Goal: Information Seeking & Learning: Learn about a topic

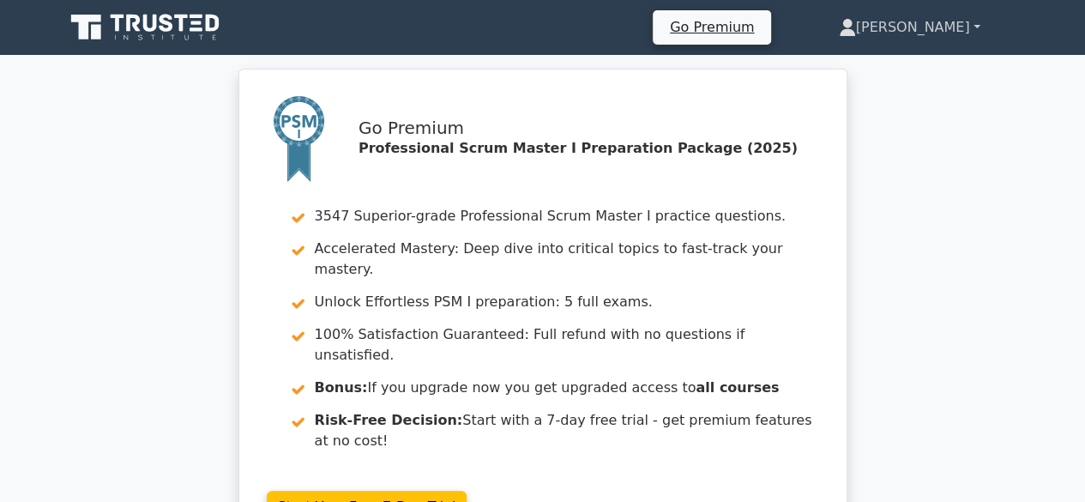
click at [976, 27] on link "[PERSON_NAME]" at bounding box center [910, 27] width 224 height 34
click at [930, 68] on link "Profile" at bounding box center [867, 67] width 136 height 27
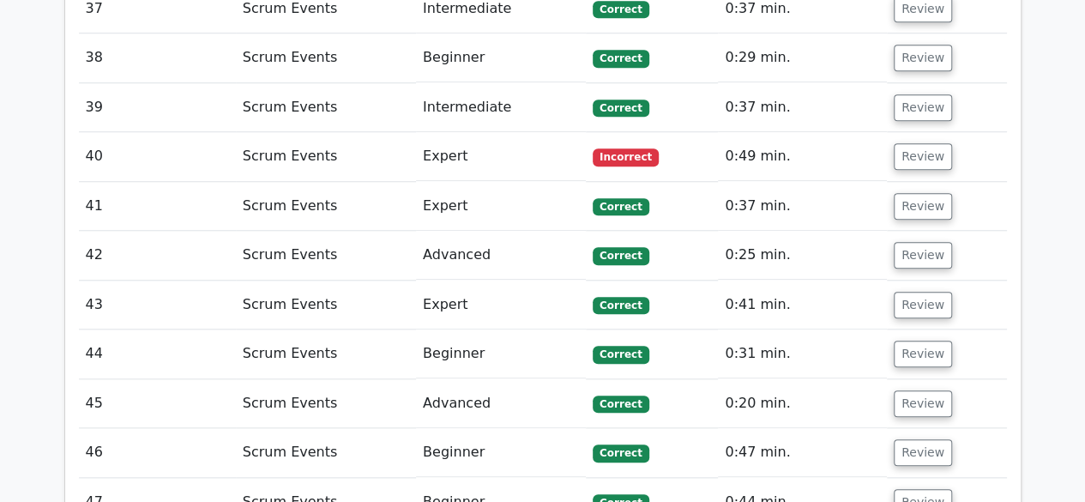
scroll to position [4633, 0]
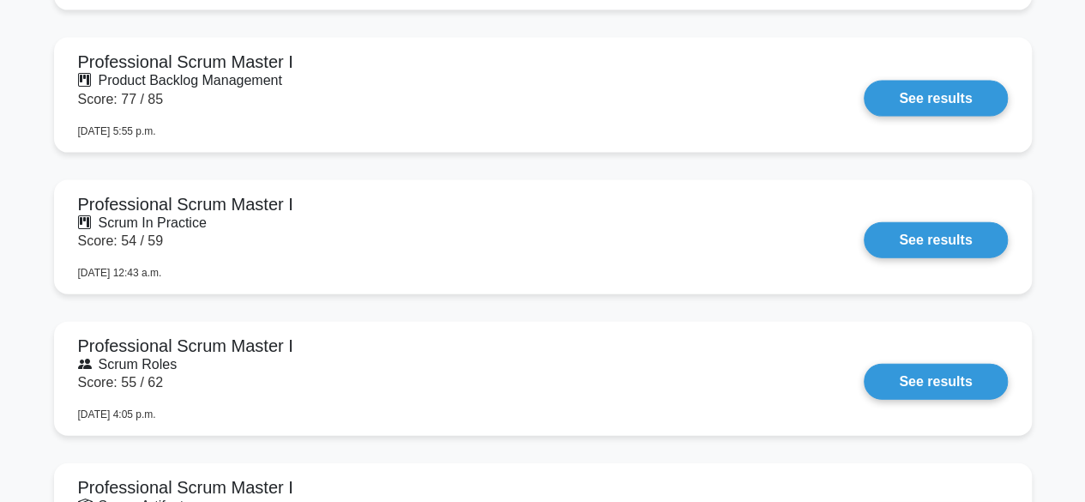
scroll to position [1456, 0]
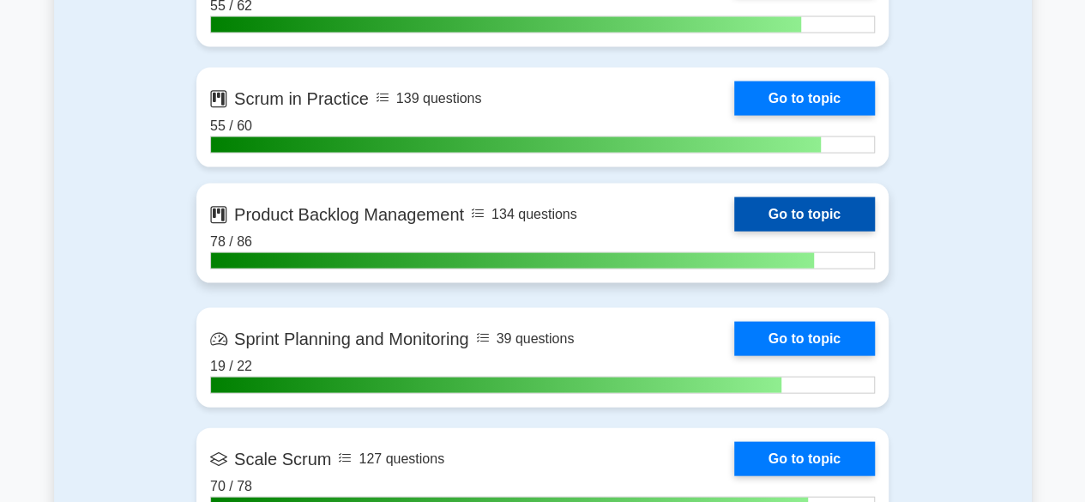
scroll to position [2230, 0]
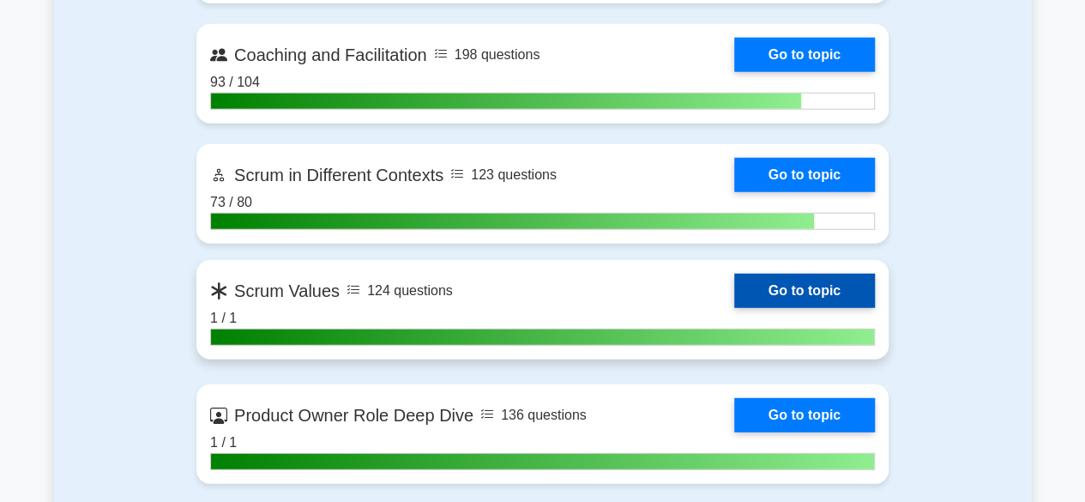
click at [796, 284] on link "Go to topic" at bounding box center [804, 291] width 141 height 34
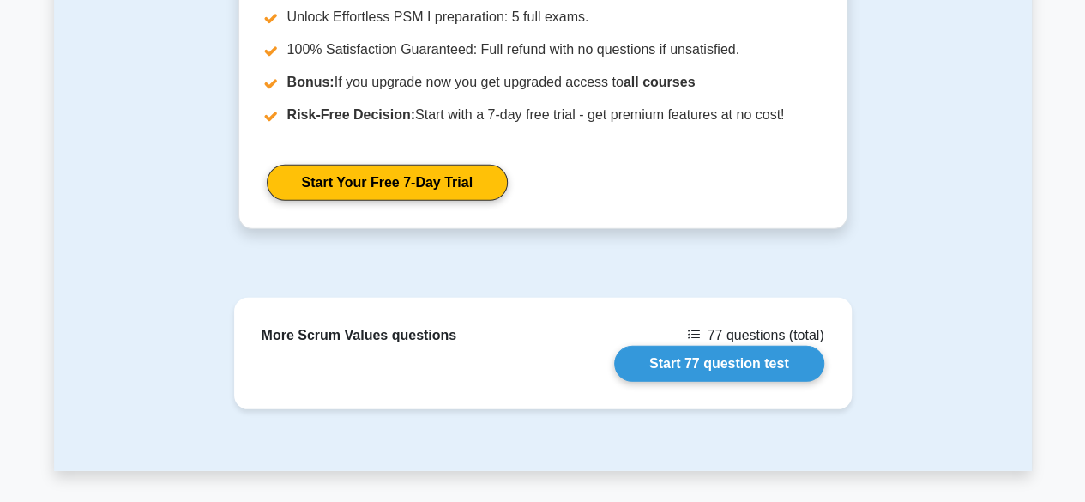
scroll to position [2591, 0]
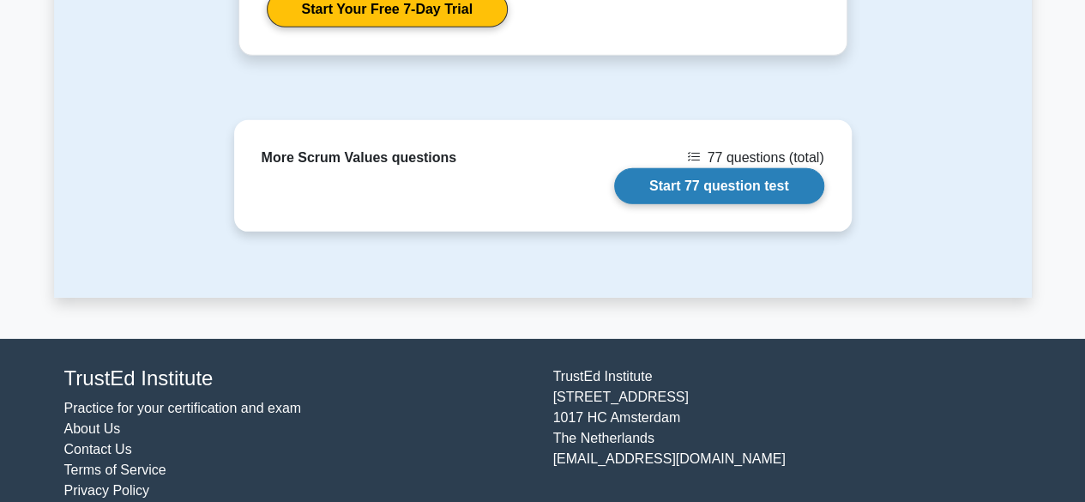
click at [723, 168] on link "Start 77 question test" at bounding box center [719, 186] width 210 height 36
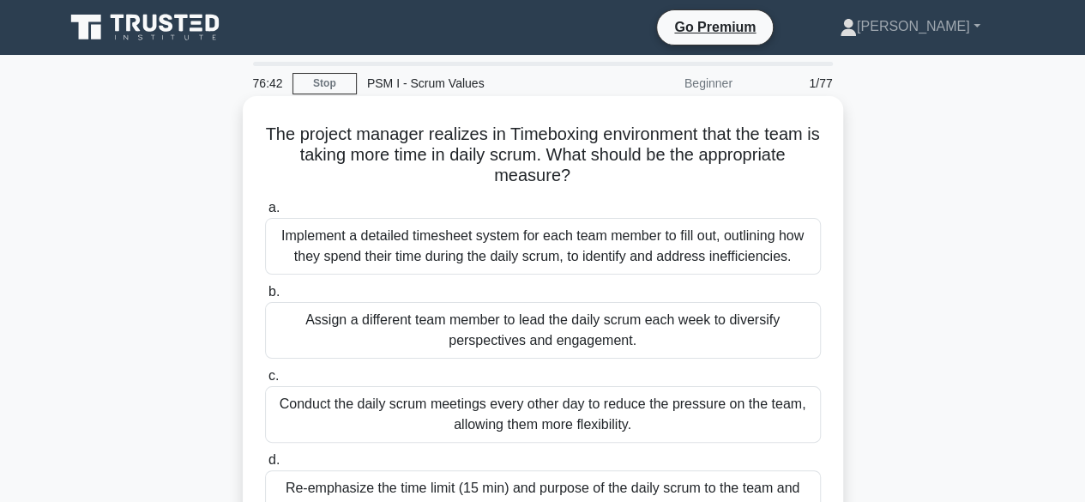
scroll to position [86, 0]
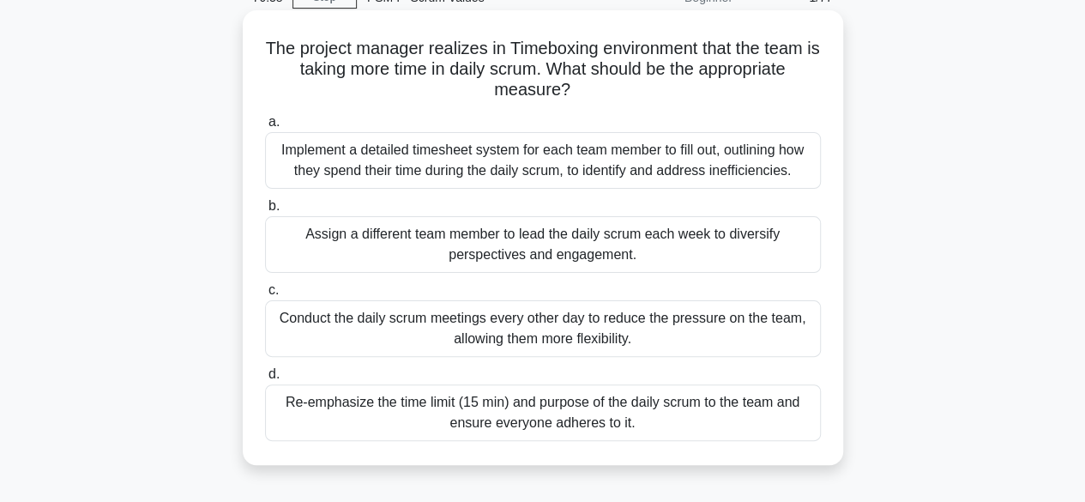
click at [615, 416] on div "Re-emphasize the time limit (15 min) and purpose of the daily scrum to the team…" at bounding box center [543, 412] width 556 height 57
click at [265, 380] on input "d. Re-emphasize the time limit (15 min) and purpose of the daily scrum to the t…" at bounding box center [265, 374] width 0 height 11
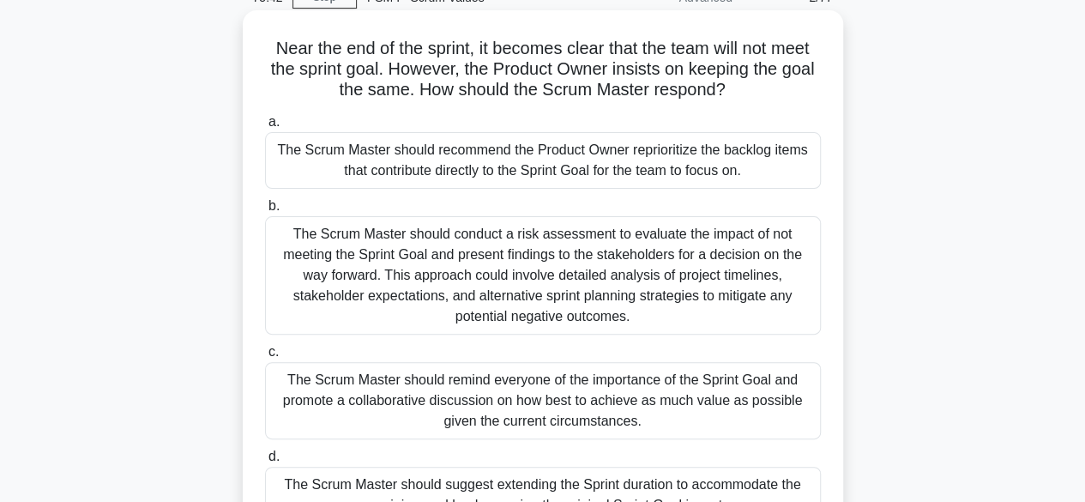
click at [563, 162] on div "The Scrum Master should recommend the Product Owner reprioritize the backlog it…" at bounding box center [543, 160] width 556 height 57
click at [265, 128] on input "a. The Scrum Master should recommend the Product Owner reprioritize the backlog…" at bounding box center [265, 122] width 0 height 11
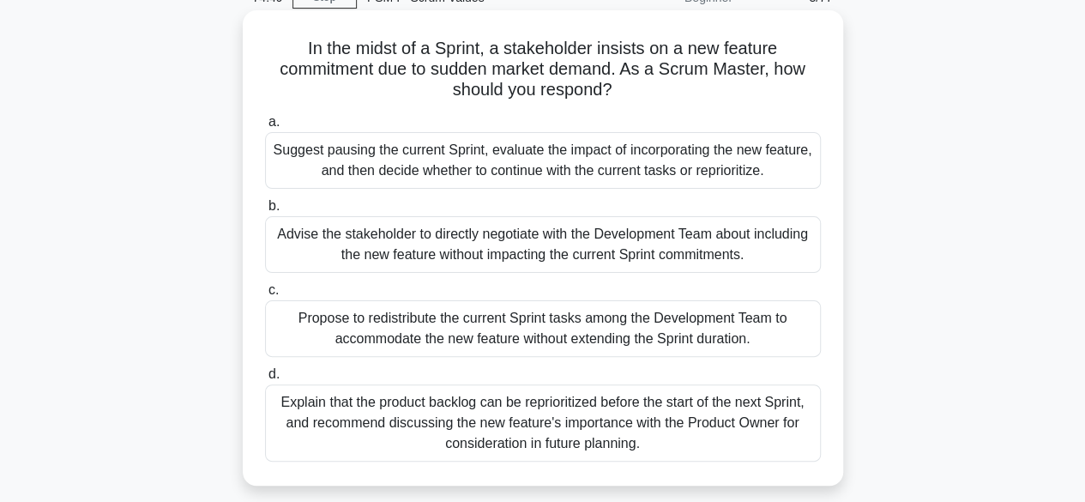
click at [510, 416] on div "Explain that the product backlog can be reprioritized before the start of the n…" at bounding box center [543, 422] width 556 height 77
click at [265, 380] on input "d. Explain that the product backlog can be reprioritized before the start of th…" at bounding box center [265, 374] width 0 height 11
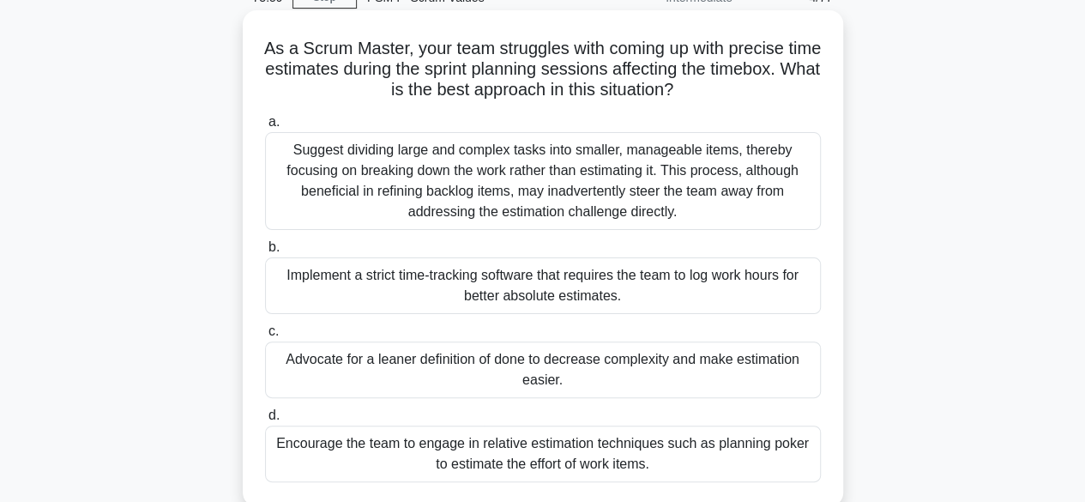
click at [625, 455] on div "Encourage the team to engage in relative estimation techniques such as planning…" at bounding box center [543, 454] width 556 height 57
click at [265, 421] on input "d. Encourage the team to engage in relative estimation techniques such as plann…" at bounding box center [265, 415] width 0 height 11
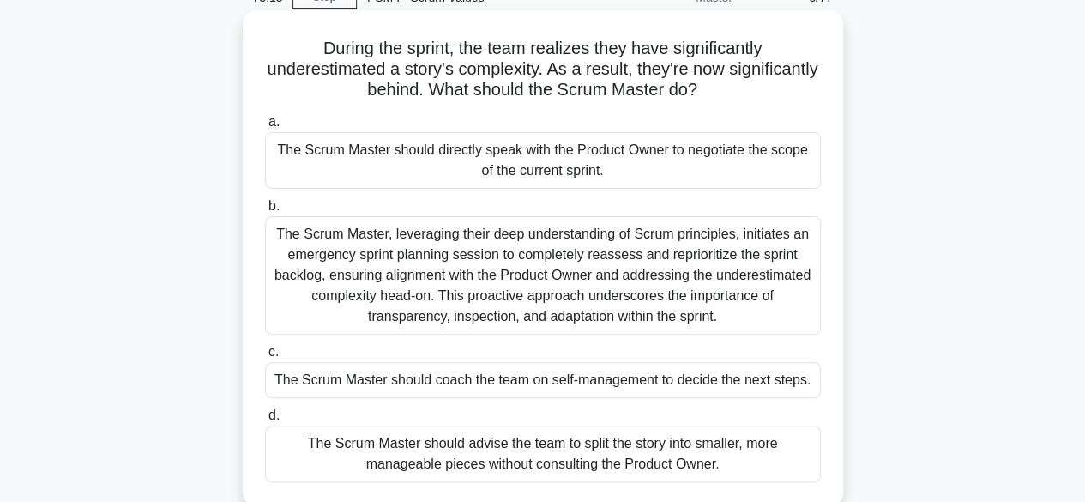
click at [525, 159] on div "The Scrum Master should directly speak with the Product Owner to negotiate the …" at bounding box center [543, 160] width 556 height 57
click at [265, 128] on input "a. The Scrum Master should directly speak with the Product Owner to negotiate t…" at bounding box center [265, 122] width 0 height 11
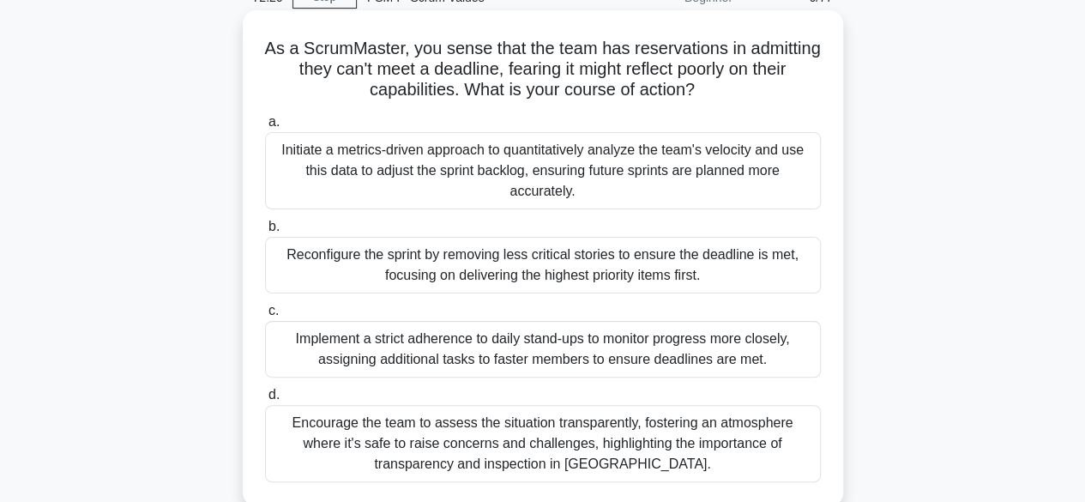
click at [523, 425] on div "Encourage the team to assess the situation transparently, fostering an atmosphe…" at bounding box center [543, 443] width 556 height 77
click at [265, 401] on input "d. Encourage the team to assess the situation transparently, fostering an atmos…" at bounding box center [265, 394] width 0 height 11
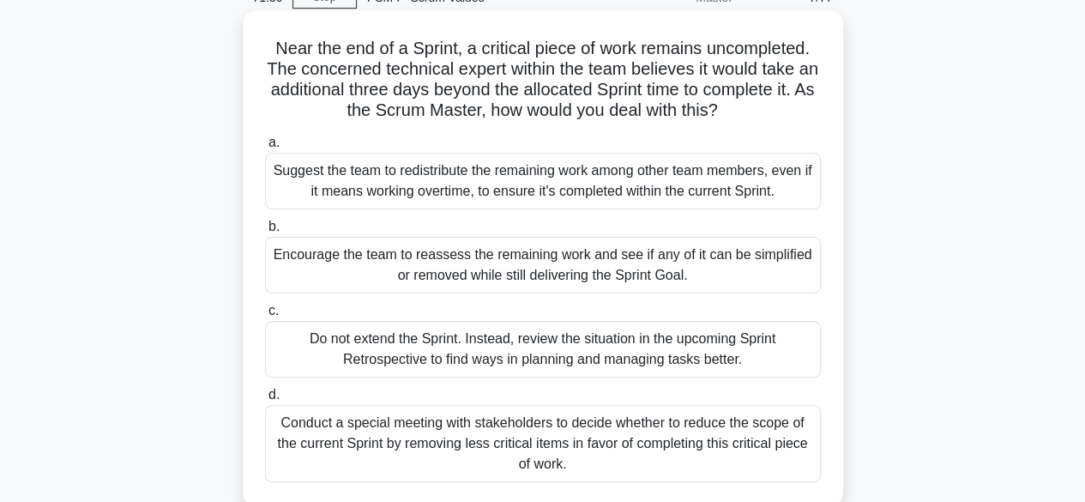
click at [518, 351] on div "Do not extend the Sprint. Instead, review the situation in the upcoming Sprint …" at bounding box center [543, 349] width 556 height 57
click at [265, 317] on input "c. Do not extend the Sprint. Instead, review the situation in the upcoming Spri…" at bounding box center [265, 310] width 0 height 11
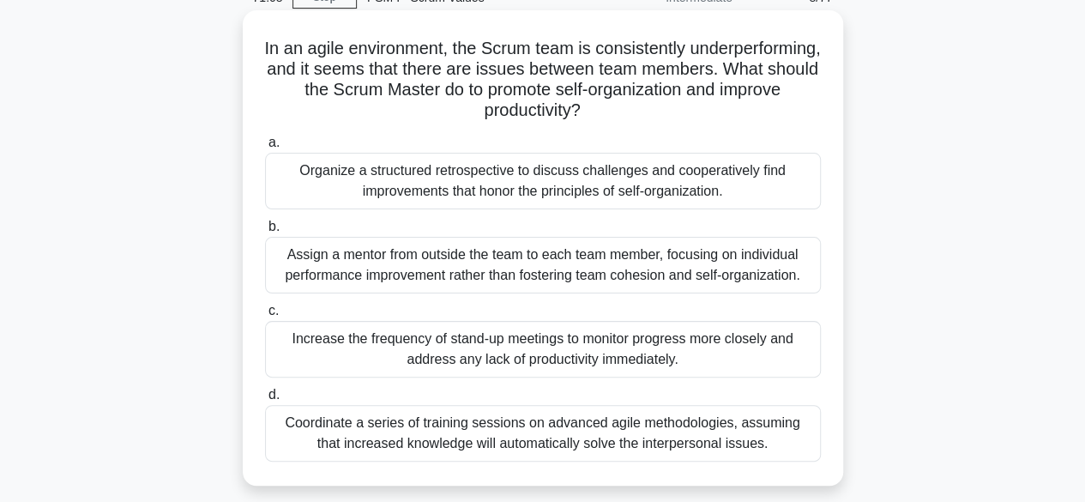
click at [492, 184] on div "Organize a structured retrospective to discuss challenges and cooperatively fin…" at bounding box center [543, 181] width 556 height 57
click at [265, 148] on input "a. Organize a structured retrospective to discuss challenges and cooperatively …" at bounding box center [265, 142] width 0 height 11
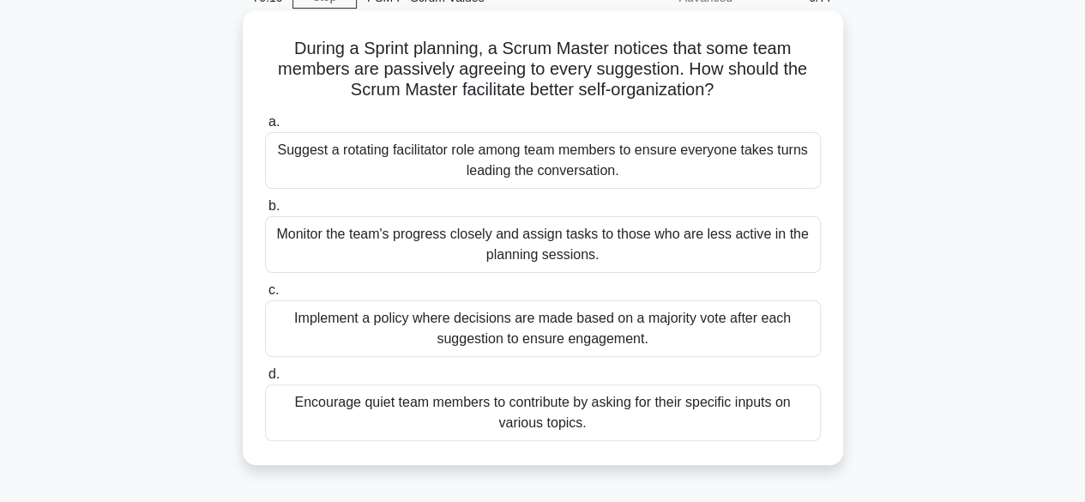
click at [546, 416] on div "Encourage quiet team members to contribute by asking for their specific inputs …" at bounding box center [543, 412] width 556 height 57
click at [265, 380] on input "d. Encourage quiet team members to contribute by asking for their specific inpu…" at bounding box center [265, 374] width 0 height 11
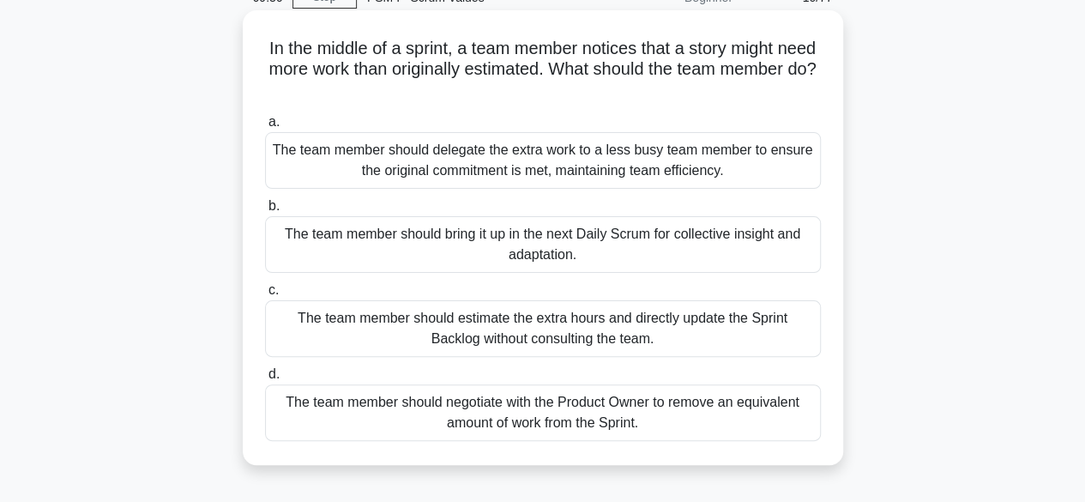
click at [432, 237] on div "The team member should bring it up in the next Daily Scrum for collective insig…" at bounding box center [543, 244] width 556 height 57
click at [265, 212] on input "b. The team member should bring it up in the next Daily Scrum for collective in…" at bounding box center [265, 206] width 0 height 11
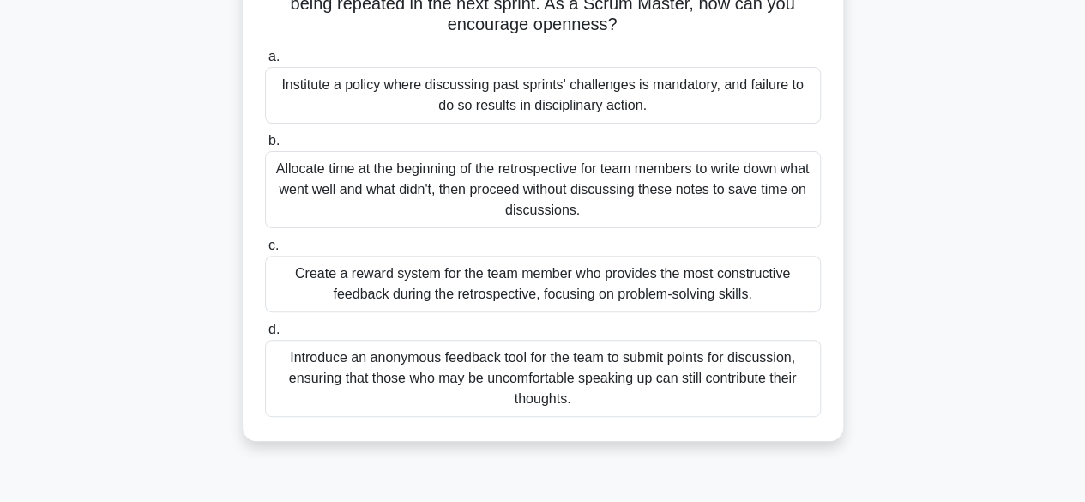
click at [486, 362] on div "Introduce an anonymous feedback tool for the team to submit points for discussi…" at bounding box center [543, 378] width 556 height 77
click at [265, 335] on input "d. Introduce an anonymous feedback tool for the team to submit points for discu…" at bounding box center [265, 329] width 0 height 11
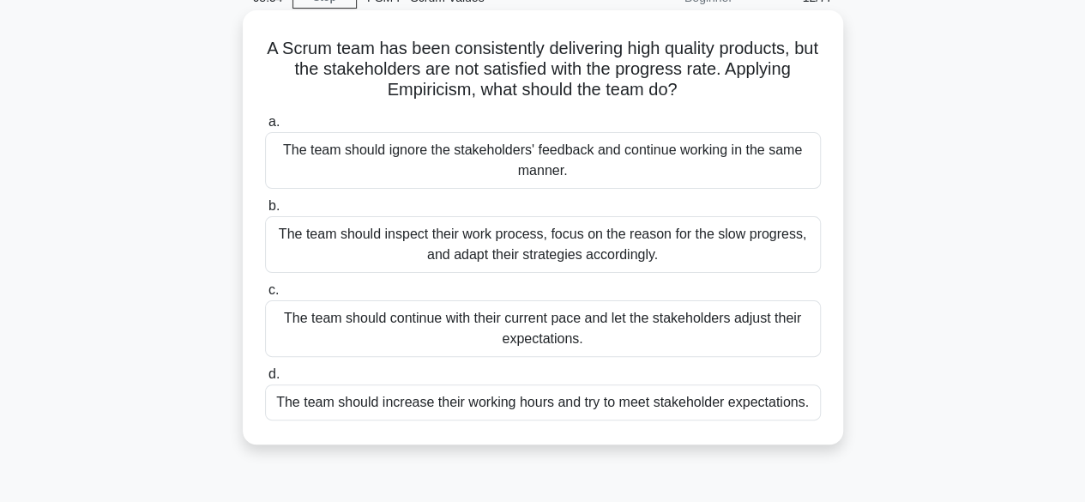
click at [504, 234] on div "The team should inspect their work process, focus on the reason for the slow pr…" at bounding box center [543, 244] width 556 height 57
click at [265, 212] on input "b. The team should inspect their work process, focus on the reason for the slow…" at bounding box center [265, 206] width 0 height 11
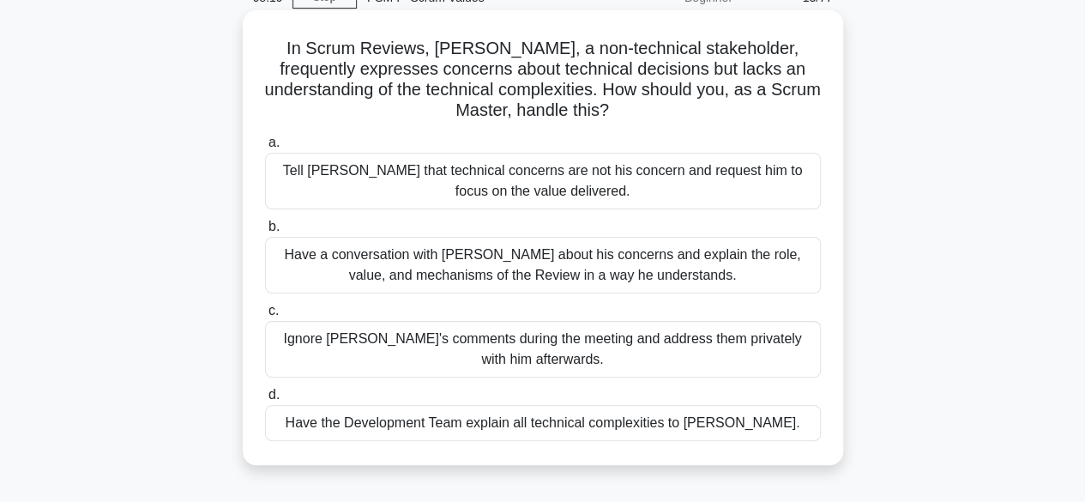
click at [483, 260] on div "Have a conversation with David about his concerns and explain the role, value, …" at bounding box center [543, 265] width 556 height 57
click at [265, 232] on input "b. Have a conversation with David about his concerns and explain the role, valu…" at bounding box center [265, 226] width 0 height 11
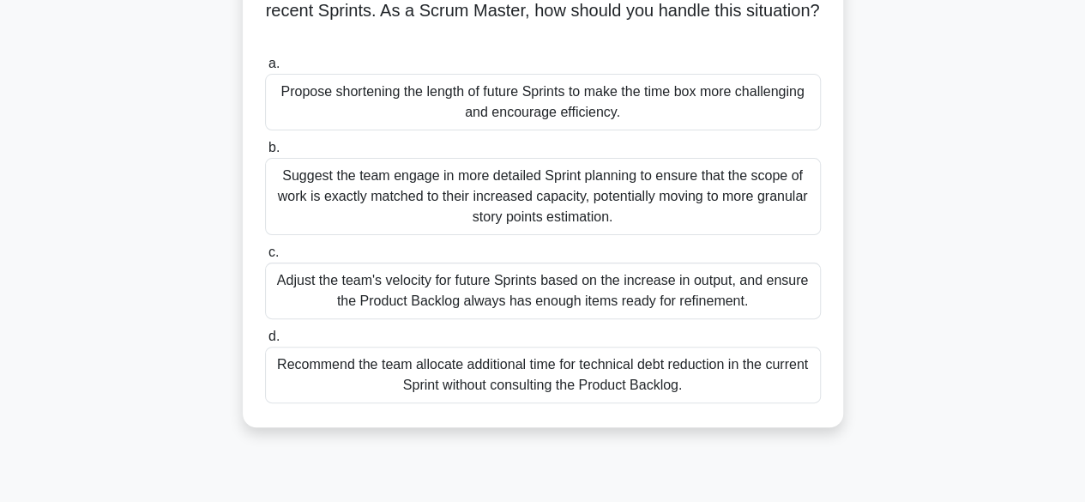
scroll to position [172, 0]
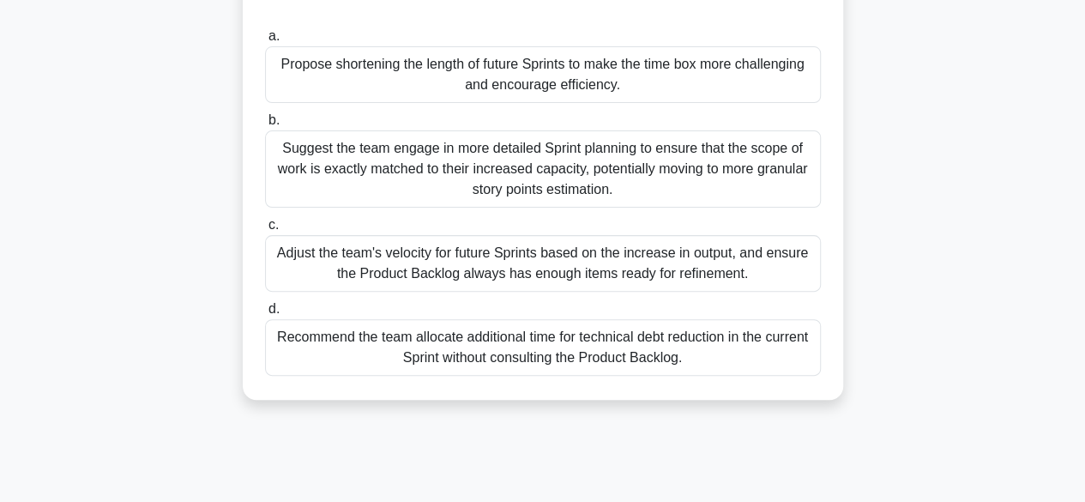
click at [532, 162] on div "Suggest the team engage in more detailed Sprint planning to ensure that the sco…" at bounding box center [543, 168] width 556 height 77
click at [265, 126] on input "b. Suggest the team engage in more detailed Sprint planning to ensure that the …" at bounding box center [265, 120] width 0 height 11
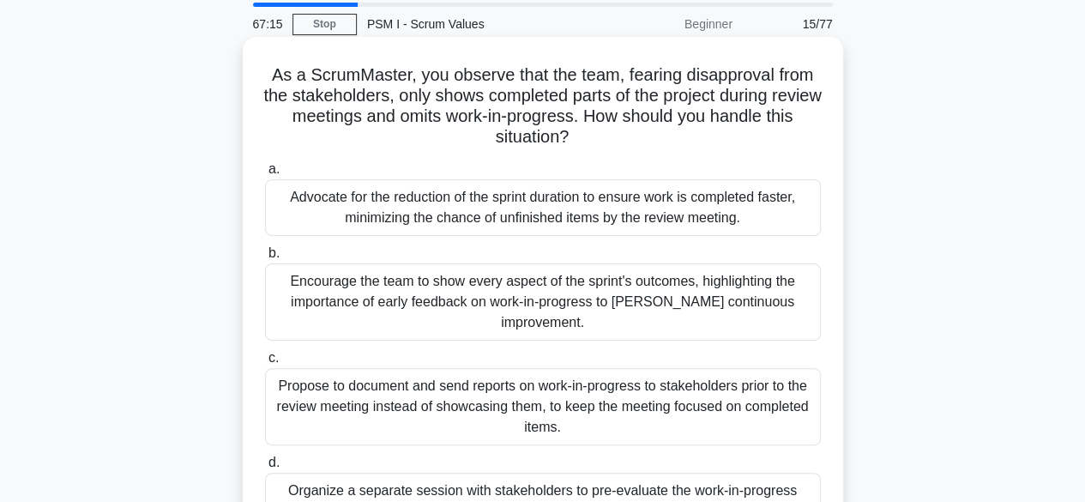
scroll to position [86, 0]
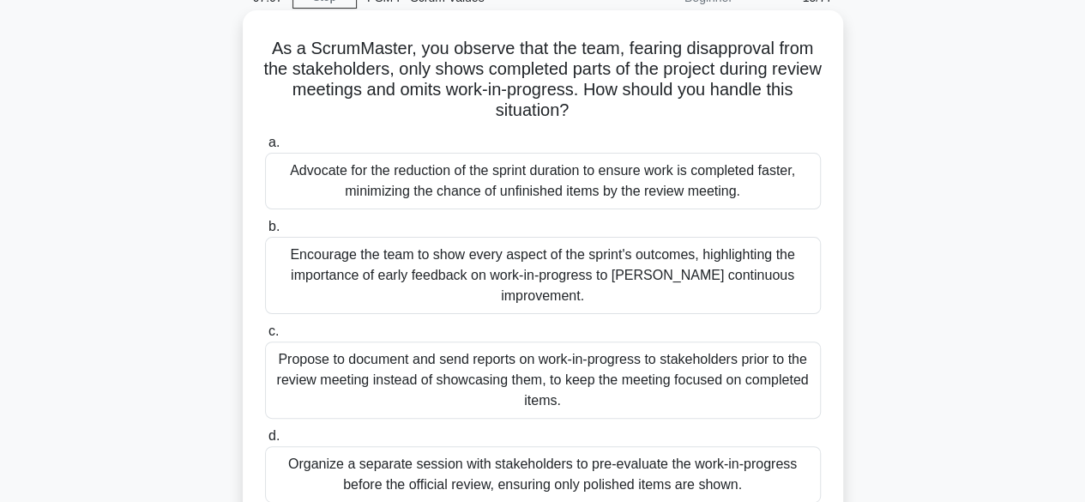
click at [486, 269] on div "Encourage the team to show every aspect of the sprint's outcomes, highlighting …" at bounding box center [543, 275] width 556 height 77
click at [265, 232] on input "b. Encourage the team to show every aspect of the sprint's outcomes, highlighti…" at bounding box center [265, 226] width 0 height 11
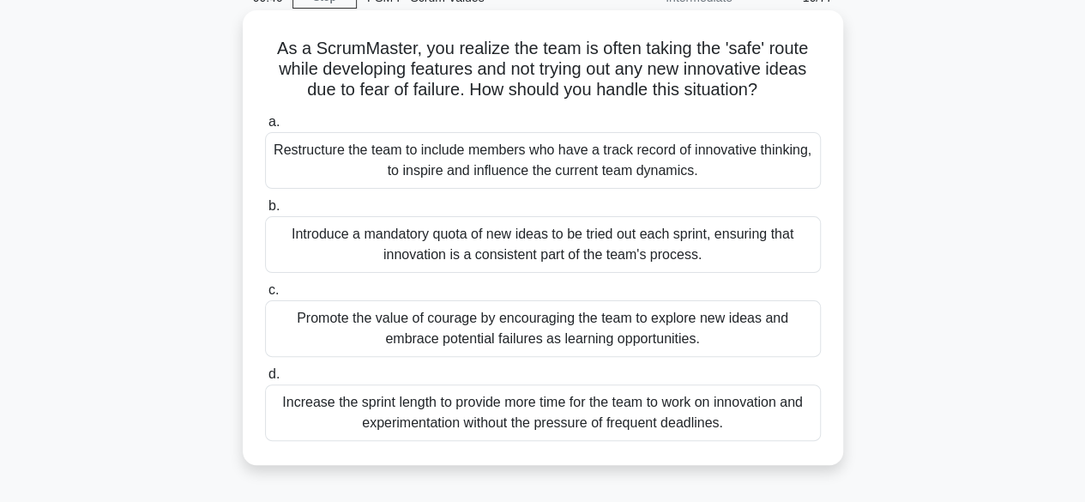
click at [523, 330] on div "Promote the value of courage by encouraging the team to explore new ideas and e…" at bounding box center [543, 328] width 556 height 57
click at [265, 296] on input "c. Promote the value of courage by encouraging the team to explore new ideas an…" at bounding box center [265, 290] width 0 height 11
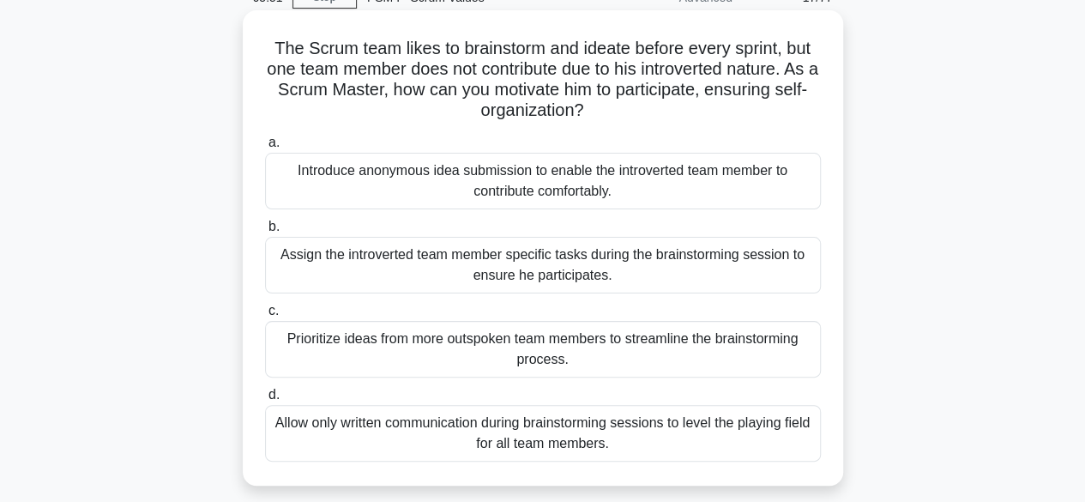
click at [514, 178] on div "Introduce anonymous idea submission to enable the introverted team member to co…" at bounding box center [543, 181] width 556 height 57
click at [265, 148] on input "a. Introduce anonymous idea submission to enable the introverted team member to…" at bounding box center [265, 142] width 0 height 11
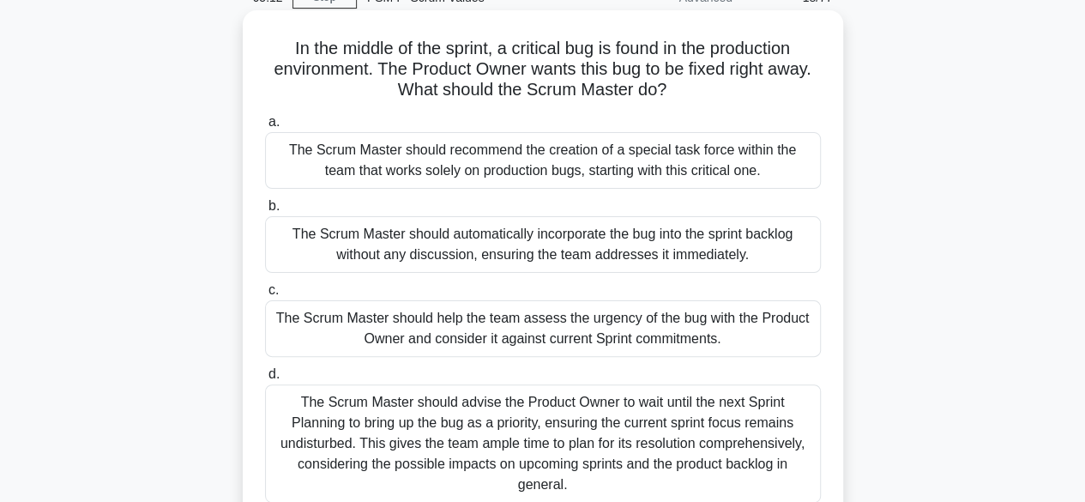
click at [539, 323] on div "The Scrum Master should help the team assess the urgency of the bug with the Pr…" at bounding box center [543, 328] width 556 height 57
click at [265, 296] on input "c. The Scrum Master should help the team assess the urgency of the bug with the…" at bounding box center [265, 290] width 0 height 11
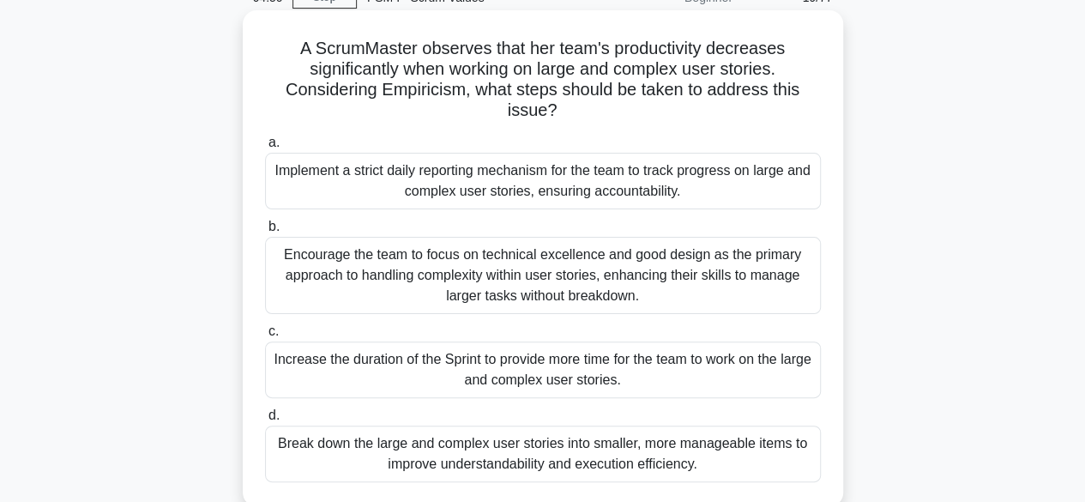
click at [591, 445] on div "Break down the large and complex user stories into smaller, more manageable ite…" at bounding box center [543, 454] width 556 height 57
click at [265, 421] on input "d. Break down the large and complex user stories into smaller, more manageable …" at bounding box center [265, 415] width 0 height 11
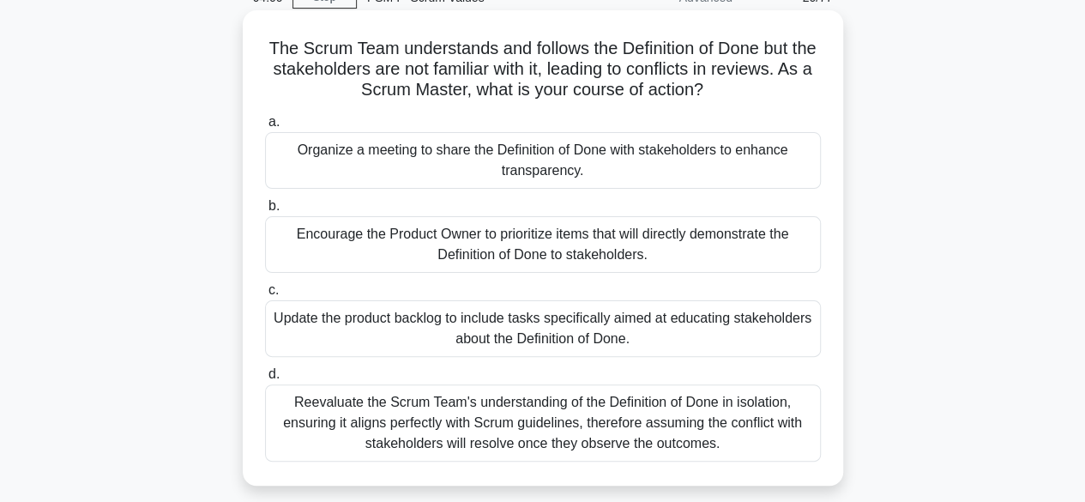
click at [558, 155] on div "Organize a meeting to share the Definition of Done with stakeholders to enhance…" at bounding box center [543, 160] width 556 height 57
click at [265, 128] on input "a. Organize a meeting to share the Definition of Done with stakeholders to enha…" at bounding box center [265, 122] width 0 height 11
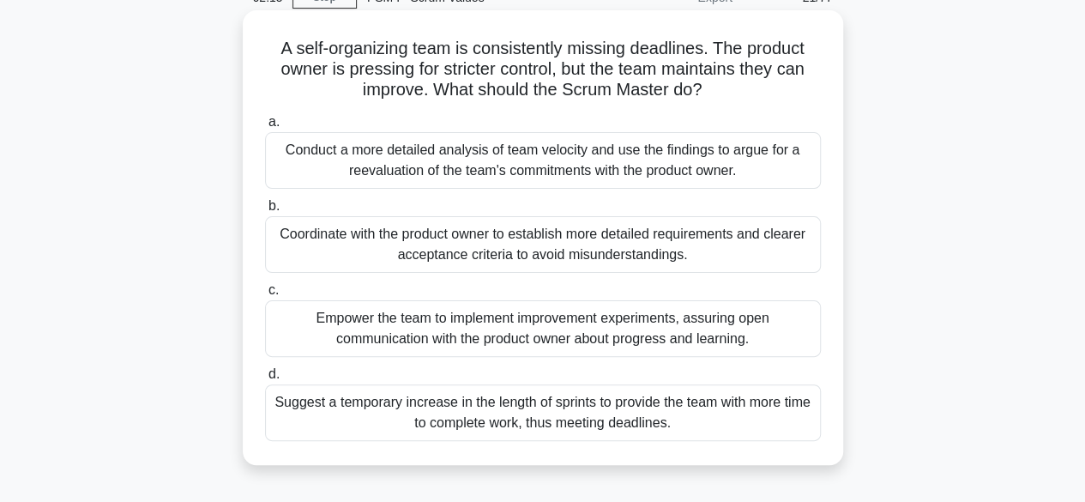
click at [460, 243] on div "Coordinate with the product owner to establish more detailed requirements and c…" at bounding box center [543, 244] width 556 height 57
click at [265, 212] on input "b. Coordinate with the product owner to establish more detailed requirements an…" at bounding box center [265, 206] width 0 height 11
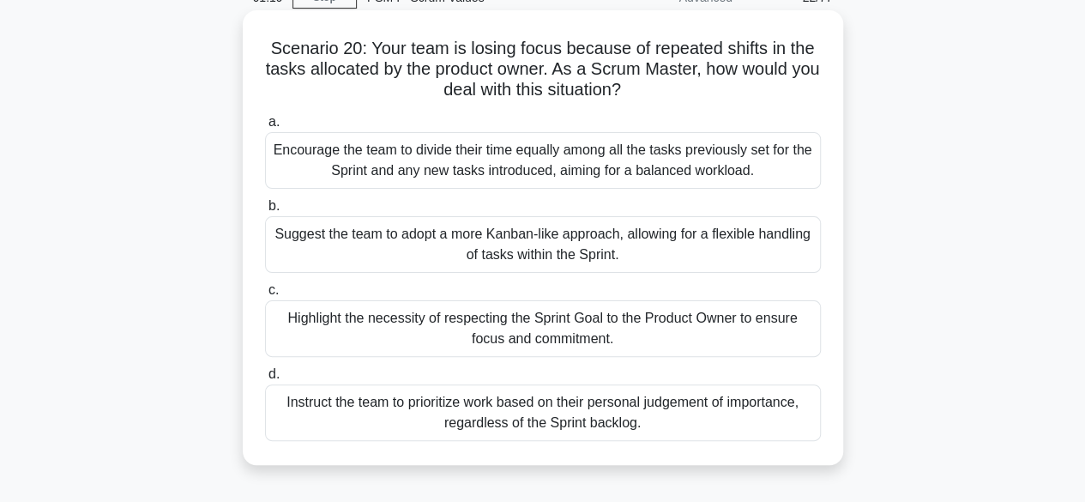
click at [549, 329] on div "Highlight the necessity of respecting the Sprint Goal to the Product Owner to e…" at bounding box center [543, 328] width 556 height 57
click at [265, 296] on input "c. Highlight the necessity of respecting the Sprint Goal to the Product Owner t…" at bounding box center [265, 290] width 0 height 11
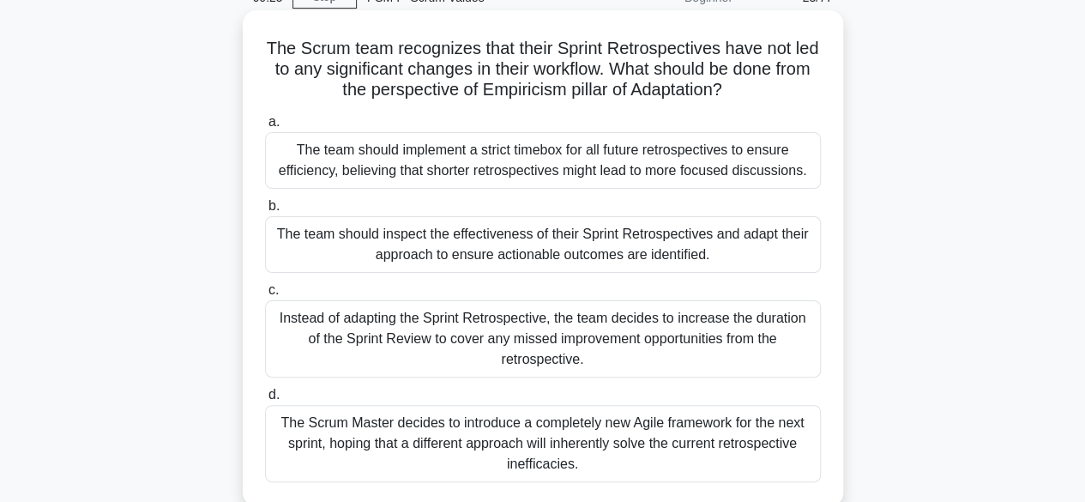
click at [534, 242] on div "The team should inspect the effectiveness of their Sprint Retrospectives and ad…" at bounding box center [543, 244] width 556 height 57
click at [265, 212] on input "b. The team should inspect the effectiveness of their Sprint Retrospectives and…" at bounding box center [265, 206] width 0 height 11
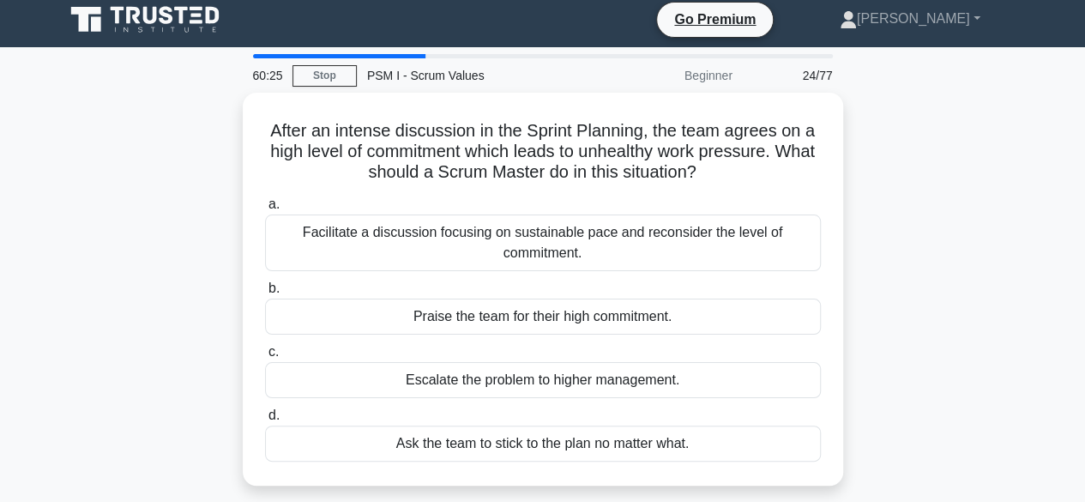
scroll to position [0, 0]
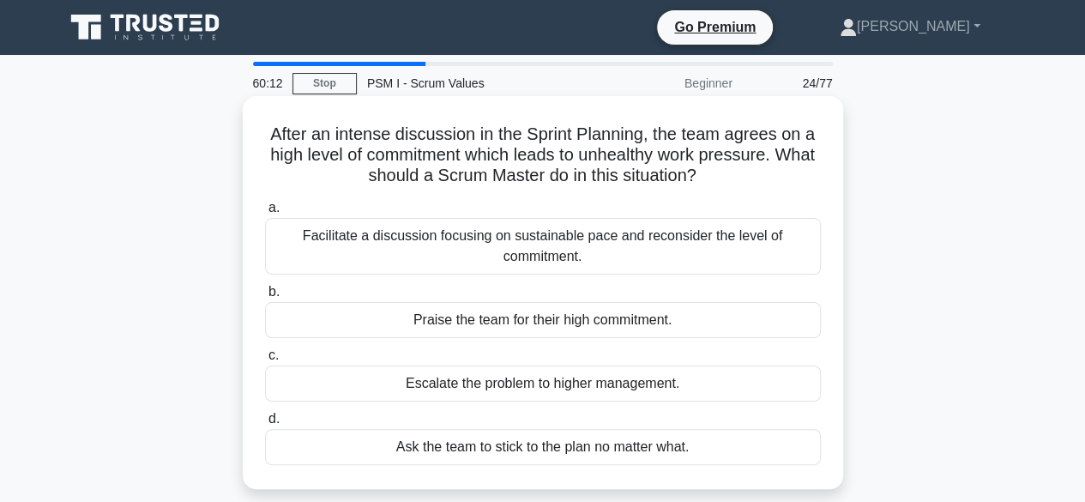
click at [566, 243] on div "Facilitate a discussion focusing on sustainable pace and reconsider the level o…" at bounding box center [543, 246] width 556 height 57
click at [265, 214] on input "a. Facilitate a discussion focusing on sustainable pace and reconsider the leve…" at bounding box center [265, 207] width 0 height 11
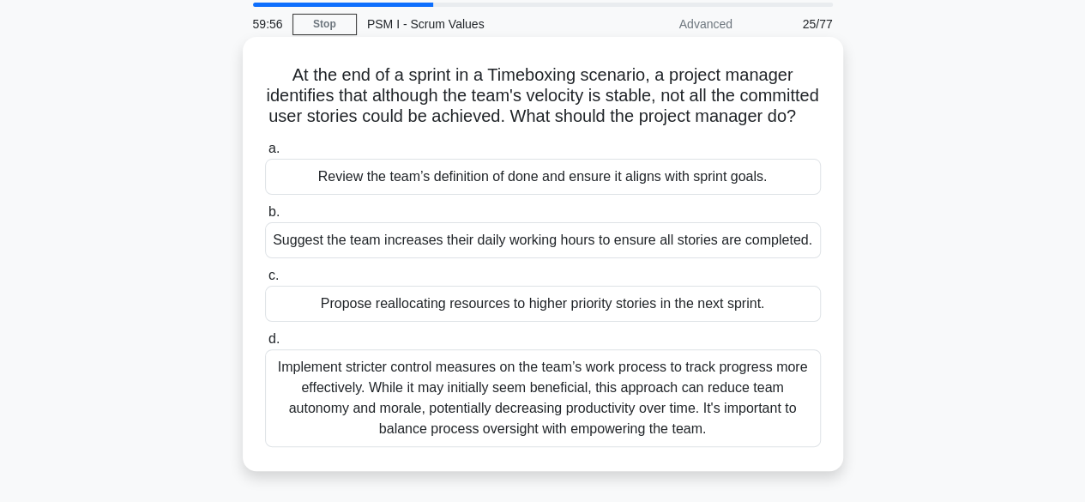
scroll to position [86, 0]
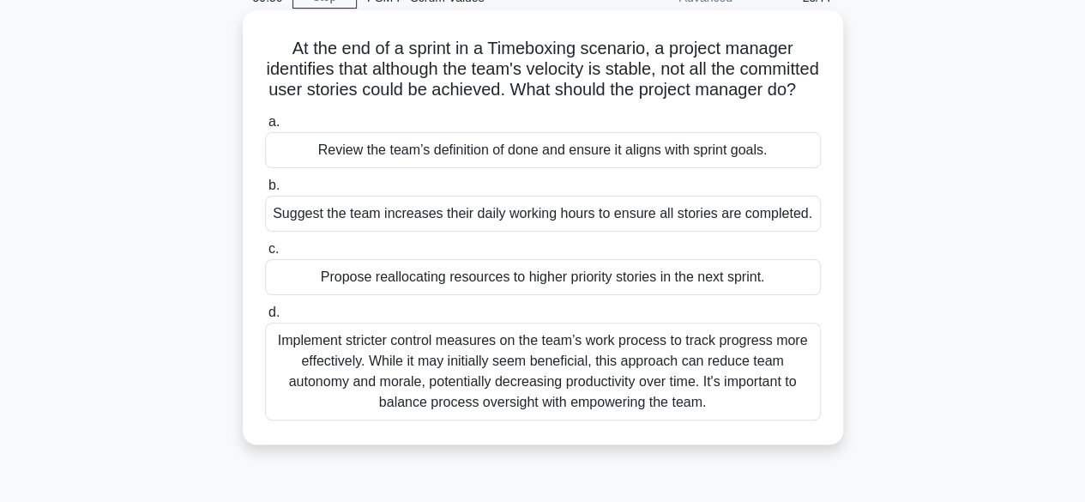
click at [518, 168] on div "Review the team’s definition of done and ensure it aligns with sprint goals." at bounding box center [543, 150] width 556 height 36
click at [265, 128] on input "a. Review the team’s definition of done and ensure it aligns with sprint goals." at bounding box center [265, 122] width 0 height 11
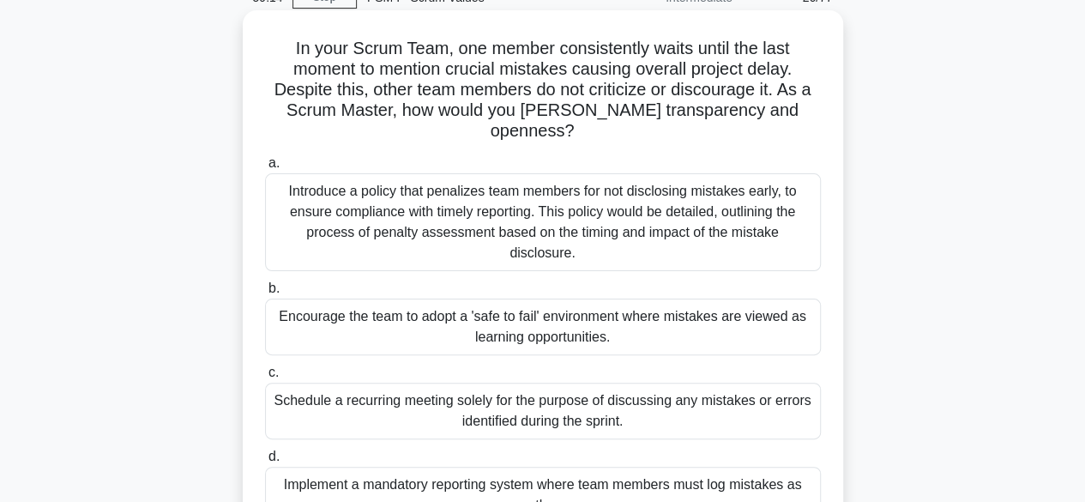
click at [574, 299] on div "Encourage the team to adopt a 'safe to fail' environment where mistakes are vie…" at bounding box center [543, 327] width 556 height 57
click at [265, 283] on input "b. Encourage the team to adopt a 'safe to fail' environment where mistakes are …" at bounding box center [265, 288] width 0 height 11
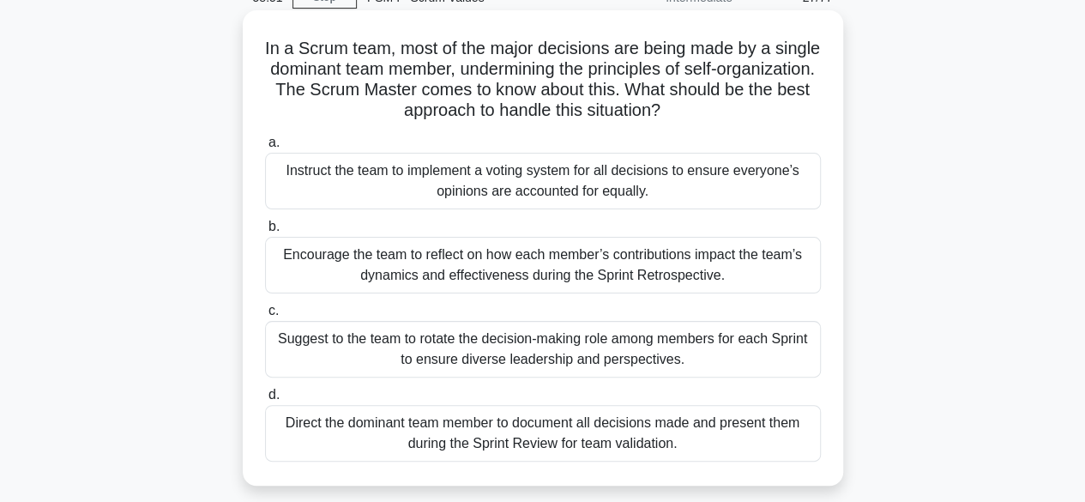
click at [556, 269] on div "Encourage the team to reflect on how each member’s contributions impact the tea…" at bounding box center [543, 265] width 556 height 57
click at [265, 232] on input "b. Encourage the team to reflect on how each member’s contributions impact the …" at bounding box center [265, 226] width 0 height 11
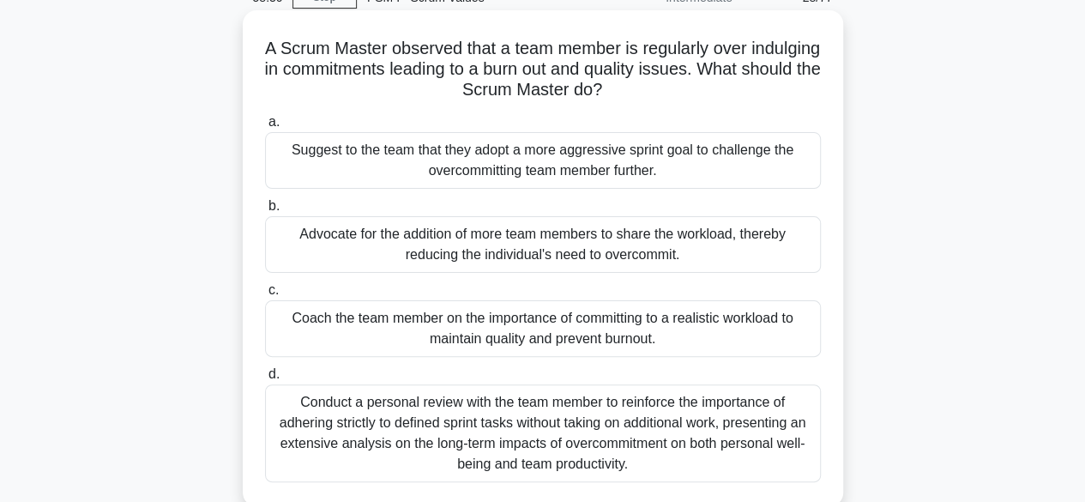
click at [552, 328] on div "Coach the team member on the importance of committing to a realistic workload t…" at bounding box center [543, 328] width 556 height 57
click at [265, 296] on input "c. Coach the team member on the importance of committing to a realistic workloa…" at bounding box center [265, 290] width 0 height 11
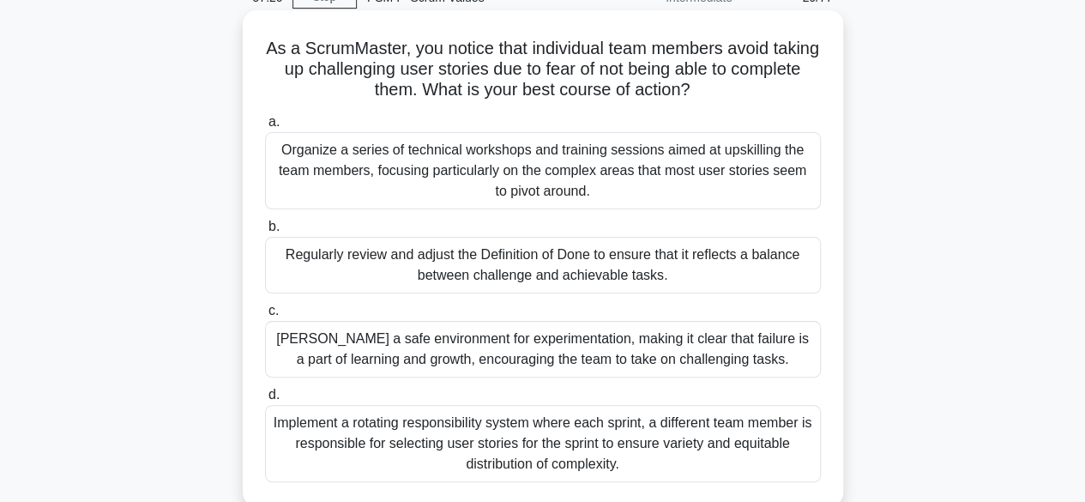
click at [592, 353] on div "Foster a safe environment for experimentation, making it clear that failure is …" at bounding box center [543, 349] width 556 height 57
click at [265, 317] on input "c. Foster a safe environment for experimentation, making it clear that failure …" at bounding box center [265, 310] width 0 height 11
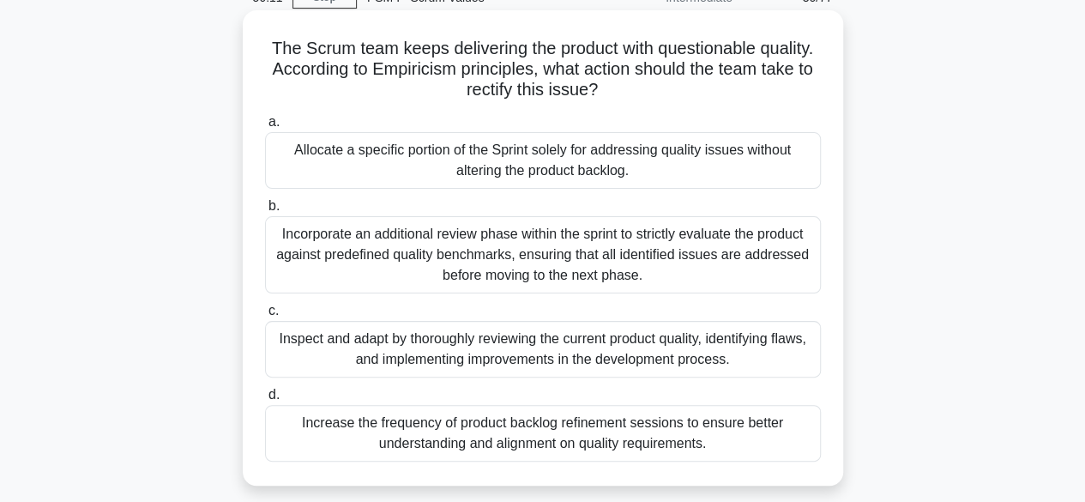
click at [516, 348] on div "Inspect and adapt by thoroughly reviewing the current product quality, identify…" at bounding box center [543, 349] width 556 height 57
click at [265, 317] on input "c. Inspect and adapt by thoroughly reviewing the current product quality, ident…" at bounding box center [265, 310] width 0 height 11
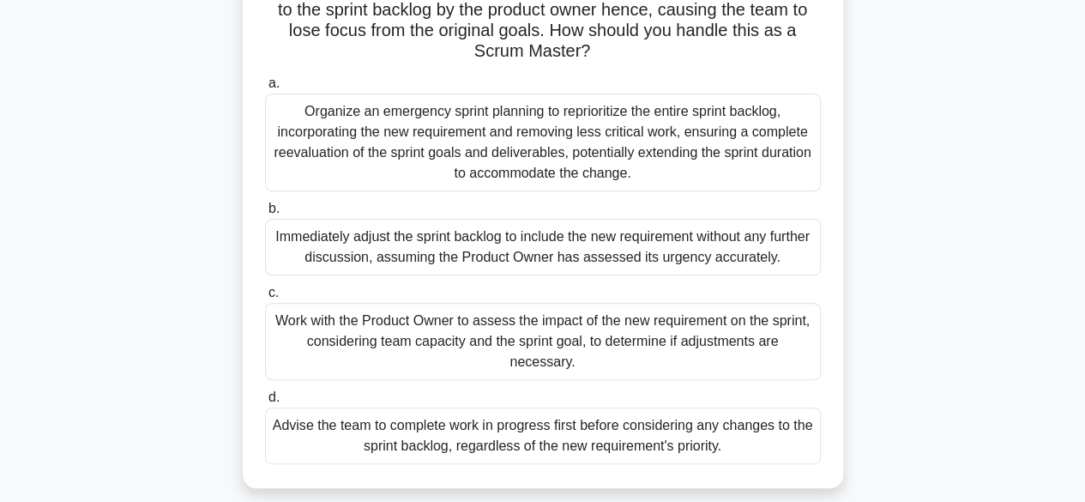
scroll to position [172, 0]
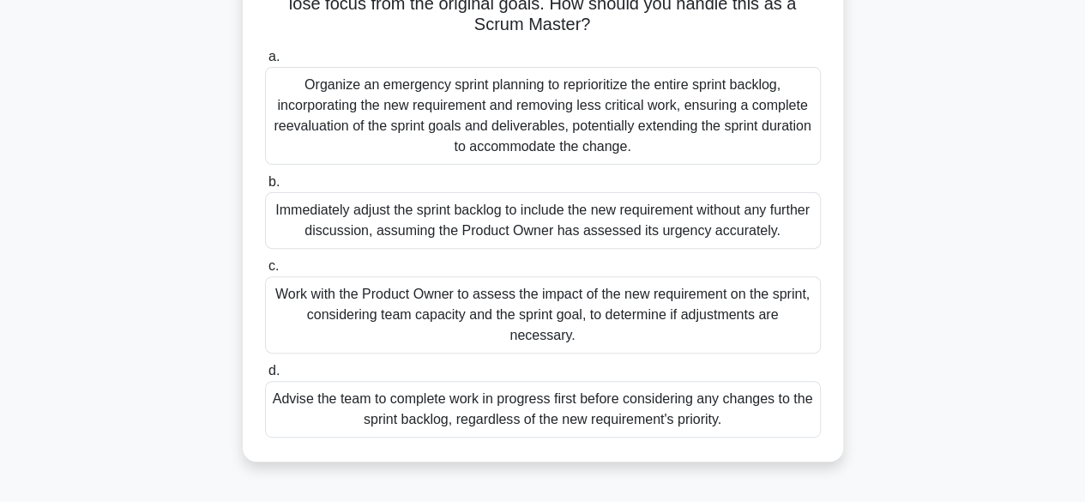
click at [548, 305] on div "Work with the Product Owner to assess the impact of the new requirement on the …" at bounding box center [543, 314] width 556 height 77
click at [265, 272] on input "c. Work with the Product Owner to assess the impact of the new requirement on t…" at bounding box center [265, 266] width 0 height 11
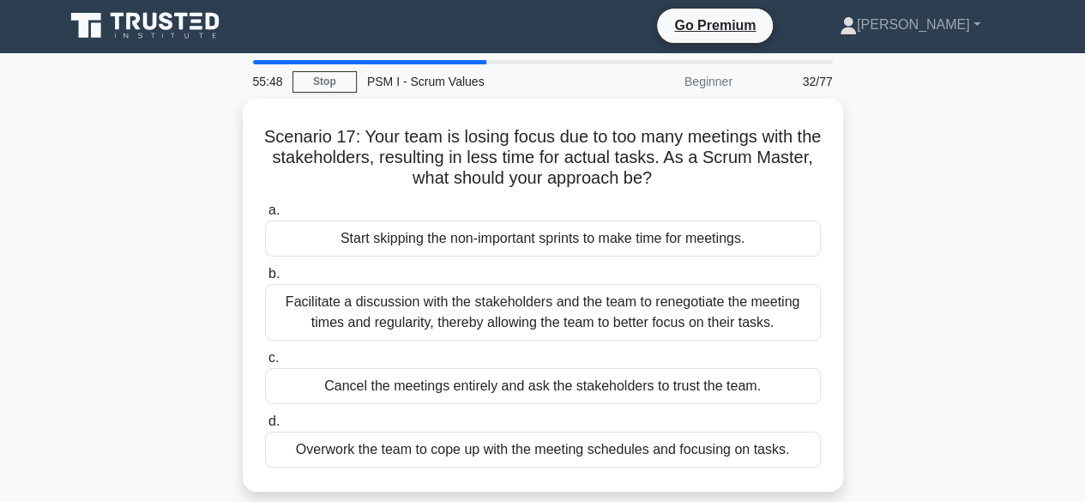
scroll to position [0, 0]
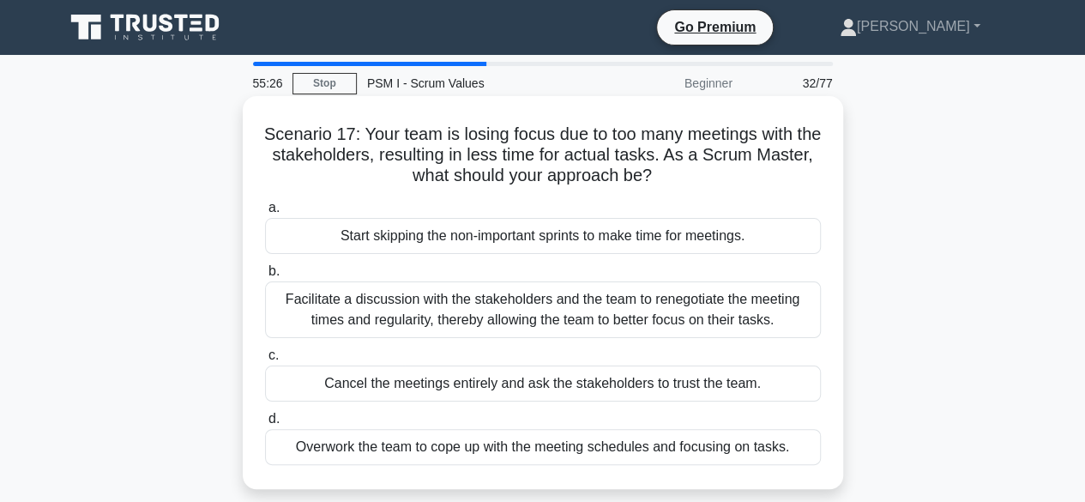
click at [531, 310] on div "Facilitate a discussion with the stakeholders and the team to renegotiate the m…" at bounding box center [543, 309] width 556 height 57
click at [265, 277] on input "b. Facilitate a discussion with the stakeholders and the team to renegotiate th…" at bounding box center [265, 271] width 0 height 11
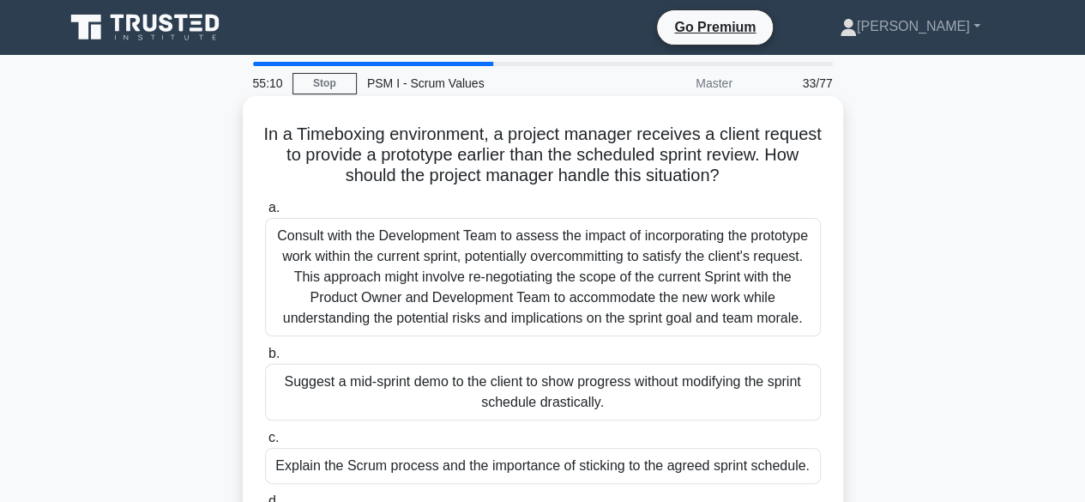
scroll to position [86, 0]
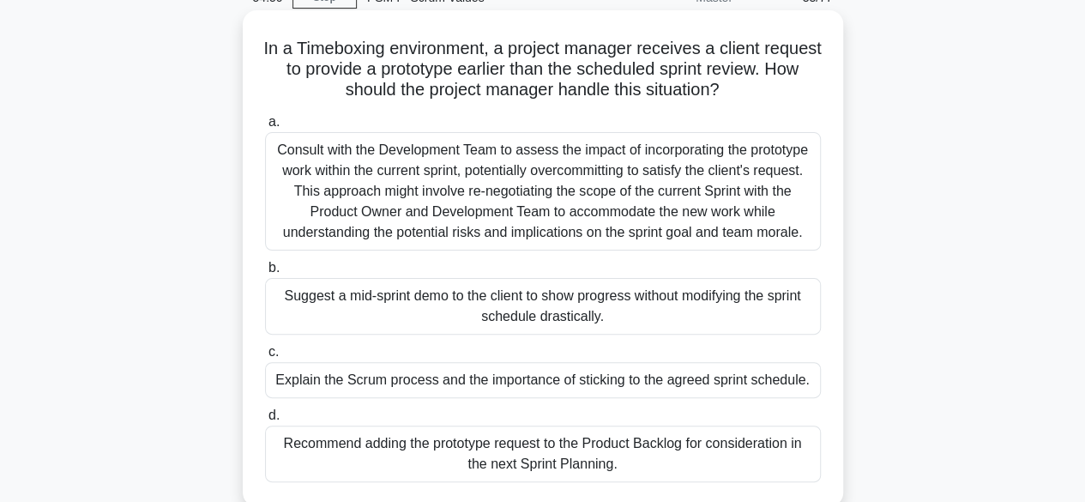
click at [528, 380] on div "Explain the Scrum process and the importance of sticking to the agreed sprint s…" at bounding box center [543, 380] width 556 height 36
click at [265, 358] on input "c. Explain the Scrum process and the importance of sticking to the agreed sprin…" at bounding box center [265, 352] width 0 height 11
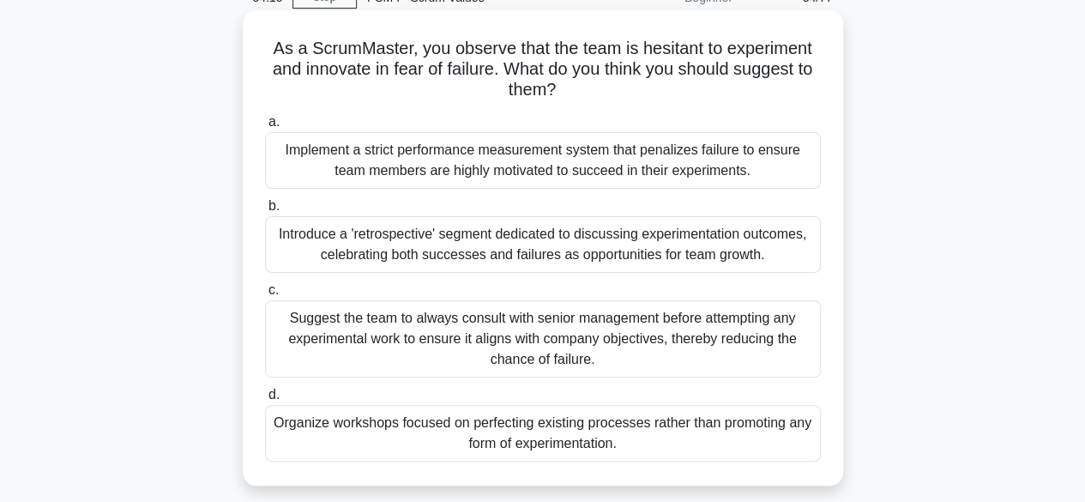
click at [559, 244] on div "Introduce a 'retrospective' segment dedicated to discussing experimentation out…" at bounding box center [543, 244] width 556 height 57
click at [265, 212] on input "b. Introduce a 'retrospective' segment dedicated to discussing experimentation …" at bounding box center [265, 206] width 0 height 11
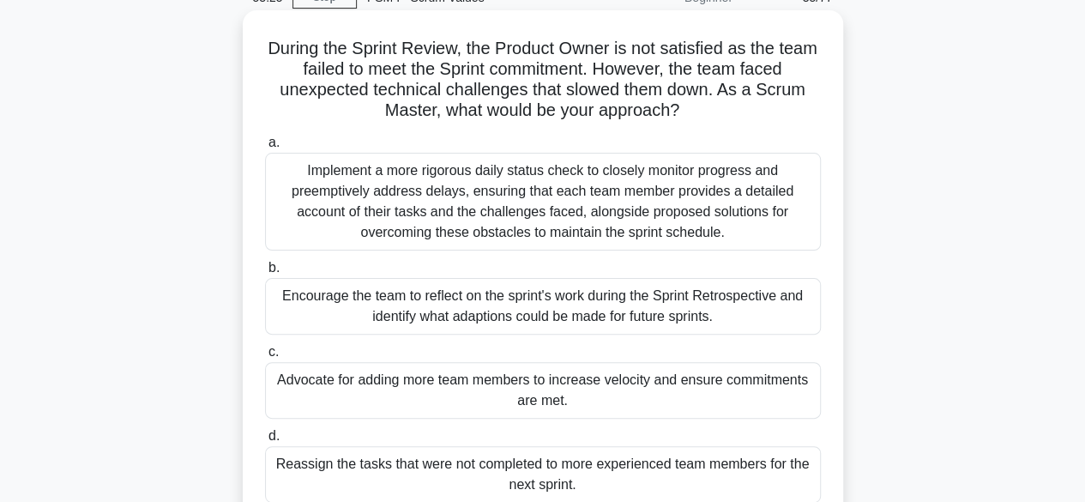
click at [578, 310] on div "Encourage the team to reflect on the sprint's work during the Sprint Retrospect…" at bounding box center [543, 306] width 556 height 57
click at [265, 274] on input "b. Encourage the team to reflect on the sprint's work during the Sprint Retrosp…" at bounding box center [265, 268] width 0 height 11
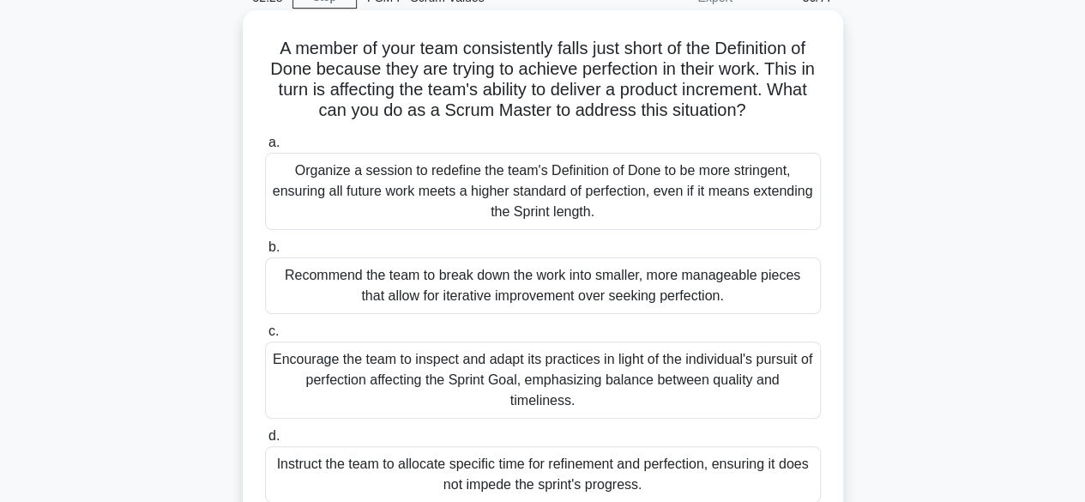
click at [558, 377] on div "Encourage the team to inspect and adapt its practices in light of the individua…" at bounding box center [543, 379] width 556 height 77
click at [265, 337] on input "c. Encourage the team to inspect and adapt its practices in light of the indivi…" at bounding box center [265, 331] width 0 height 11
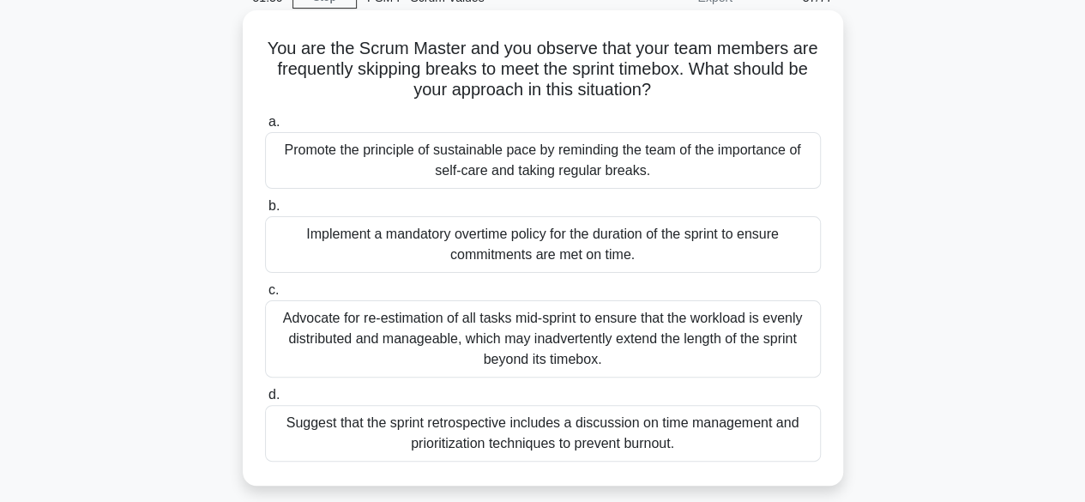
click at [525, 437] on div "Suggest that the sprint retrospective includes a discussion on time management …" at bounding box center [543, 433] width 556 height 57
click at [265, 401] on input "d. Suggest that the sprint retrospective includes a discussion on time manageme…" at bounding box center [265, 394] width 0 height 11
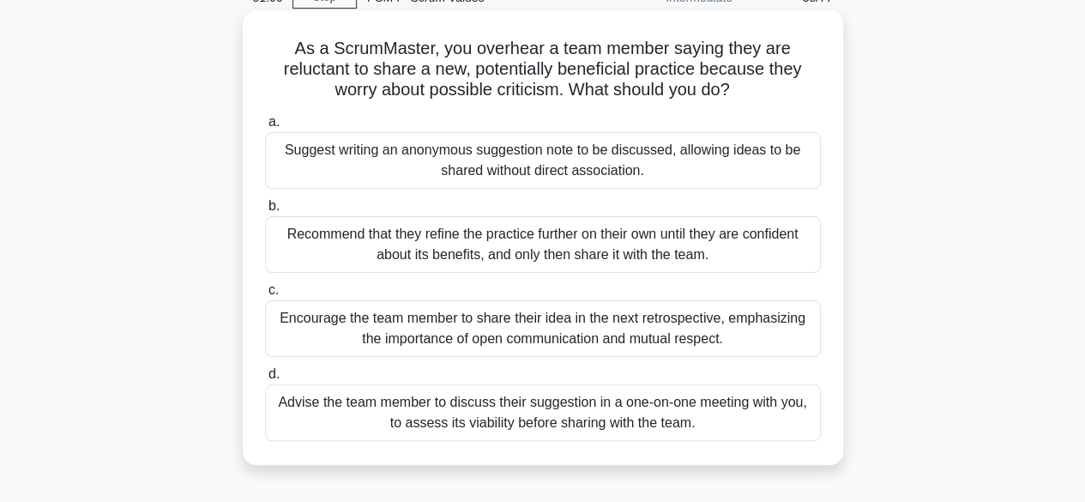
click at [471, 329] on div "Encourage the team member to share their idea in the next retrospective, emphas…" at bounding box center [543, 328] width 556 height 57
click at [265, 296] on input "c. Encourage the team member to share their idea in the next retrospective, emp…" at bounding box center [265, 290] width 0 height 11
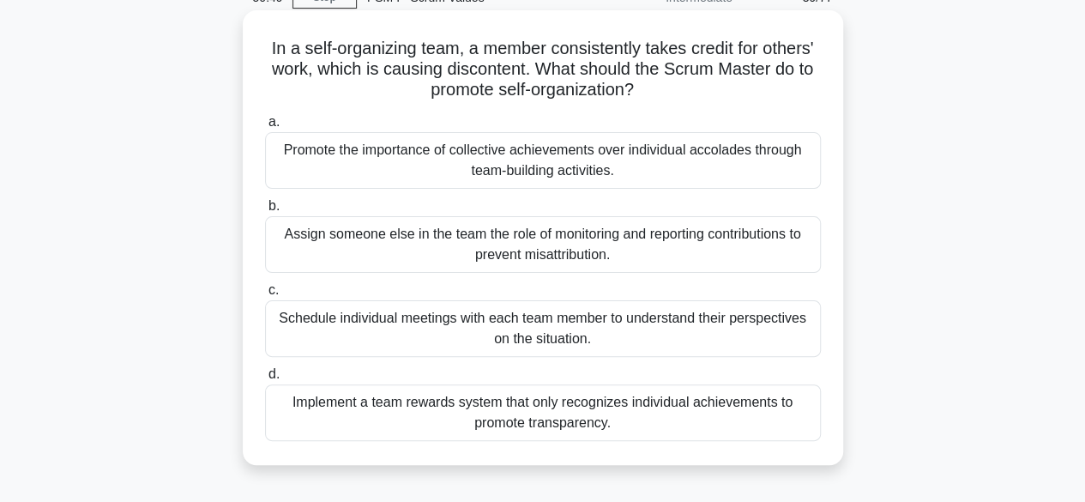
click at [516, 157] on div "Promote the importance of collective achievements over individual accolades thr…" at bounding box center [543, 160] width 556 height 57
click at [265, 128] on input "a. Promote the importance of collective achievements over individual accolades …" at bounding box center [265, 122] width 0 height 11
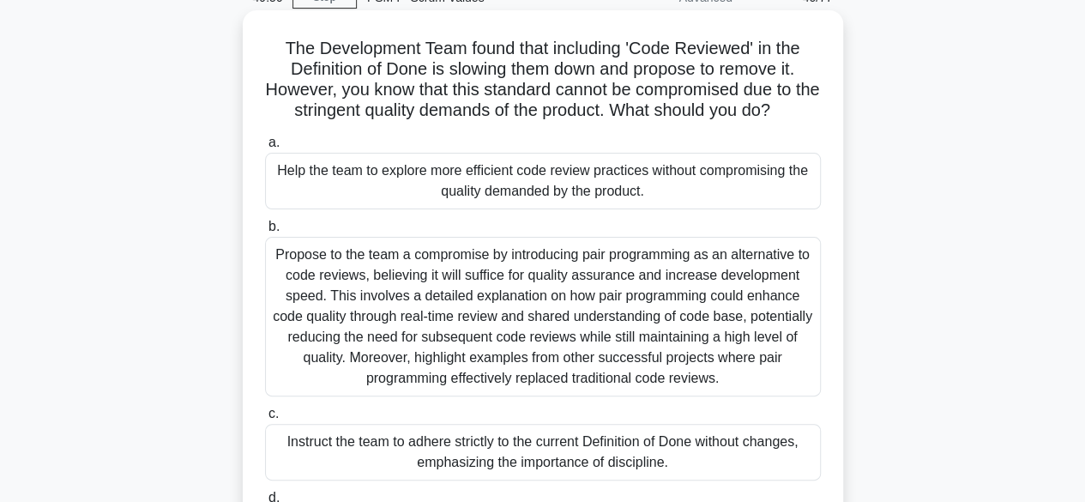
scroll to position [172, 0]
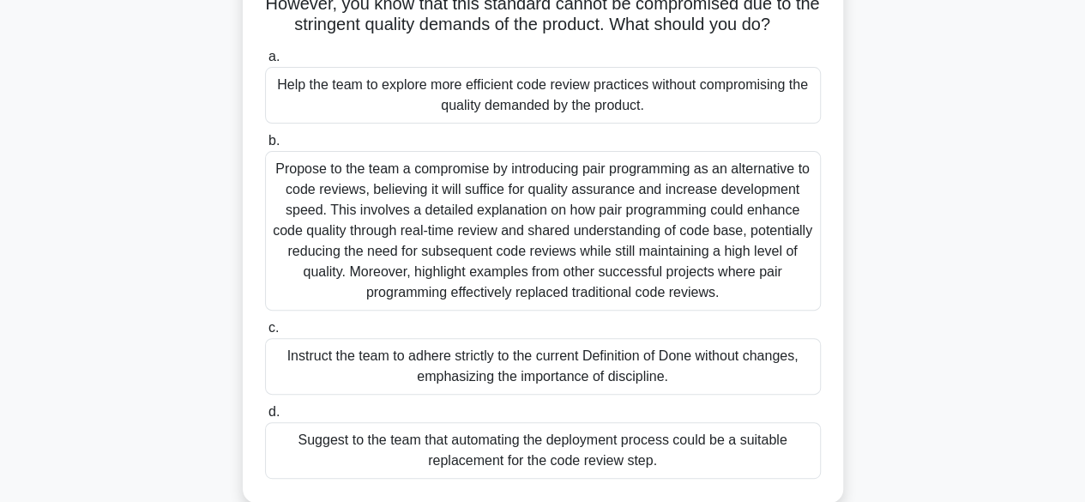
click at [603, 371] on div "Instruct the team to adhere strictly to the current Definition of Done without …" at bounding box center [543, 366] width 556 height 57
click at [265, 334] on input "c. Instruct the team to adhere strictly to the current Definition of Done witho…" at bounding box center [265, 328] width 0 height 11
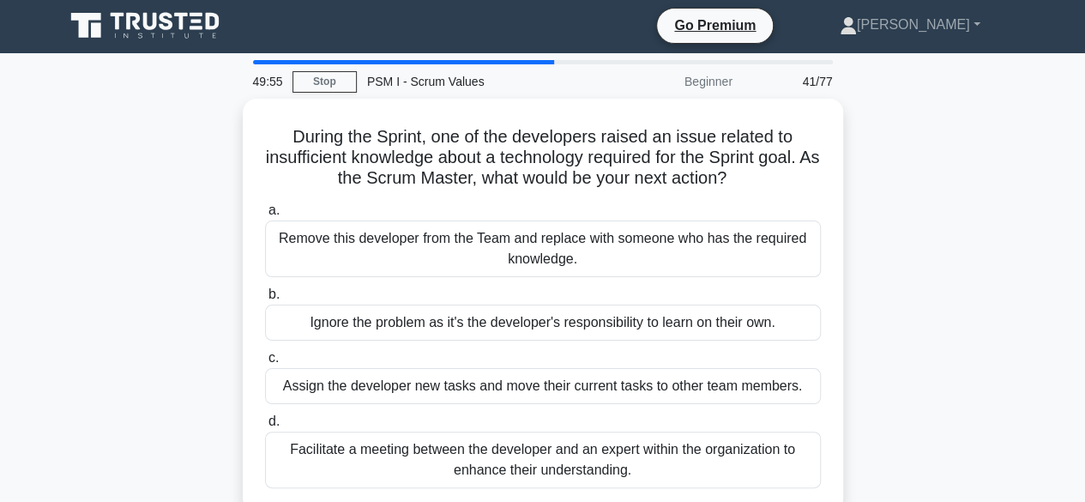
scroll to position [0, 0]
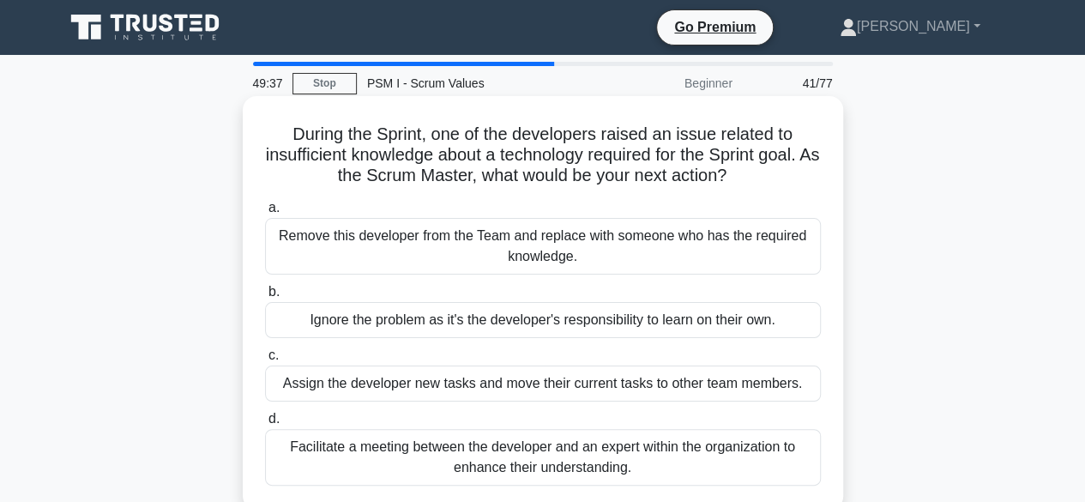
click at [633, 462] on div "Facilitate a meeting between the developer and an expert within the organizatio…" at bounding box center [543, 457] width 556 height 57
click at [265, 425] on input "d. Facilitate a meeting between the developer and an expert within the organiza…" at bounding box center [265, 418] width 0 height 11
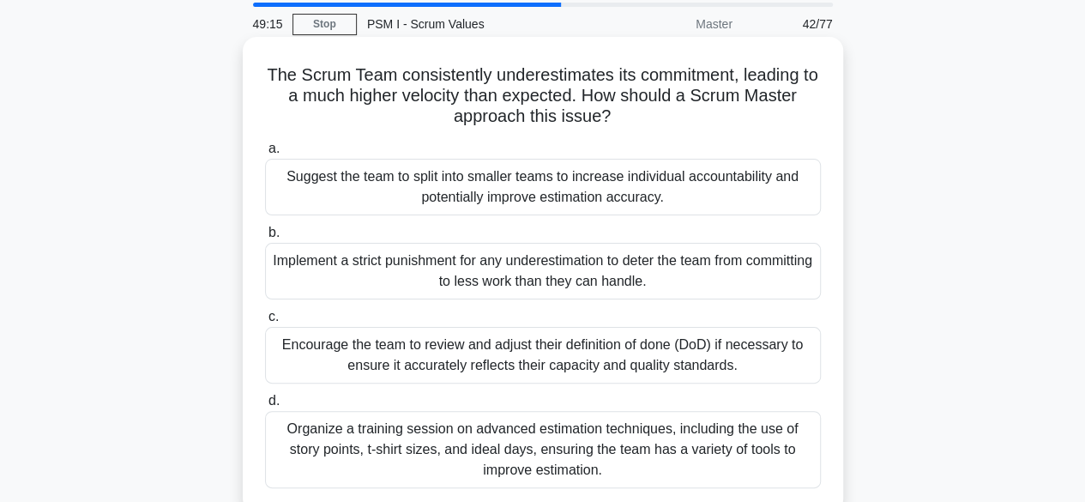
scroll to position [86, 0]
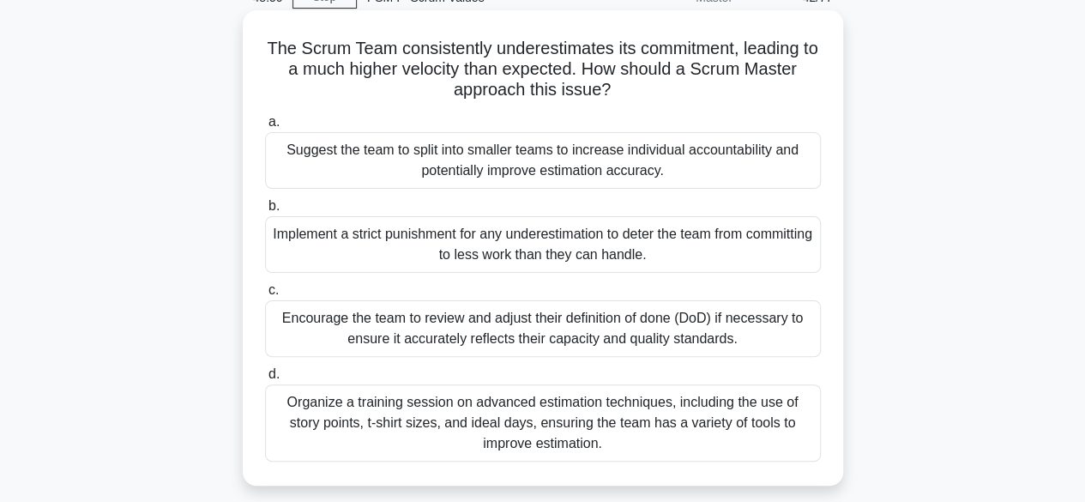
click at [540, 329] on div "Encourage the team to review and adjust their definition of done (DoD) if neces…" at bounding box center [543, 328] width 556 height 57
click at [265, 296] on input "c. Encourage the team to review and adjust their definition of done (DoD) if ne…" at bounding box center [265, 290] width 0 height 11
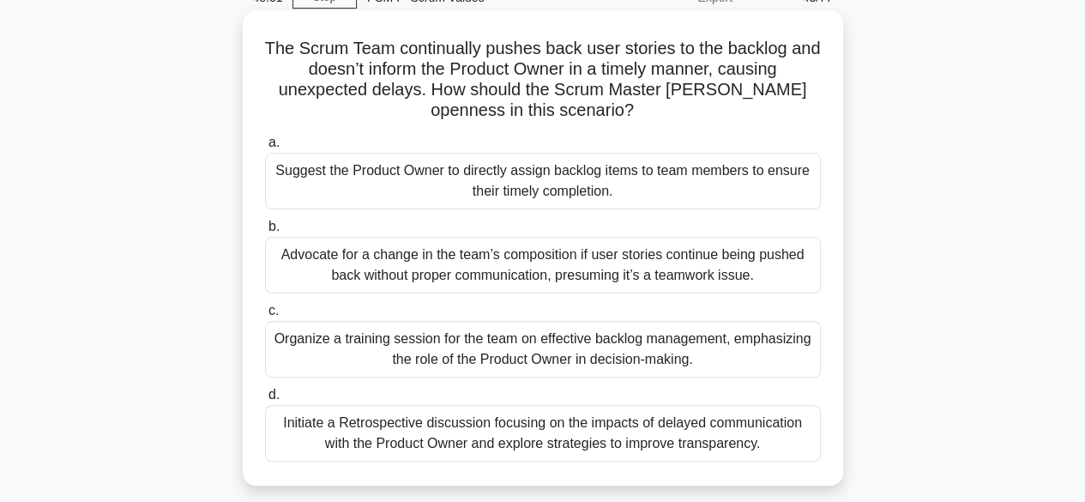
click at [544, 354] on div "Organize a training session for the team on effective backlog management, empha…" at bounding box center [543, 349] width 556 height 57
click at [265, 317] on input "c. Organize a training session for the team on effective backlog management, em…" at bounding box center [265, 310] width 0 height 11
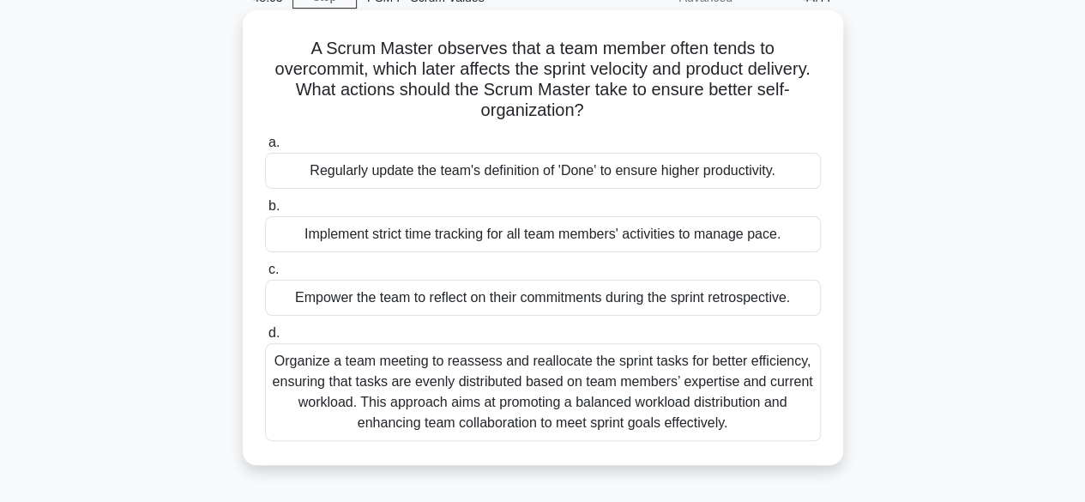
click at [499, 297] on div "Empower the team to reflect on their commitments during the sprint retrospectiv…" at bounding box center [543, 298] width 556 height 36
click at [265, 275] on input "c. Empower the team to reflect on their commitments during the sprint retrospec…" at bounding box center [265, 269] width 0 height 11
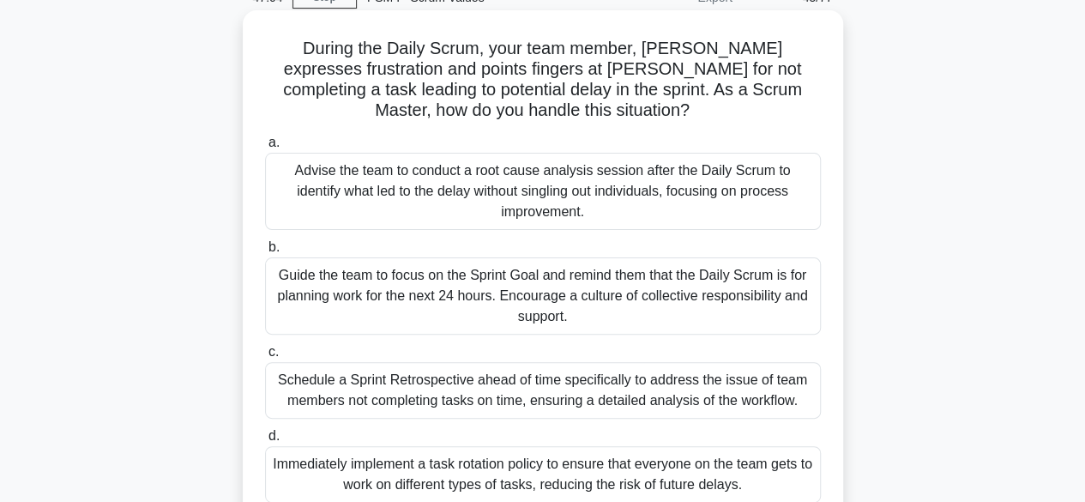
click at [558, 265] on div "Guide the team to focus on the Sprint Goal and remind them that the Daily Scrum…" at bounding box center [543, 295] width 556 height 77
click at [265, 253] on input "b. Guide the team to focus on the Sprint Goal and remind them that the Daily Sc…" at bounding box center [265, 247] width 0 height 11
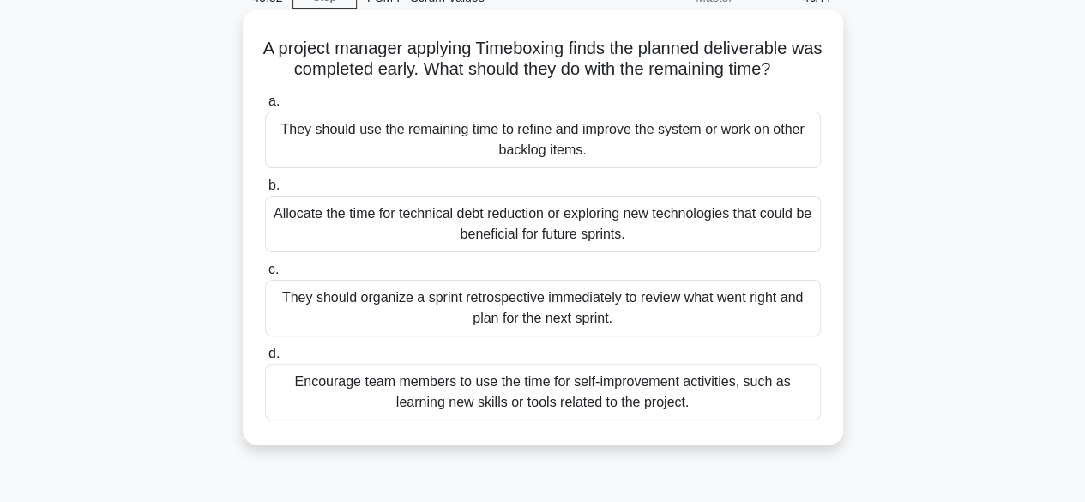
click at [507, 302] on div "They should organize a sprint retrospective immediately to review what went rig…" at bounding box center [543, 308] width 556 height 57
click at [265, 275] on input "c. They should organize a sprint retrospective immediately to review what went …" at bounding box center [265, 269] width 0 height 11
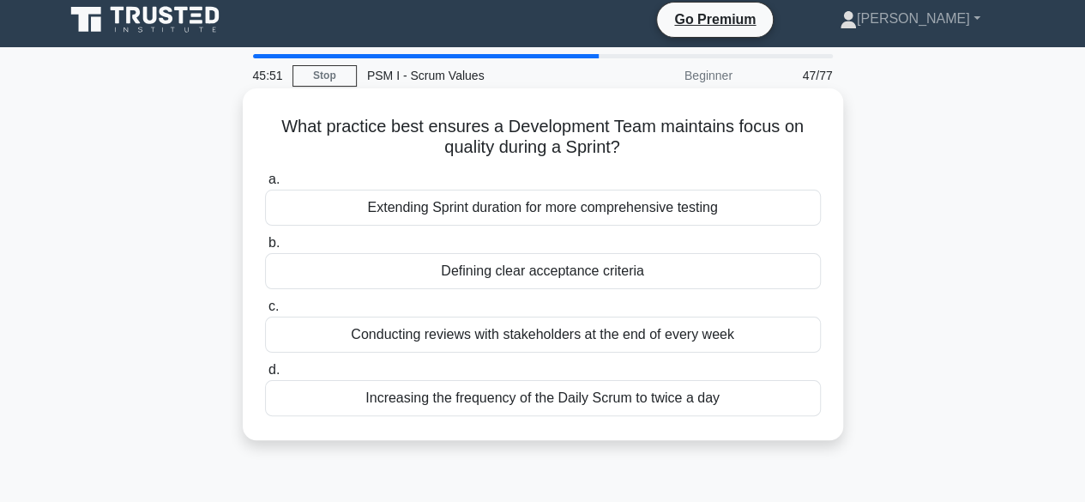
scroll to position [0, 0]
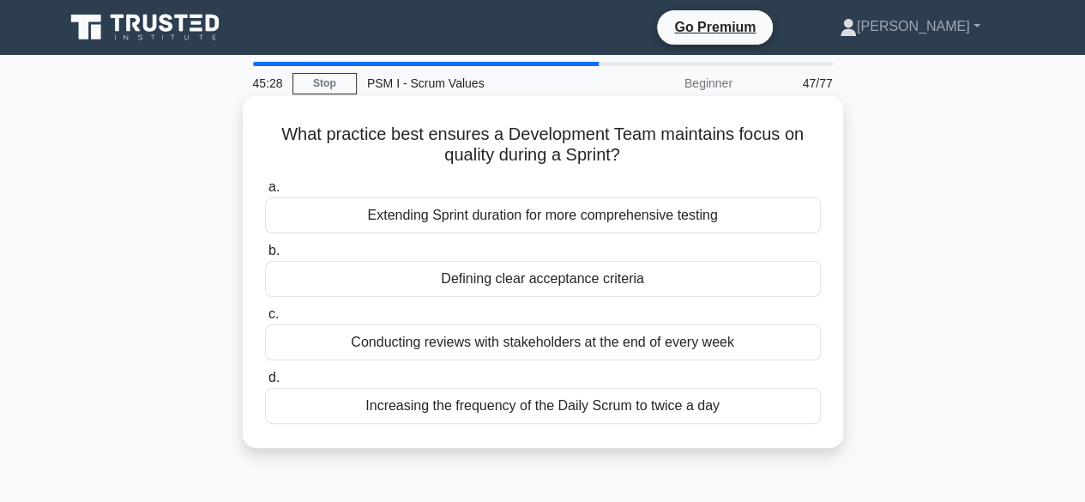
click at [510, 276] on div "Defining clear acceptance criteria" at bounding box center [543, 279] width 556 height 36
click at [265, 257] on input "b. Defining clear acceptance criteria" at bounding box center [265, 250] width 0 height 11
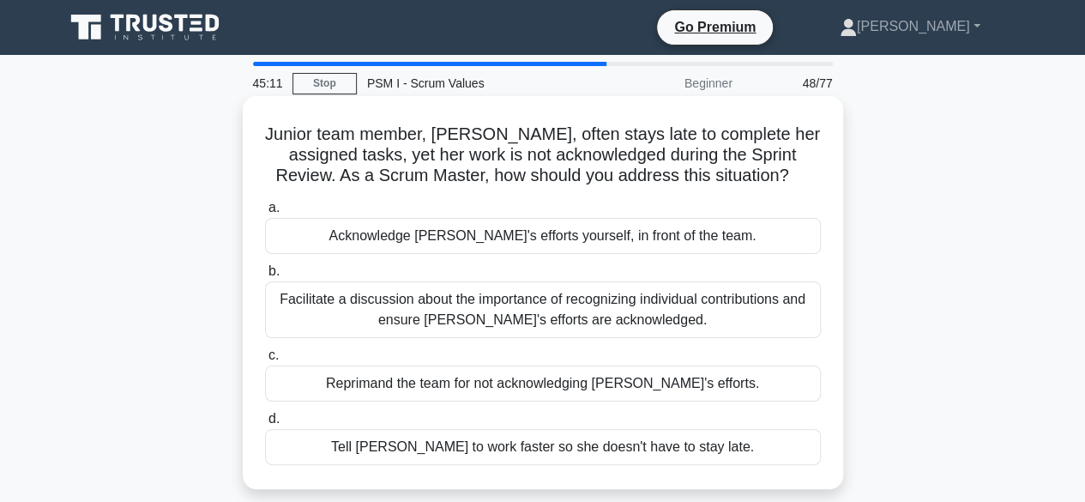
click at [510, 304] on div "Facilitate a discussion about the importance of recognizing individual contribu…" at bounding box center [543, 309] width 556 height 57
click at [265, 277] on input "b. Facilitate a discussion about the importance of recognizing individual contr…" at bounding box center [265, 271] width 0 height 11
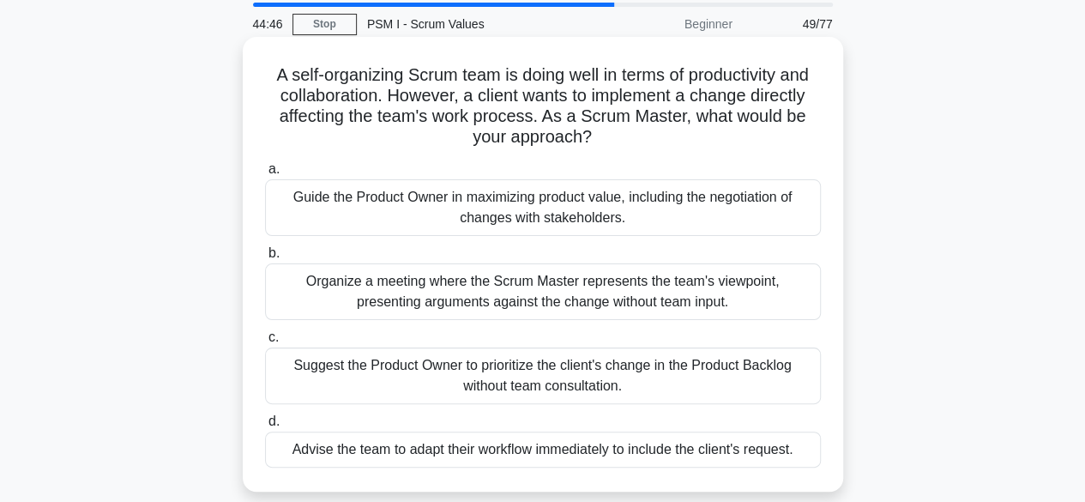
scroll to position [86, 0]
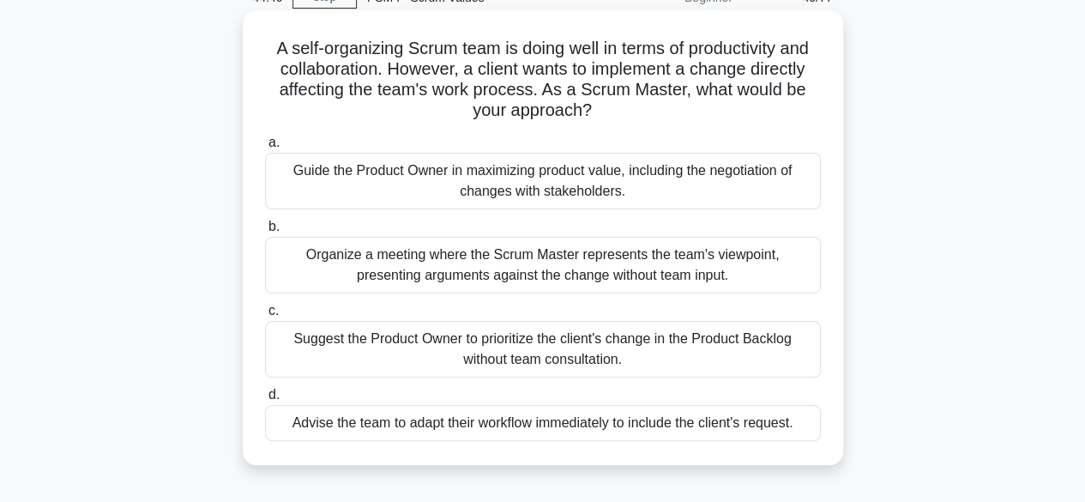
click at [595, 183] on div "Guide the Product Owner in maximizing product value, including the negotiation …" at bounding box center [543, 181] width 556 height 57
click at [265, 148] on input "a. Guide the Product Owner in maximizing product value, including the negotiati…" at bounding box center [265, 142] width 0 height 11
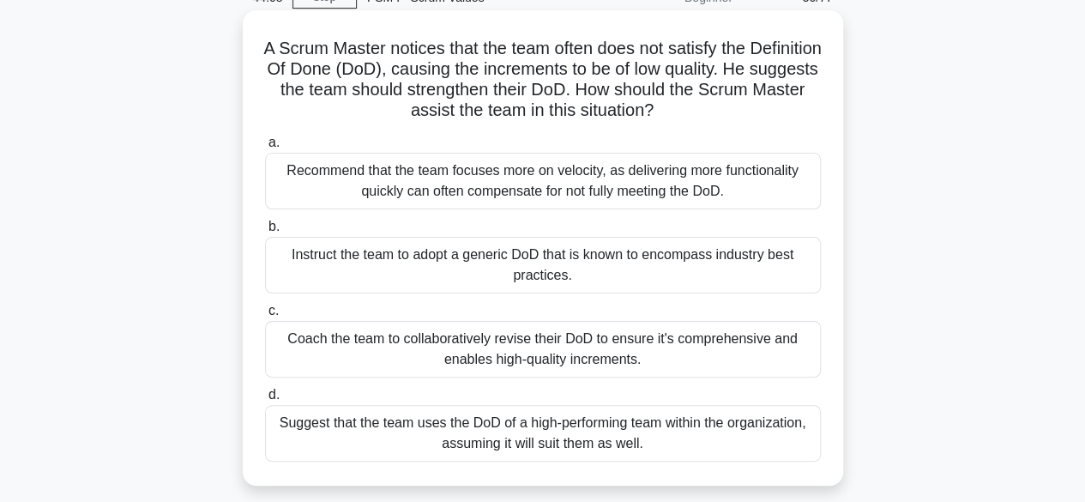
click at [624, 353] on div "Coach the team to collaboratively revise their DoD to ensure it's comprehensive…" at bounding box center [543, 349] width 556 height 57
click at [265, 317] on input "c. Coach the team to collaboratively revise their DoD to ensure it's comprehens…" at bounding box center [265, 310] width 0 height 11
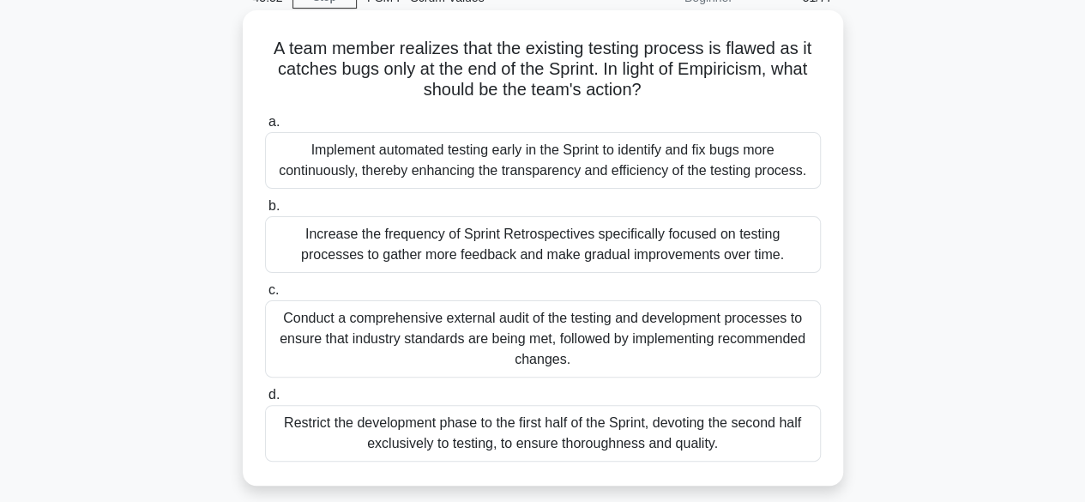
click at [526, 331] on div "Conduct a comprehensive external audit of the testing and development processes…" at bounding box center [543, 338] width 556 height 77
click at [265, 296] on input "c. Conduct a comprehensive external audit of the testing and development proces…" at bounding box center [265, 290] width 0 height 11
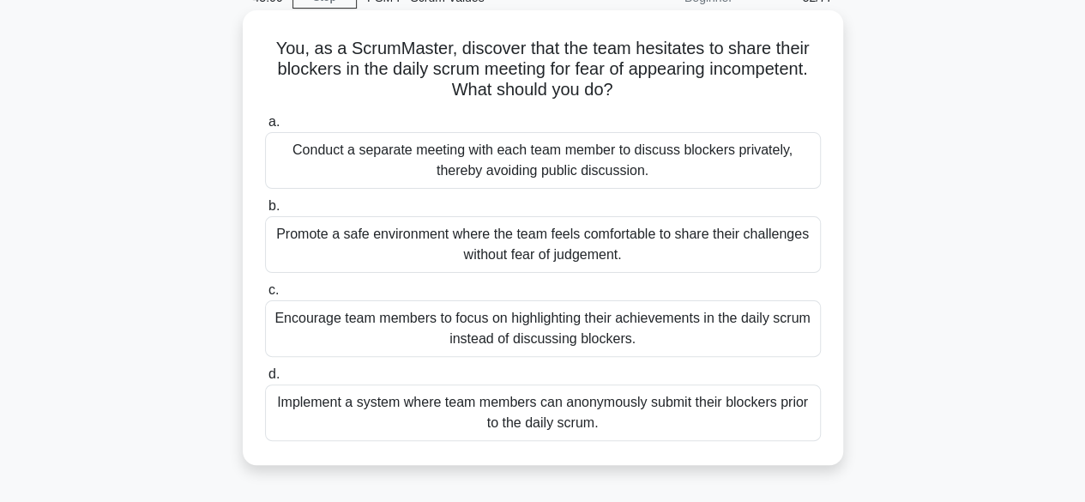
click at [543, 238] on div "Promote a safe environment where the team feels comfortable to share their chal…" at bounding box center [543, 244] width 556 height 57
click at [265, 212] on input "b. Promote a safe environment where the team feels comfortable to share their c…" at bounding box center [265, 206] width 0 height 11
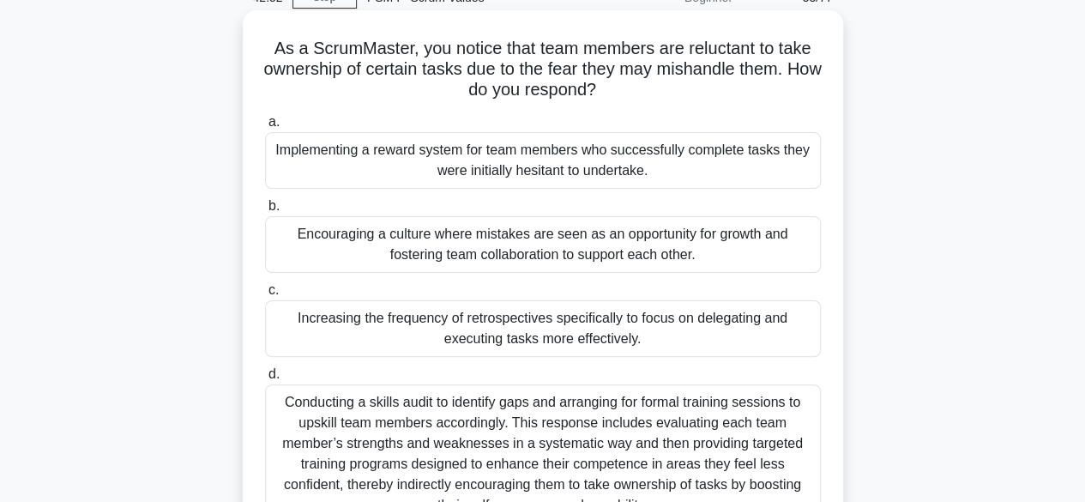
click at [617, 238] on div "Encouraging a culture where mistakes are seen as an opportunity for growth and …" at bounding box center [543, 244] width 556 height 57
click at [265, 212] on input "b. Encouraging a culture where mistakes are seen as an opportunity for growth a…" at bounding box center [265, 206] width 0 height 11
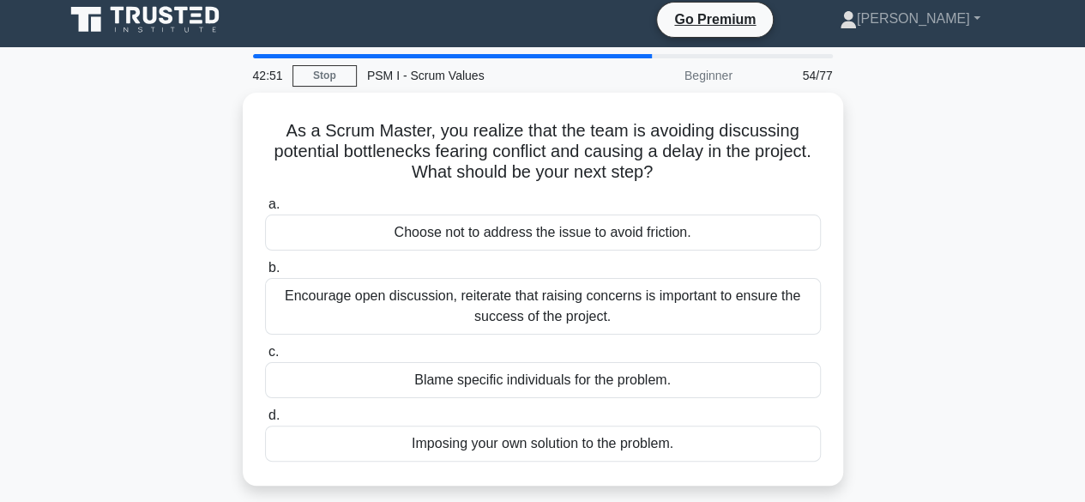
scroll to position [0, 0]
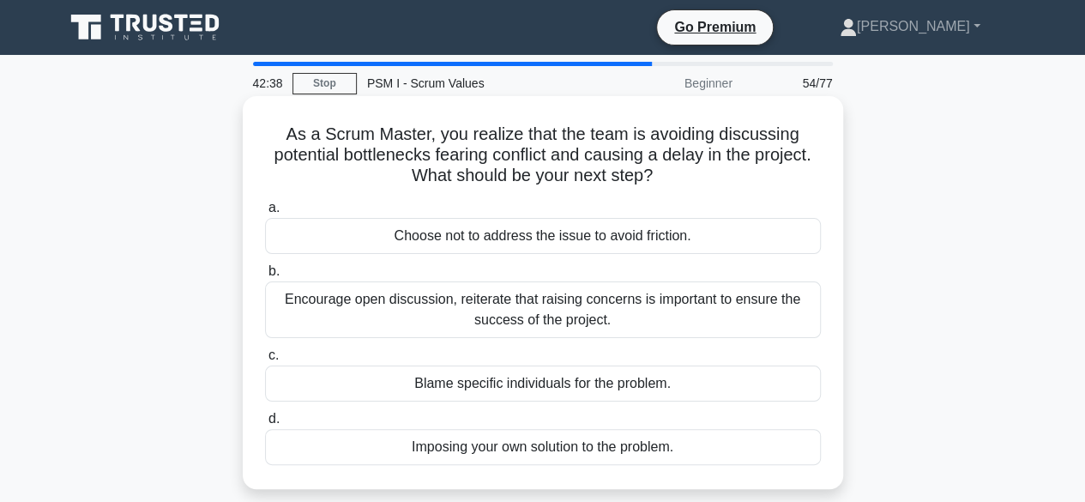
click at [619, 309] on div "Encourage open discussion, reiterate that raising concerns is important to ensu…" at bounding box center [543, 309] width 556 height 57
click at [265, 277] on input "b. Encourage open discussion, reiterate that raising concerns is important to e…" at bounding box center [265, 271] width 0 height 11
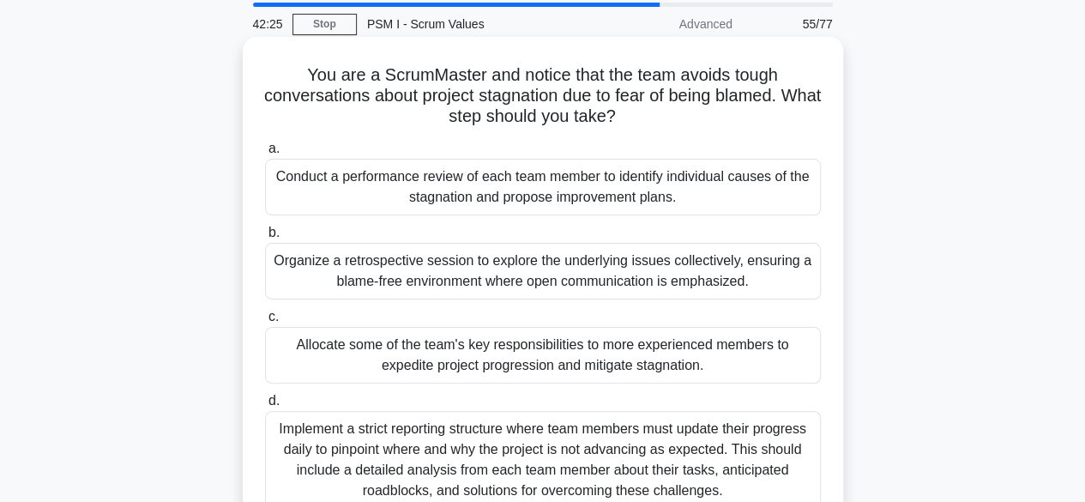
scroll to position [86, 0]
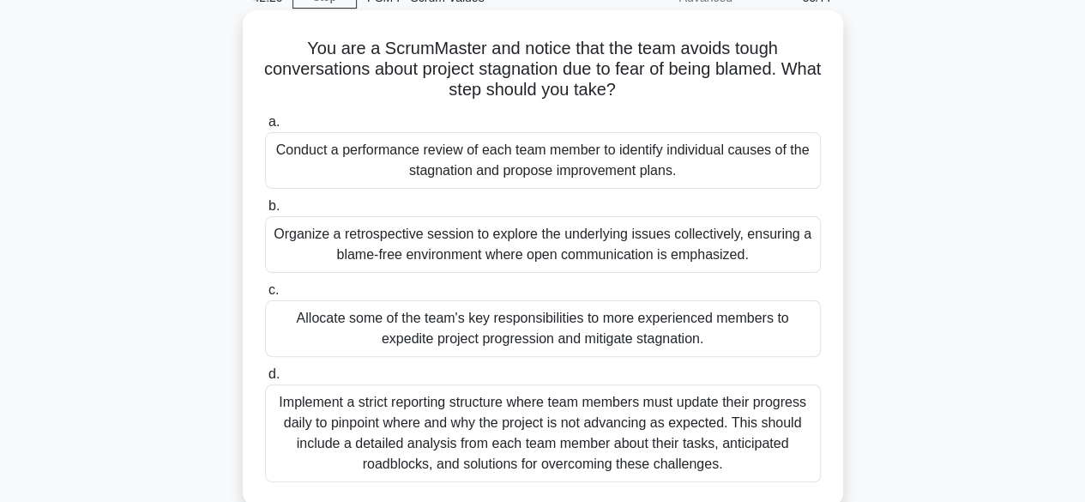
click at [528, 238] on div "Organize a retrospective session to explore the underlying issues collectively,…" at bounding box center [543, 244] width 556 height 57
click at [265, 212] on input "b. Organize a retrospective session to explore the underlying issues collective…" at bounding box center [265, 206] width 0 height 11
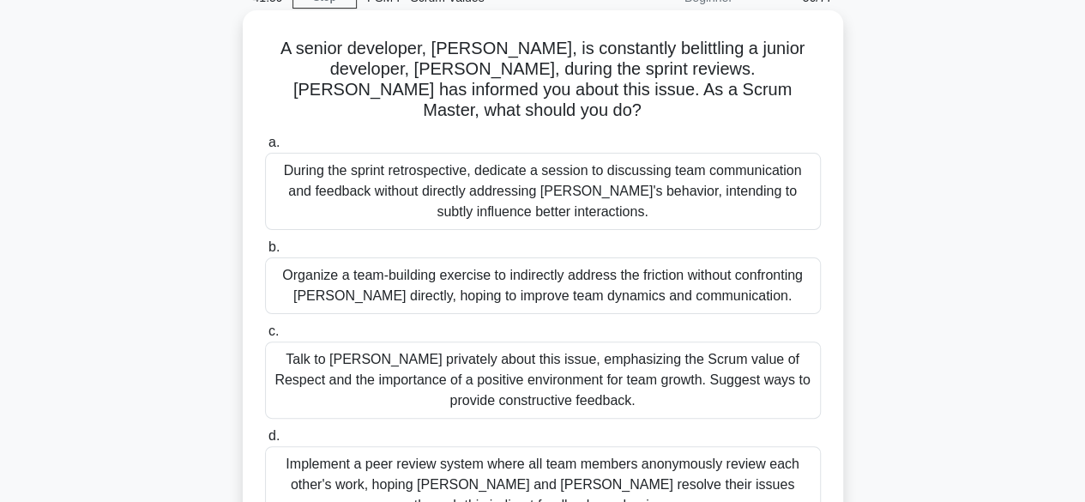
scroll to position [172, 0]
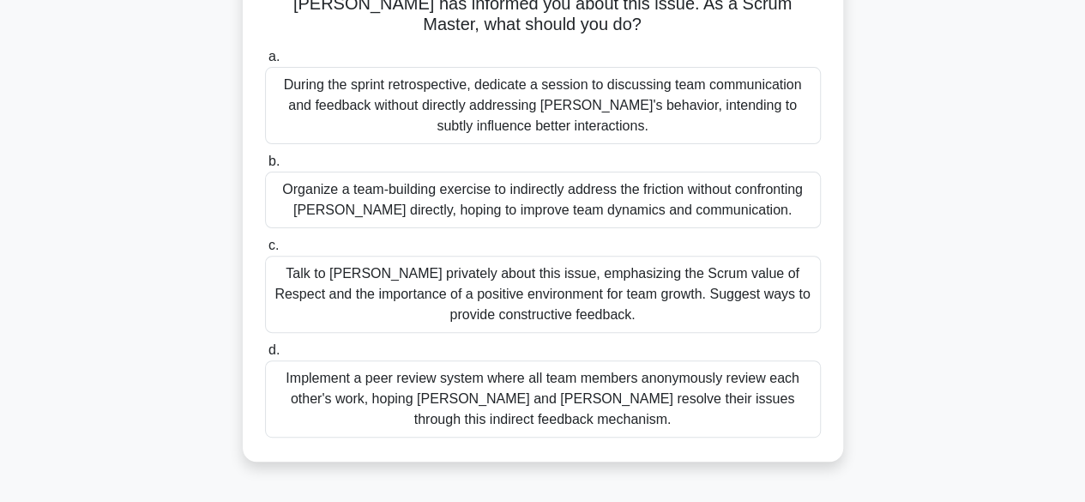
click at [637, 261] on div "Talk to Raj privately about this issue, emphasizing the Scrum value of Respect …" at bounding box center [543, 294] width 556 height 77
click at [265, 251] on input "c. Talk to Raj privately about this issue, emphasizing the Scrum value of Respe…" at bounding box center [265, 245] width 0 height 11
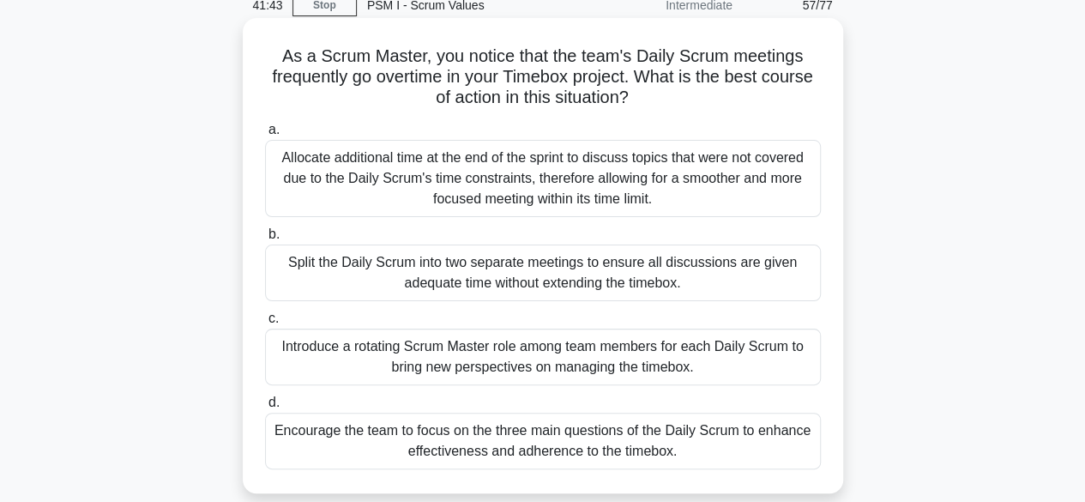
scroll to position [86, 0]
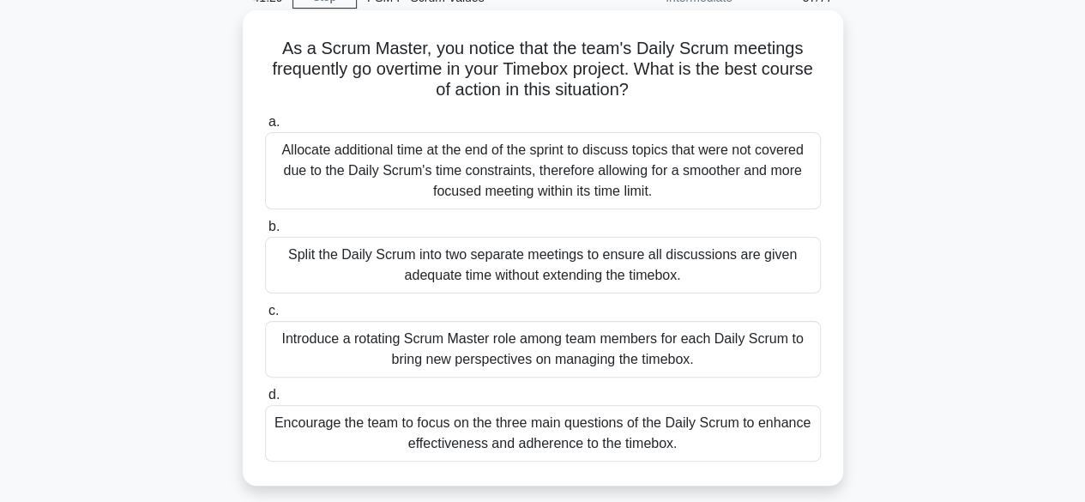
click at [595, 433] on div "Encourage the team to focus on the three main questions of the Daily Scrum to e…" at bounding box center [543, 433] width 556 height 57
click at [265, 401] on input "d. Encourage the team to focus on the three main questions of the Daily Scrum t…" at bounding box center [265, 394] width 0 height 11
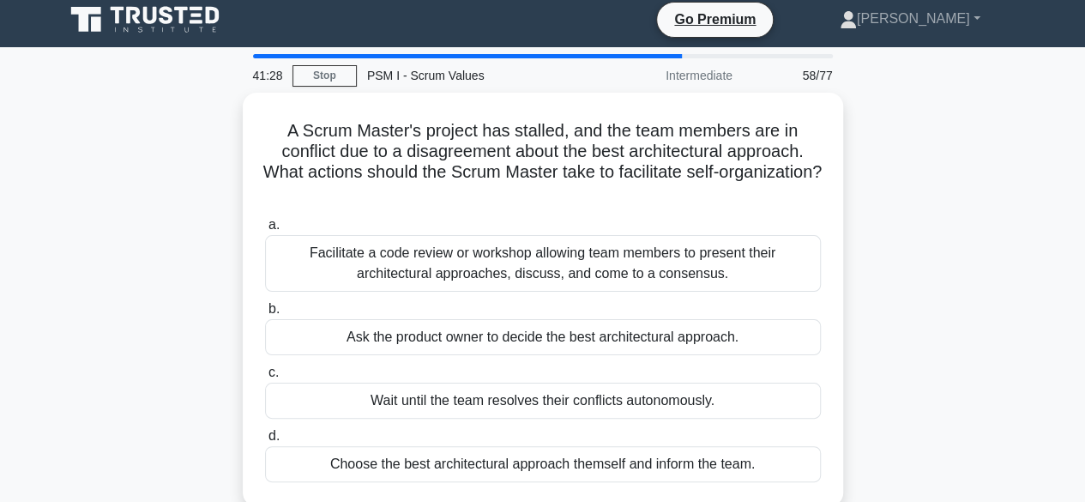
scroll to position [0, 0]
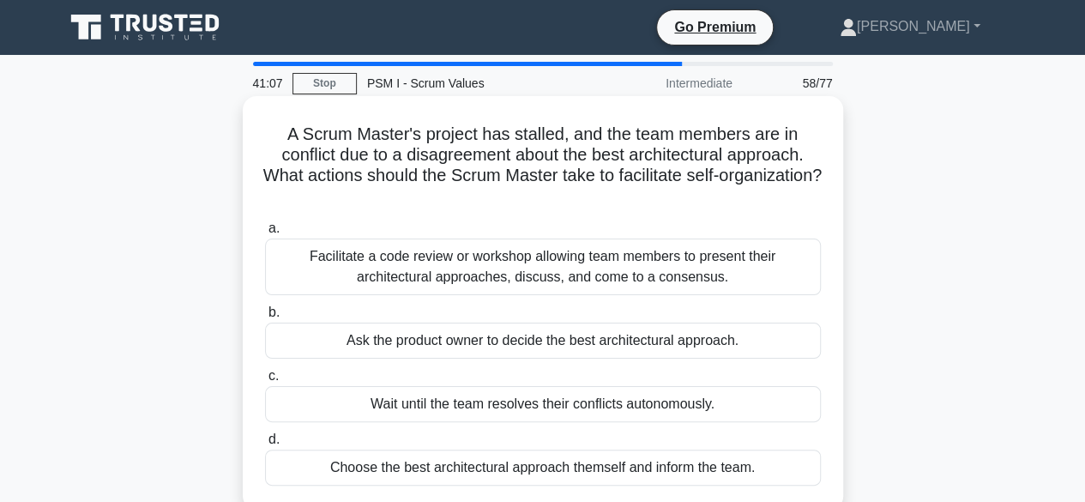
click at [516, 262] on div "Facilitate a code review or workshop allowing team members to present their arc…" at bounding box center [543, 266] width 556 height 57
click at [422, 263] on div "Facilitate a code review or workshop allowing team members to present their arc…" at bounding box center [543, 266] width 556 height 57
click at [265, 234] on input "a. Facilitate a code review or workshop allowing team members to present their …" at bounding box center [265, 228] width 0 height 11
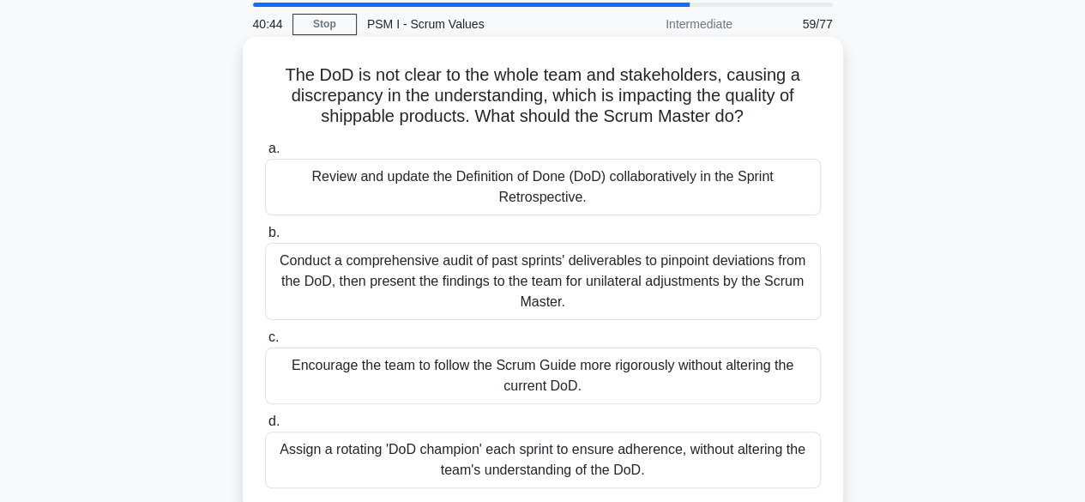
scroll to position [86, 0]
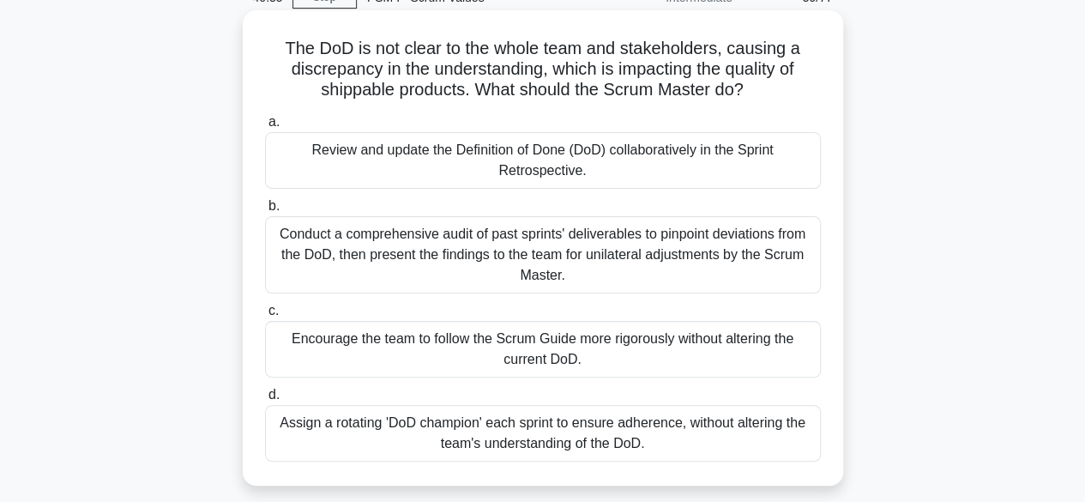
click at [615, 162] on div "Review and update the Definition of Done (DoD) collaboratively in the Sprint Re…" at bounding box center [543, 160] width 556 height 57
click at [265, 128] on input "a. Review and update the Definition of Done (DoD) collaboratively in the Sprint…" at bounding box center [265, 122] width 0 height 11
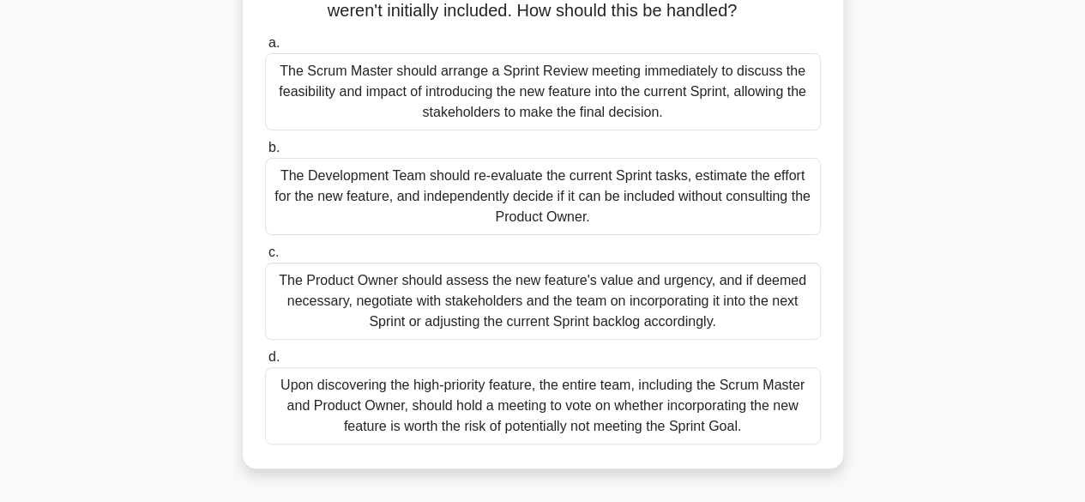
scroll to position [172, 0]
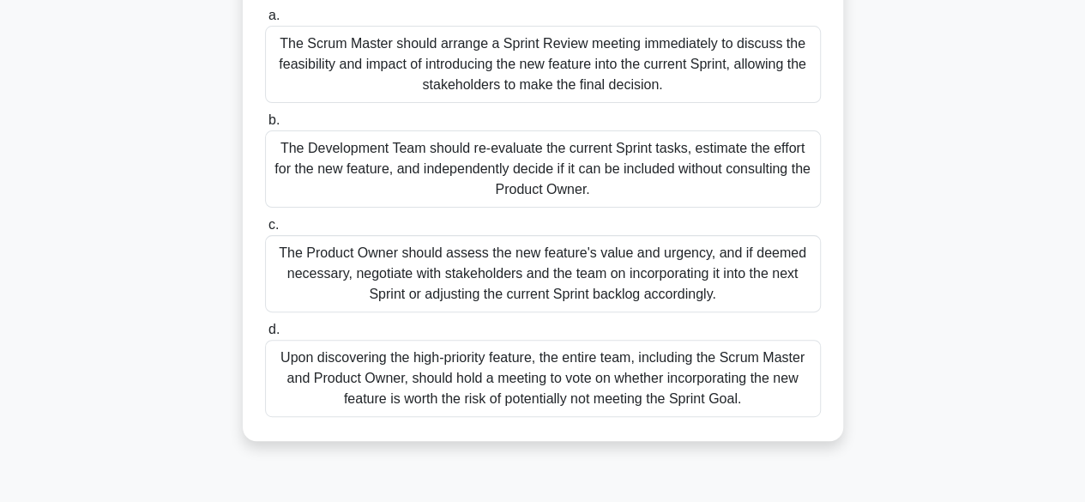
click at [544, 263] on div "The Product Owner should assess the new feature's value and urgency, and if dee…" at bounding box center [543, 273] width 556 height 77
click at [265, 231] on input "c. The Product Owner should assess the new feature's value and urgency, and if …" at bounding box center [265, 225] width 0 height 11
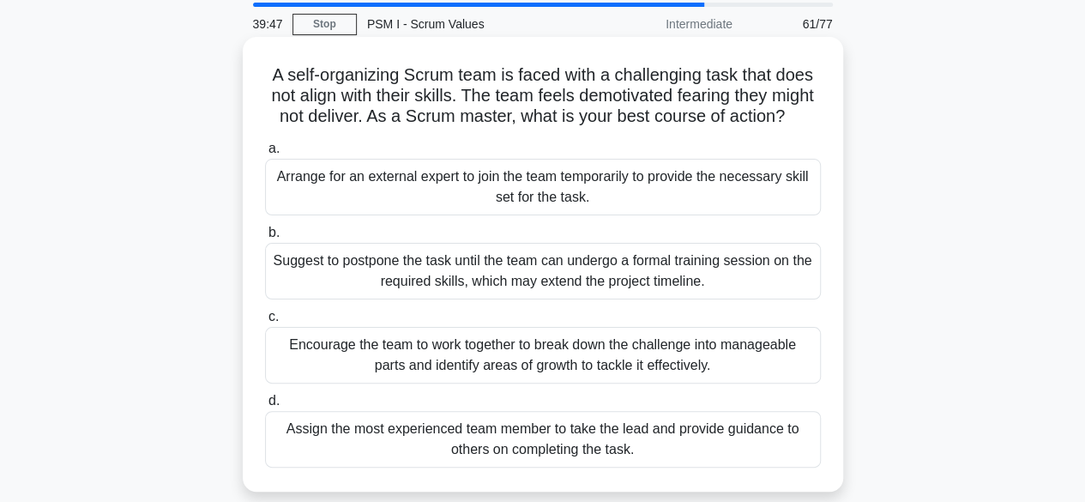
scroll to position [86, 0]
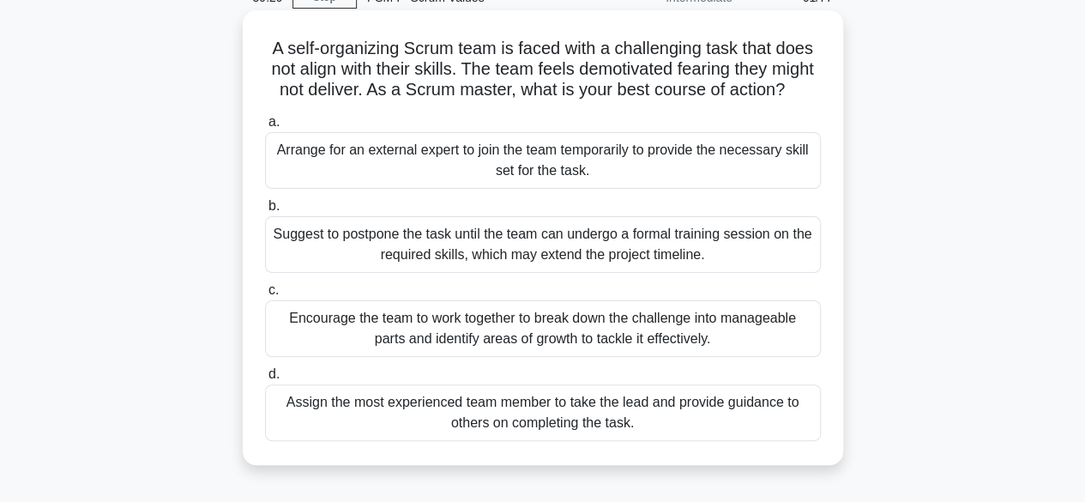
click at [566, 186] on div "Arrange for an external expert to join the team temporarily to provide the nece…" at bounding box center [543, 160] width 556 height 57
click at [265, 128] on input "a. Arrange for an external expert to join the team temporarily to provide the n…" at bounding box center [265, 122] width 0 height 11
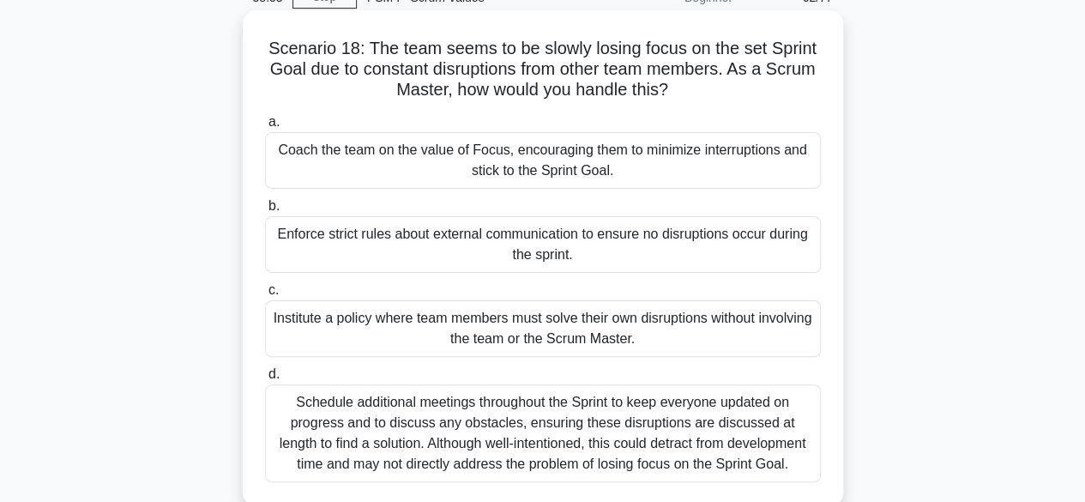
click at [555, 166] on div "Coach the team on the value of Focus, encouraging them to minimize interruption…" at bounding box center [543, 160] width 556 height 57
click at [265, 128] on input "a. Coach the team on the value of Focus, encouraging them to minimize interrupt…" at bounding box center [265, 122] width 0 height 11
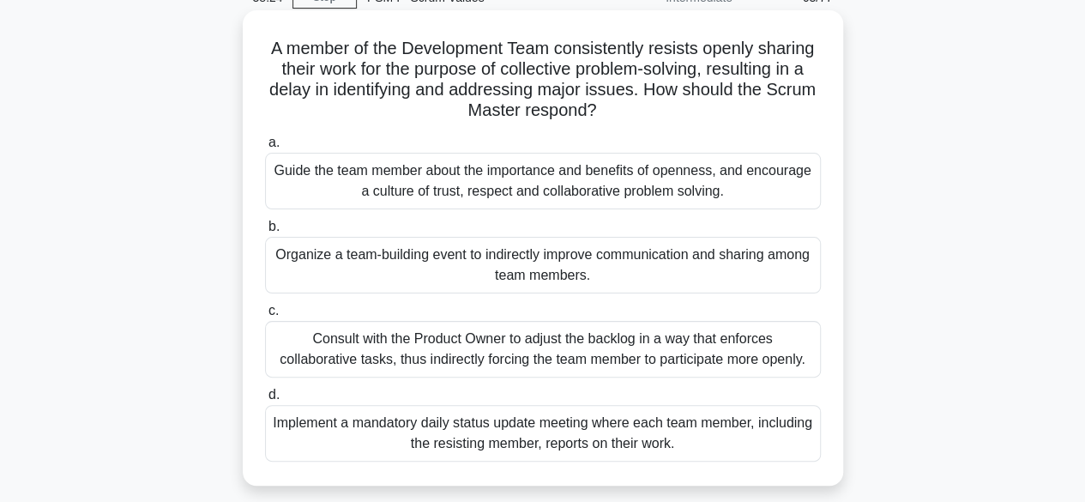
click at [571, 182] on div "Guide the team member about the importance and benefits of openness, and encour…" at bounding box center [543, 181] width 556 height 57
click at [265, 148] on input "a. Guide the team member about the importance and benefits of openness, and enc…" at bounding box center [265, 142] width 0 height 11
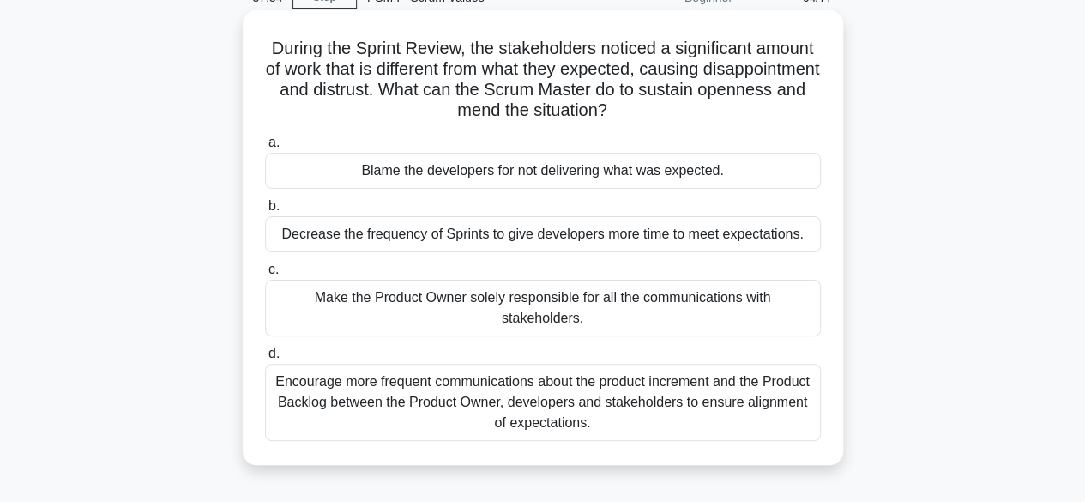
click at [592, 392] on div "Encourage more frequent communications about the product increment and the Prod…" at bounding box center [543, 402] width 556 height 77
click at [265, 359] on input "d. Encourage more frequent communications about the product increment and the P…" at bounding box center [265, 353] width 0 height 11
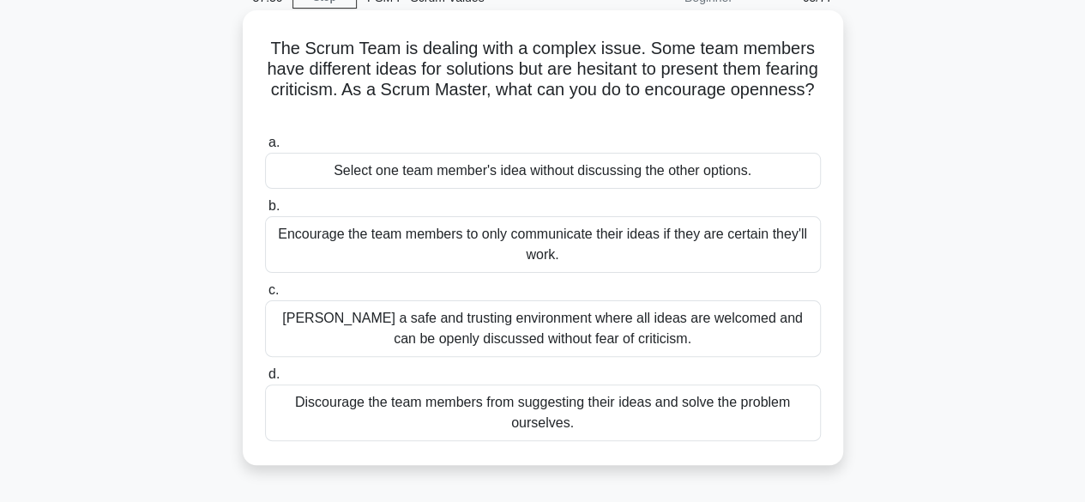
click at [538, 332] on div "Foster a safe and trusting environment where all ideas are welcomed and can be …" at bounding box center [543, 328] width 556 height 57
click at [265, 296] on input "c. Foster a safe and trusting environment where all ideas are welcomed and can …" at bounding box center [265, 290] width 0 height 11
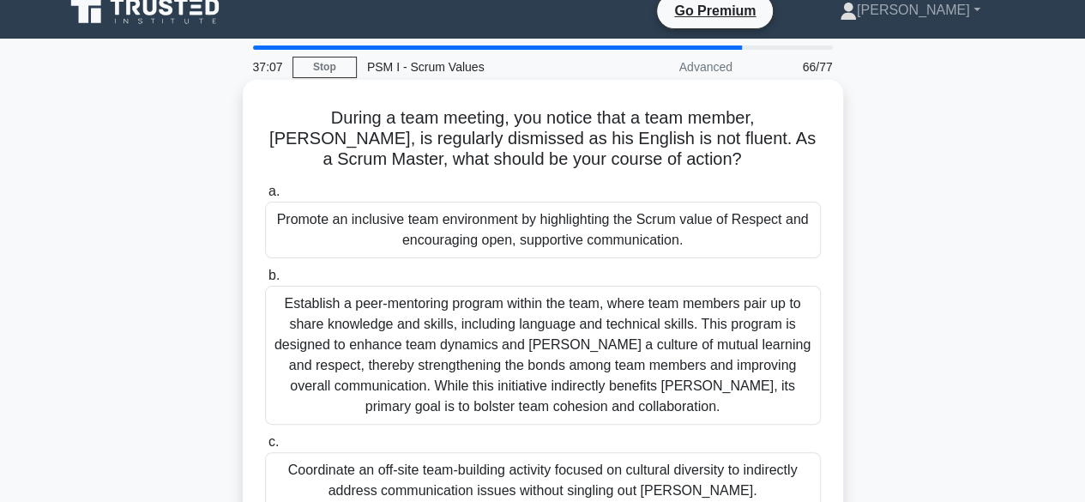
scroll to position [0, 0]
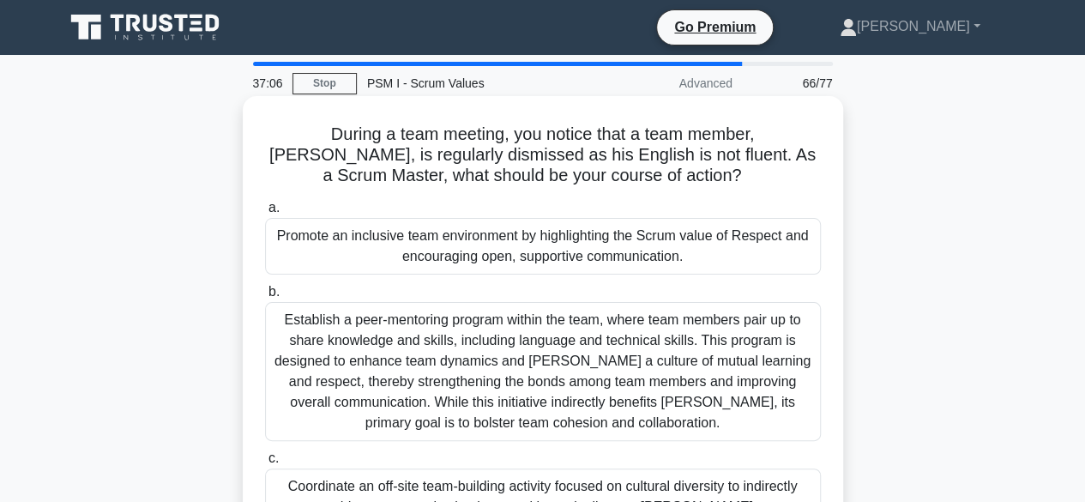
click at [550, 244] on div "Promote an inclusive team environment by highlighting the Scrum value of Respec…" at bounding box center [543, 246] width 556 height 57
click at [265, 214] on input "a. Promote an inclusive team environment by highlighting the Scrum value of Res…" at bounding box center [265, 207] width 0 height 11
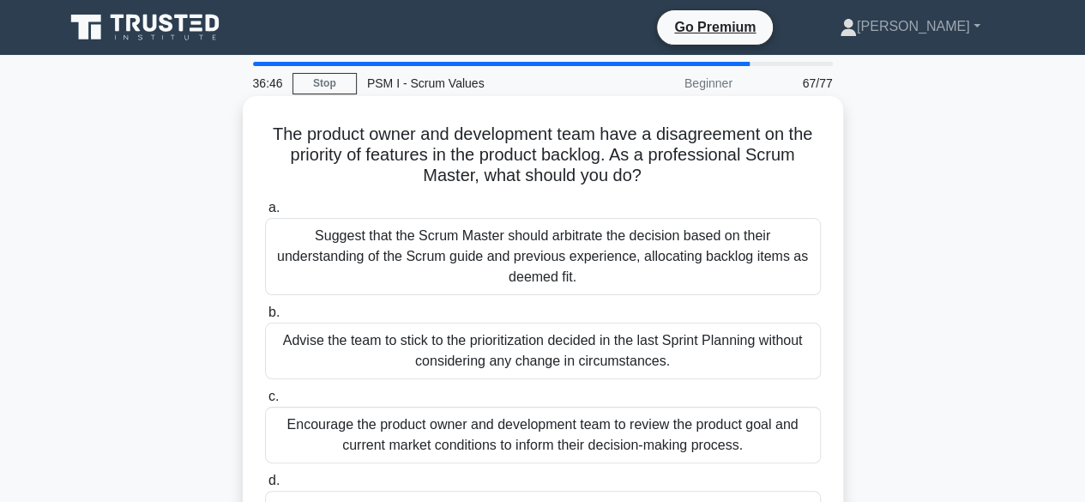
scroll to position [86, 0]
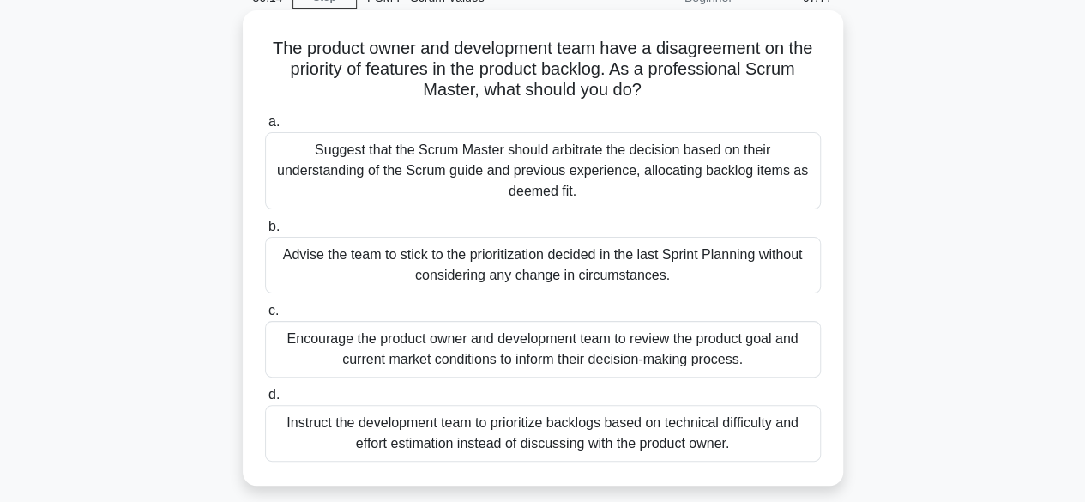
click at [567, 352] on div "Encourage the product owner and development team to review the product goal and…" at bounding box center [543, 349] width 556 height 57
click at [265, 317] on input "c. Encourage the product owner and development team to review the product goal …" at bounding box center [265, 310] width 0 height 11
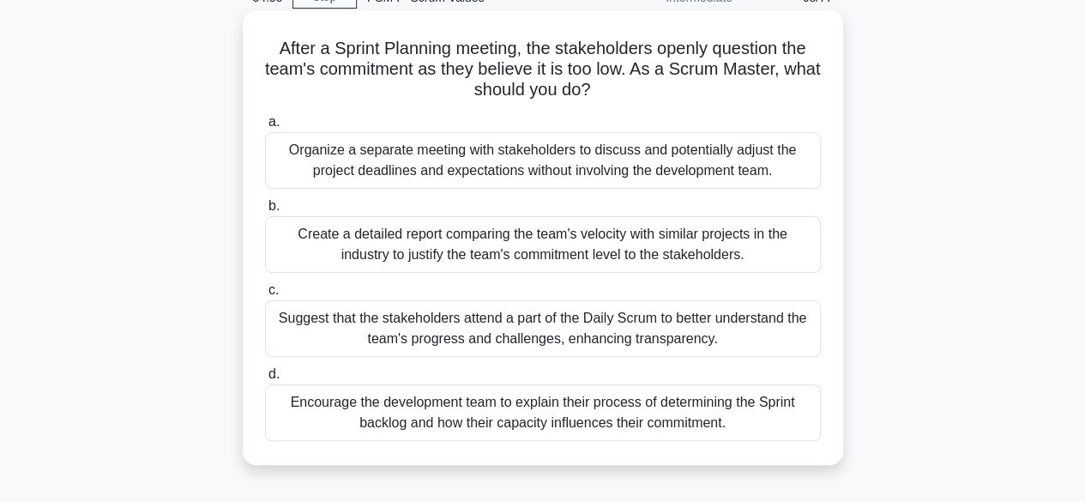
click at [494, 409] on div "Encourage the development team to explain their process of determining the Spri…" at bounding box center [543, 412] width 556 height 57
click at [265, 380] on input "d. Encourage the development team to explain their process of determining the S…" at bounding box center [265, 374] width 0 height 11
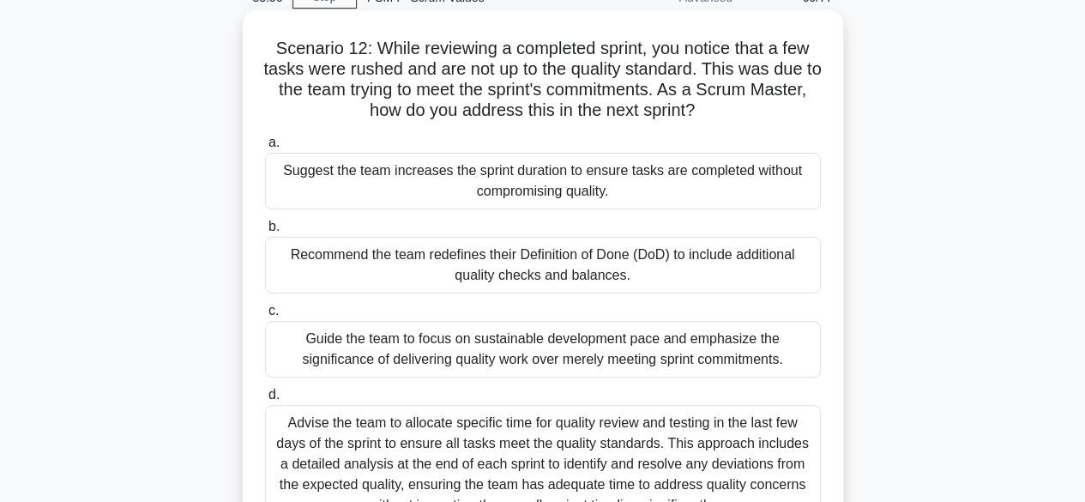
click at [475, 353] on div "Guide the team to focus on sustainable development pace and emphasize the signi…" at bounding box center [543, 349] width 556 height 57
click at [265, 317] on input "c. Guide the team to focus on sustainable development pace and emphasize the si…" at bounding box center [265, 310] width 0 height 11
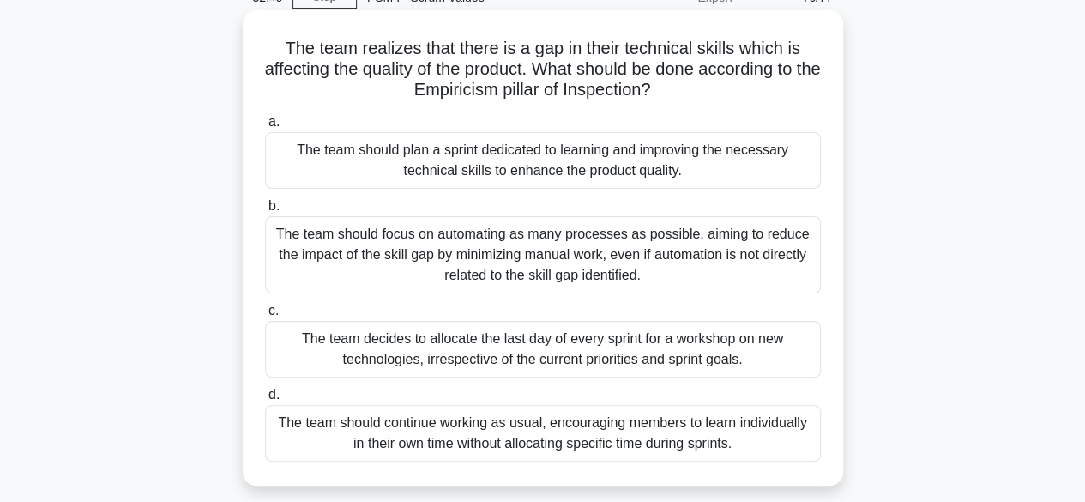
click at [586, 164] on div "The team should plan a sprint dedicated to learning and improving the necessary…" at bounding box center [543, 160] width 556 height 57
click at [265, 128] on input "a. The team should plan a sprint dedicated to learning and improving the necess…" at bounding box center [265, 122] width 0 height 11
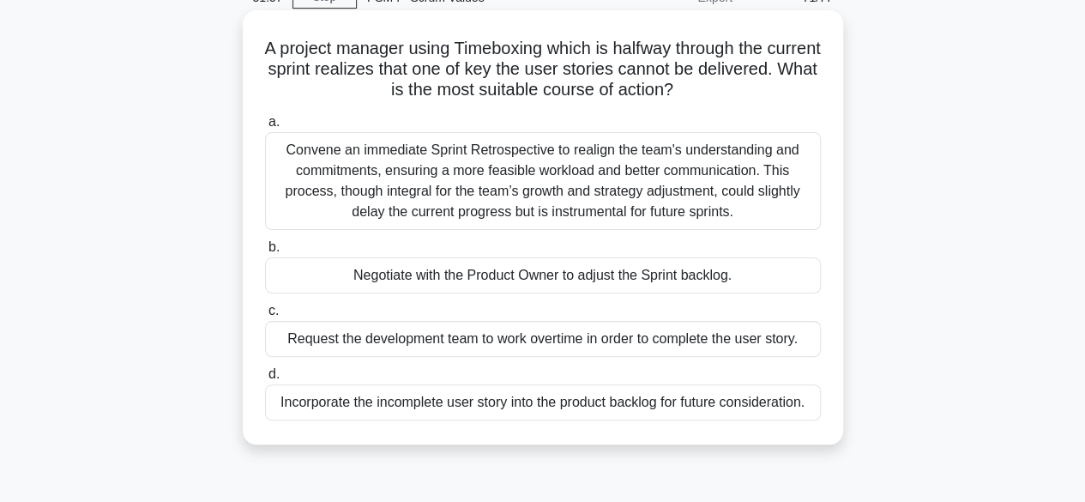
click at [506, 274] on div "Negotiate with the Product Owner to adjust the Sprint backlog." at bounding box center [543, 275] width 556 height 36
click at [265, 253] on input "b. Negotiate with the Product Owner to adjust the Sprint backlog." at bounding box center [265, 247] width 0 height 11
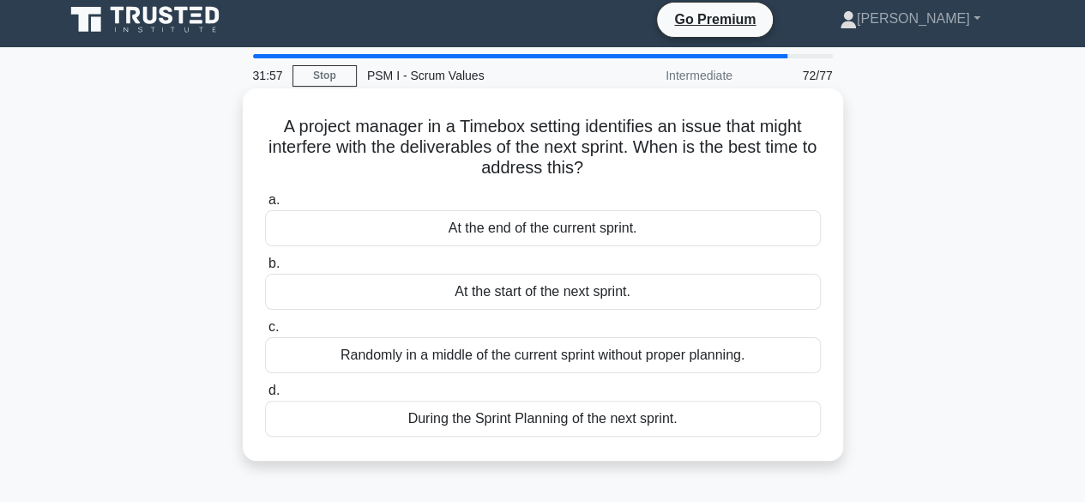
scroll to position [0, 0]
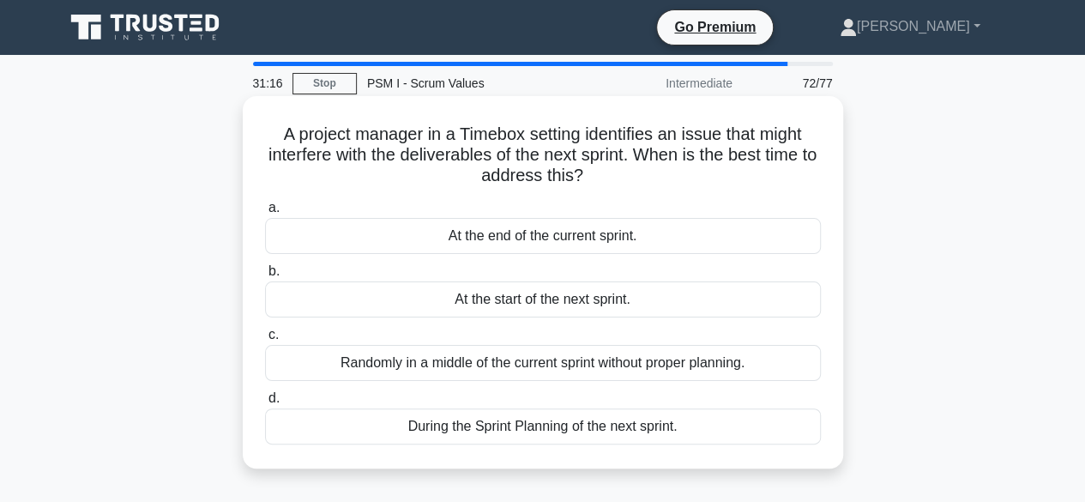
click at [570, 428] on div "During the Sprint Planning of the next sprint." at bounding box center [543, 426] width 556 height 36
click at [265, 404] on input "d. During the Sprint Planning of the next sprint." at bounding box center [265, 398] width 0 height 11
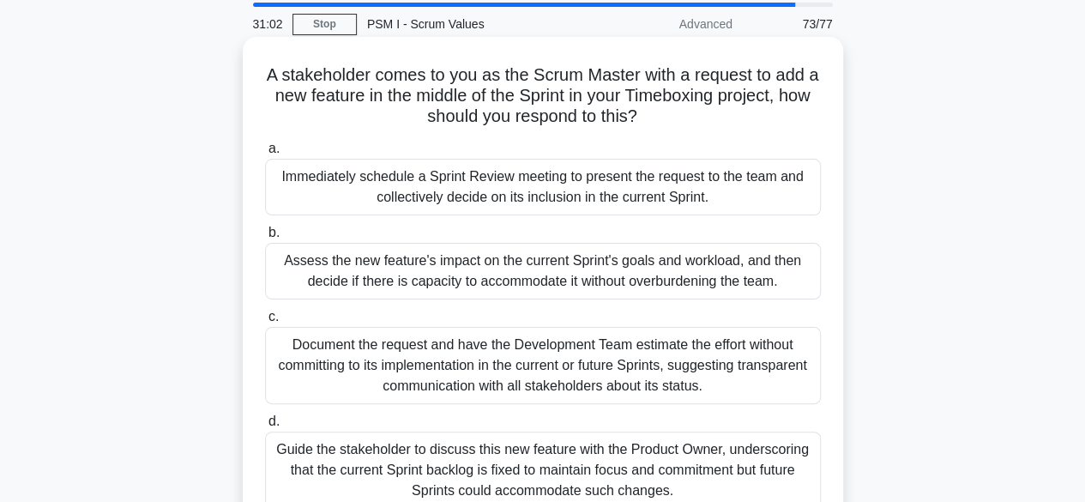
scroll to position [86, 0]
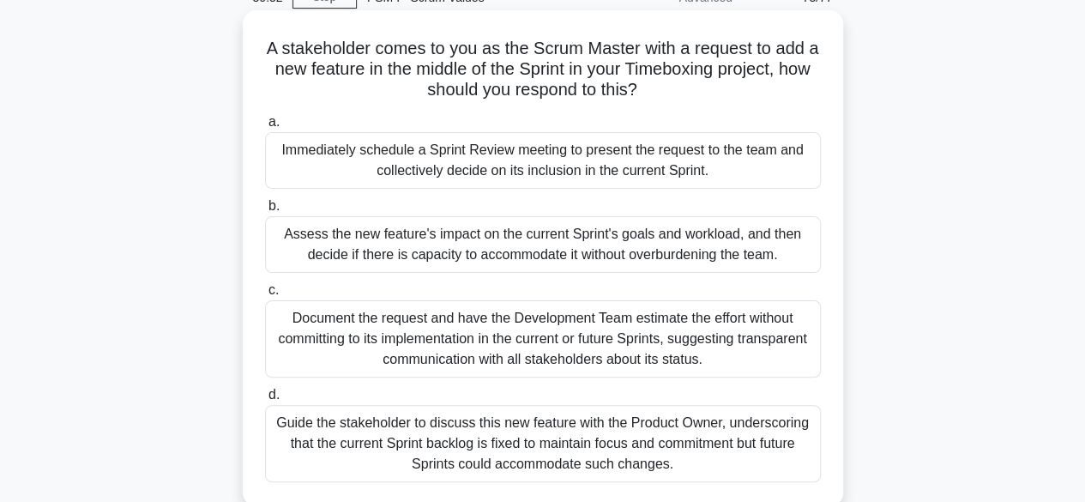
click at [487, 444] on div "Guide the stakeholder to discuss this new feature with the Product Owner, under…" at bounding box center [543, 443] width 556 height 77
click at [265, 401] on input "d. Guide the stakeholder to discuss this new feature with the Product Owner, un…" at bounding box center [265, 394] width 0 height 11
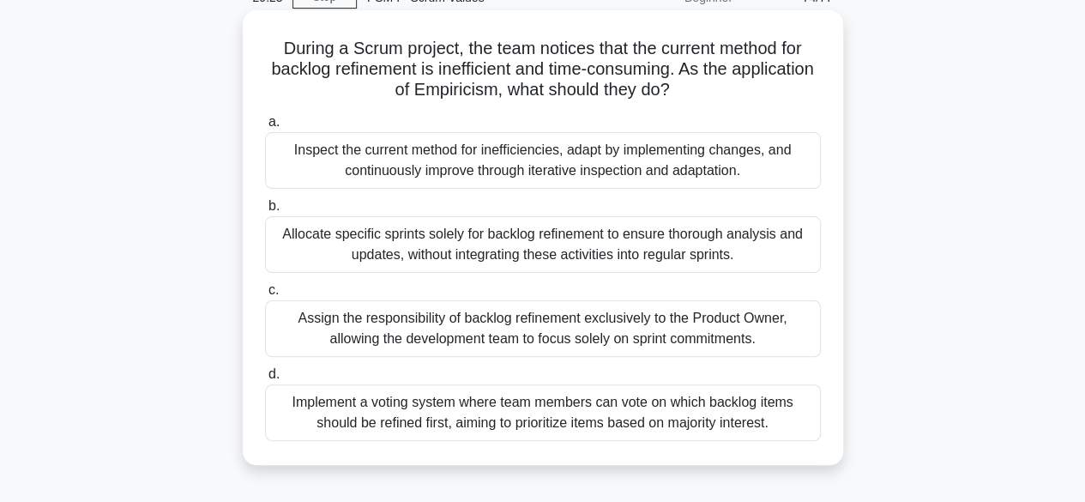
click at [587, 160] on div "Inspect the current method for inefficiencies, adapt by implementing changes, a…" at bounding box center [543, 160] width 556 height 57
click at [265, 128] on input "a. Inspect the current method for inefficiencies, adapt by implementing changes…" at bounding box center [265, 122] width 0 height 11
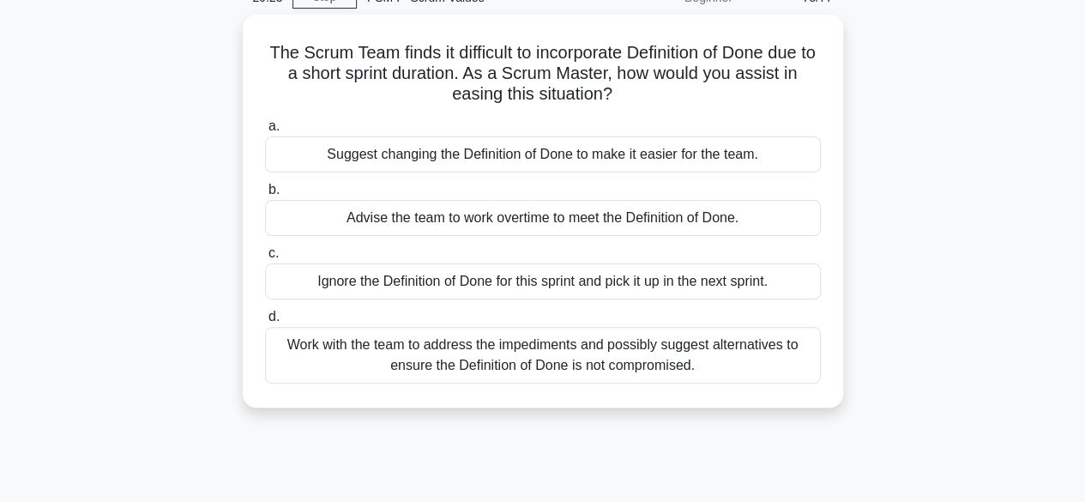
scroll to position [0, 0]
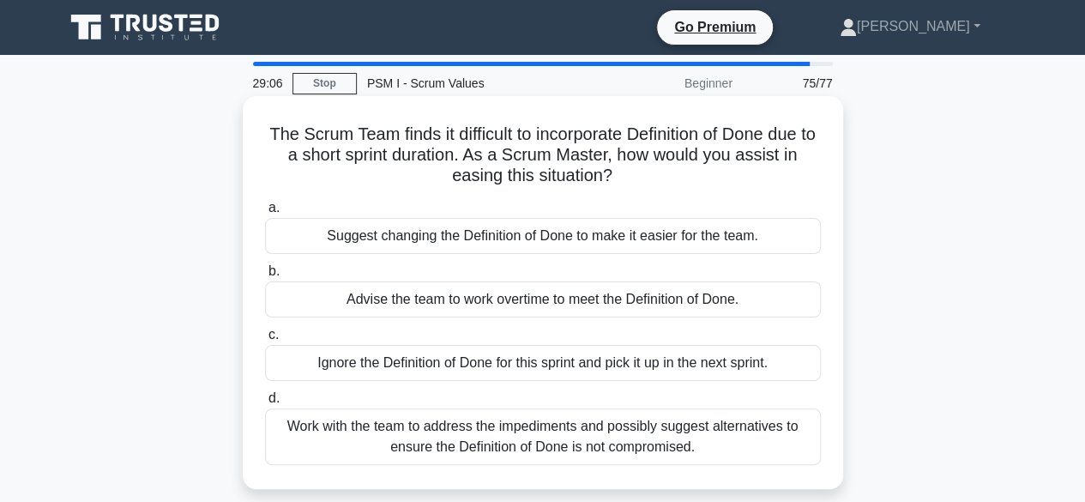
click at [589, 434] on div "Work with the team to address the impediments and possibly suggest alternatives…" at bounding box center [543, 436] width 556 height 57
click at [265, 404] on input "d. Work with the team to address the impediments and possibly suggest alternati…" at bounding box center [265, 398] width 0 height 11
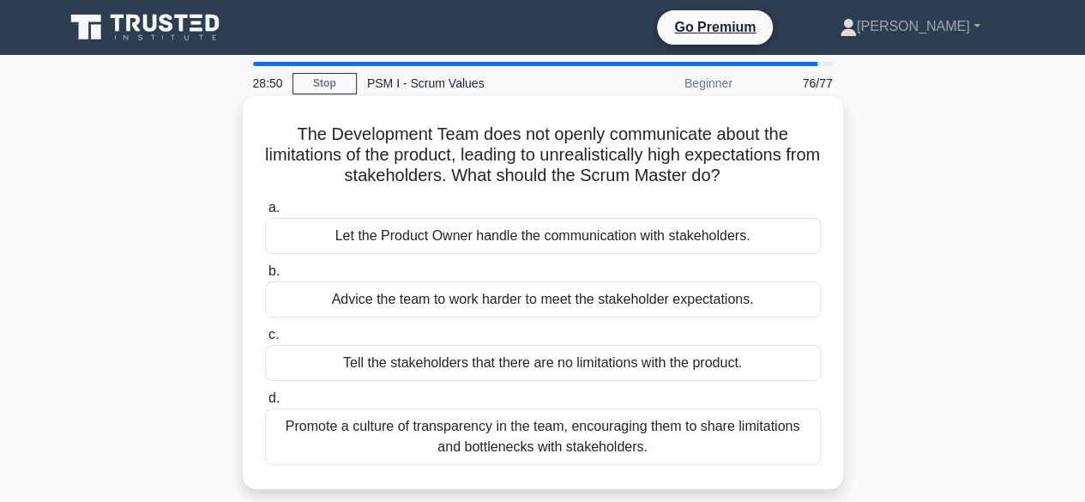
click at [551, 431] on div "Promote a culture of transparency in the team, encouraging them to share limita…" at bounding box center [543, 436] width 556 height 57
click at [265, 404] on input "d. Promote a culture of transparency in the team, encouraging them to share lim…" at bounding box center [265, 398] width 0 height 11
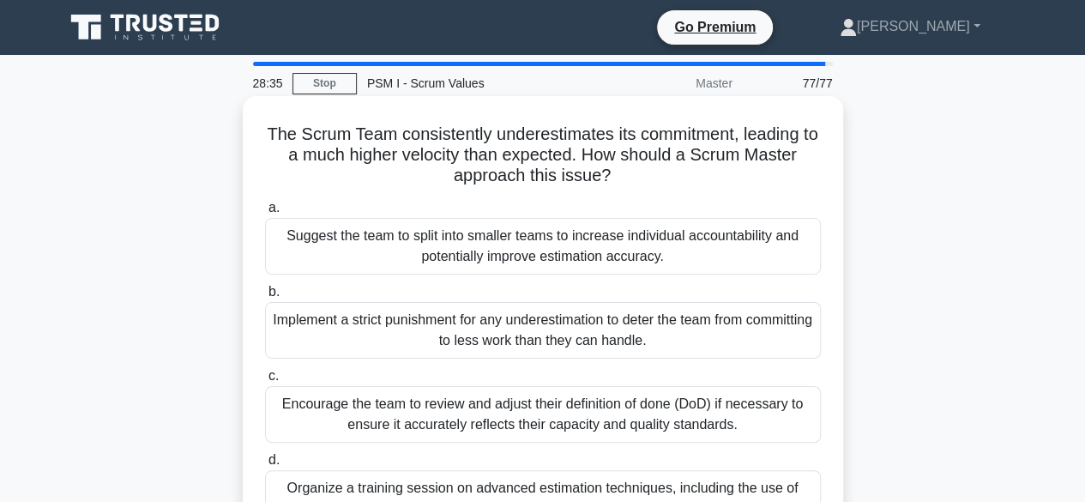
scroll to position [86, 0]
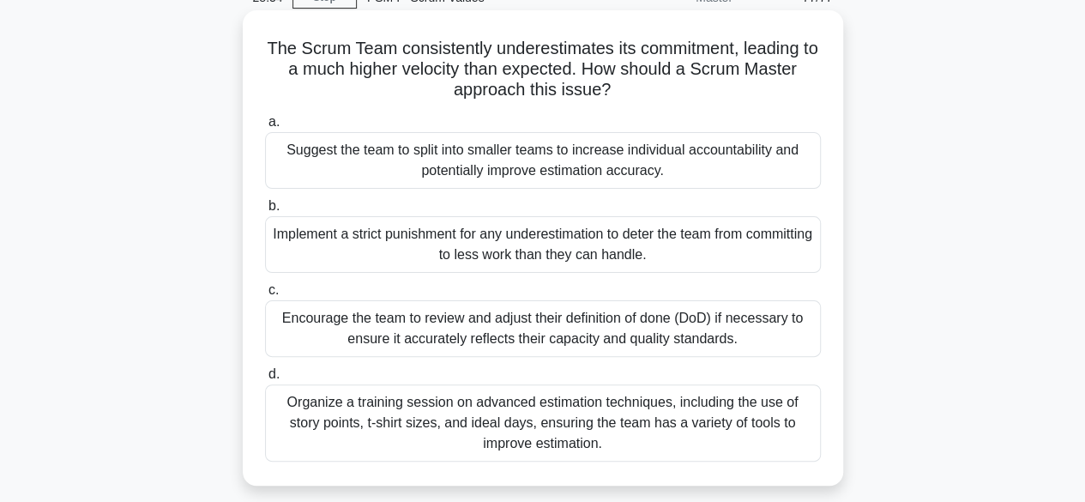
click at [563, 324] on div "Encourage the team to review and adjust their definition of done (DoD) if neces…" at bounding box center [543, 328] width 556 height 57
click at [265, 296] on input "c. Encourage the team to review and adjust their definition of done (DoD) if ne…" at bounding box center [265, 290] width 0 height 11
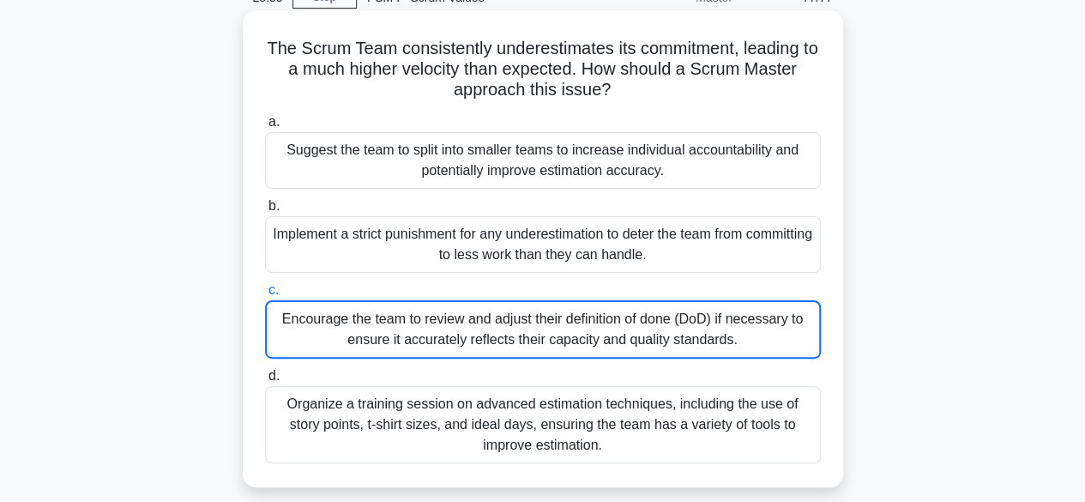
scroll to position [0, 0]
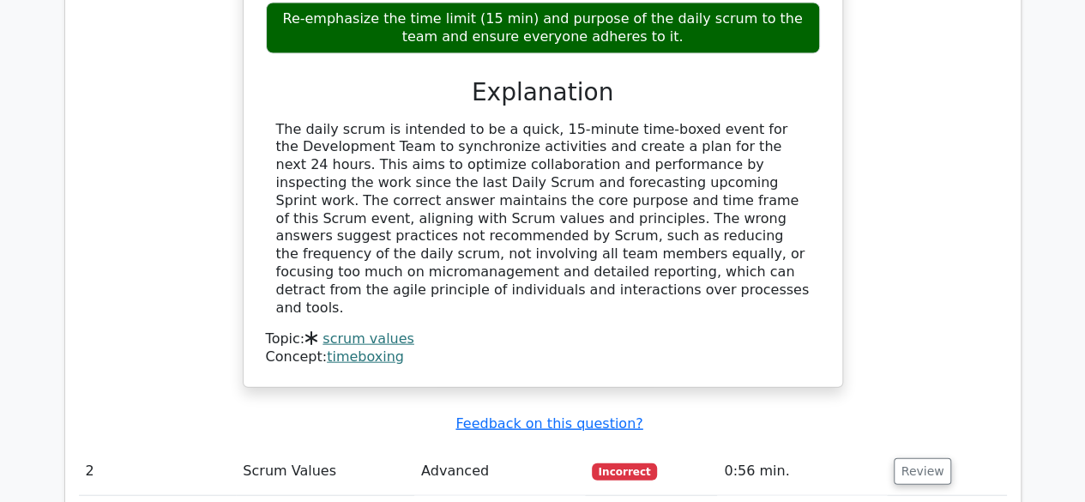
scroll to position [1802, 0]
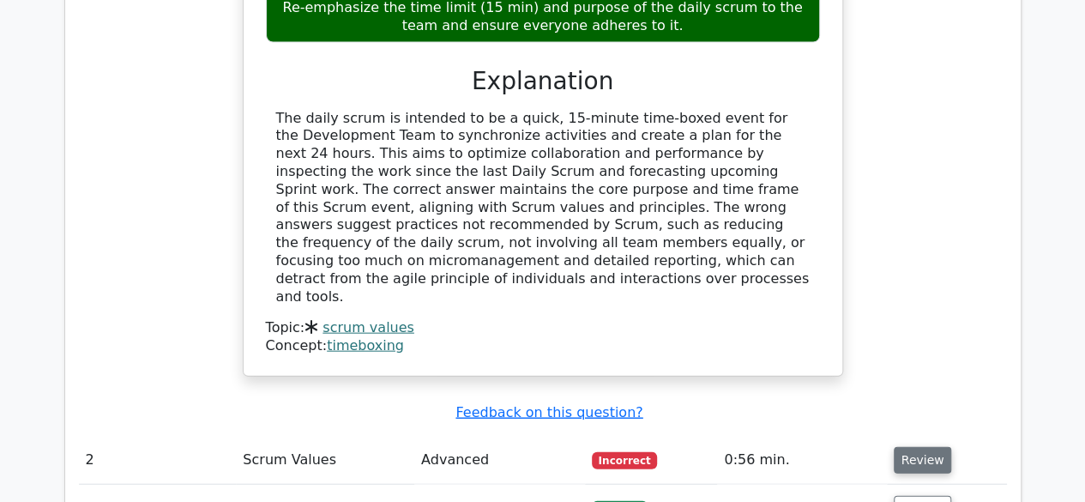
click at [923, 447] on button "Review" at bounding box center [923, 460] width 58 height 27
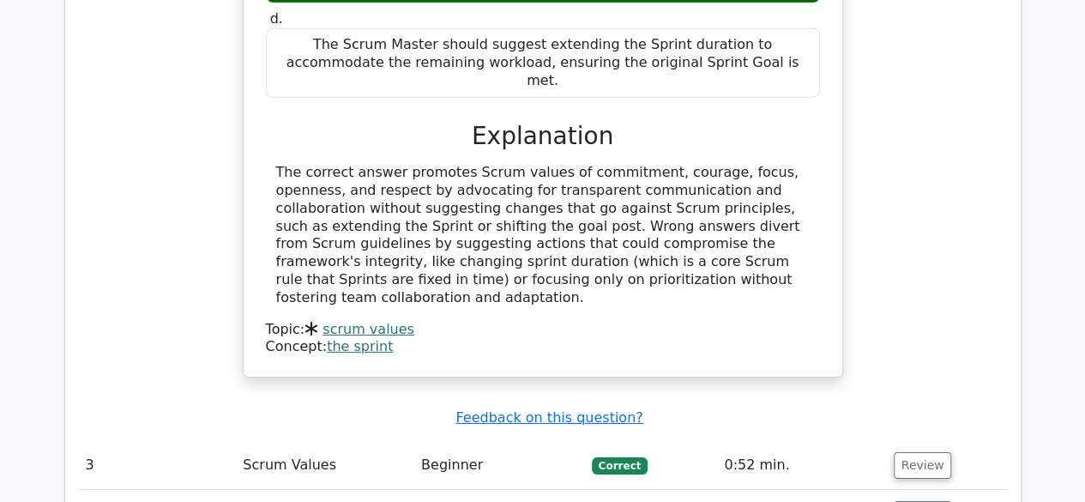
scroll to position [2745, 0]
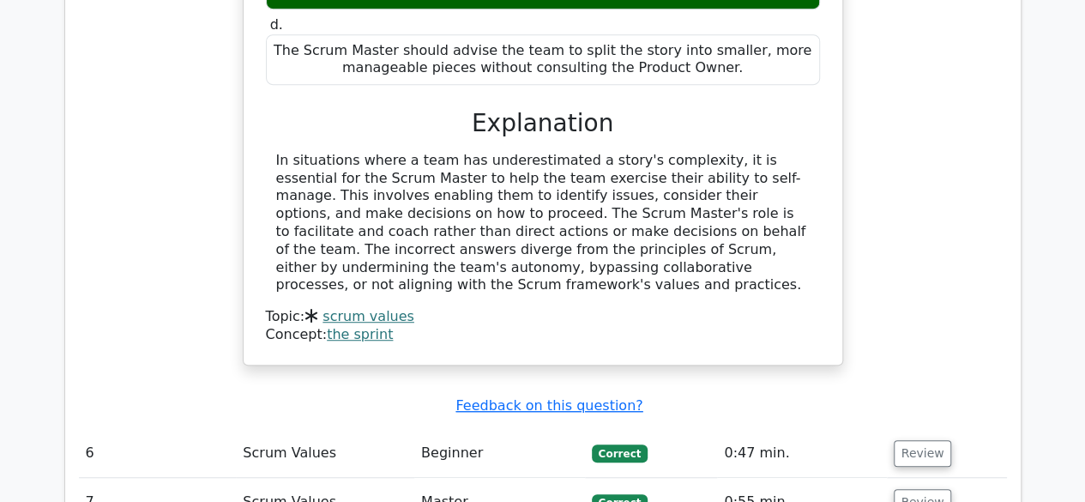
scroll to position [3689, 0]
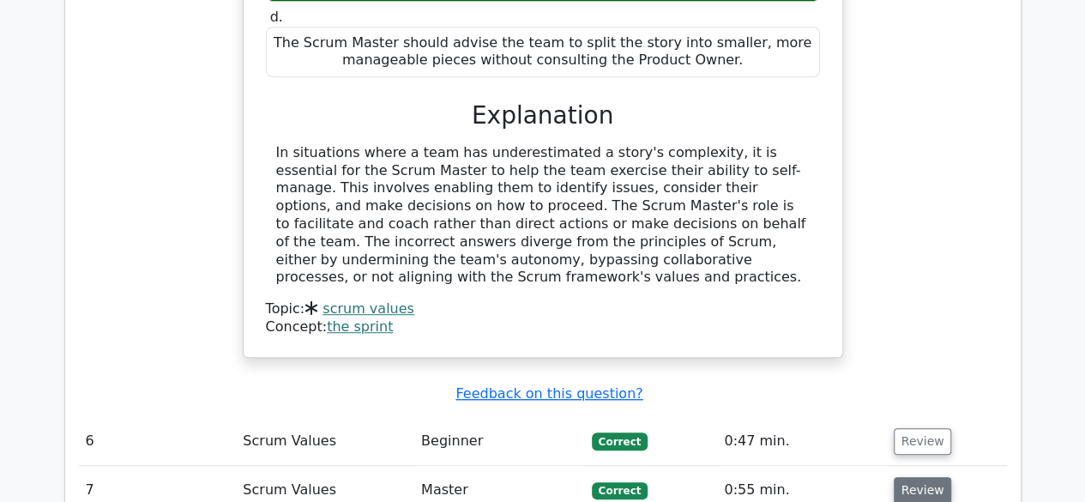
click at [909, 477] on button "Review" at bounding box center [923, 490] width 58 height 27
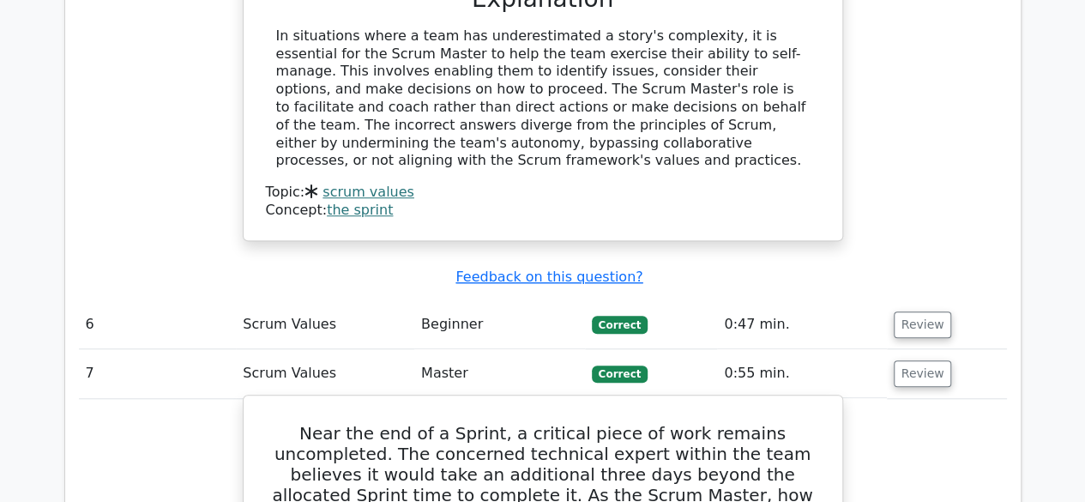
scroll to position [3860, 0]
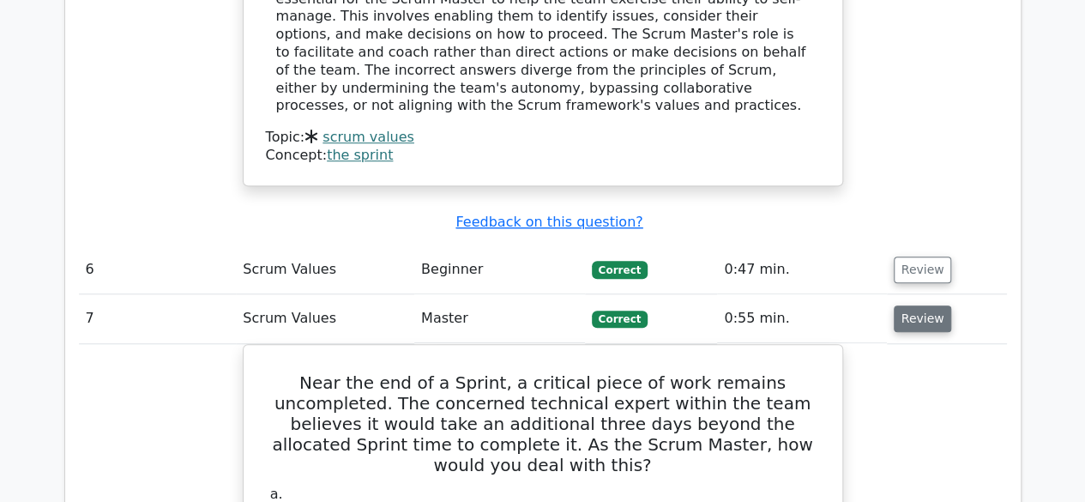
click at [927, 305] on button "Review" at bounding box center [923, 318] width 58 height 27
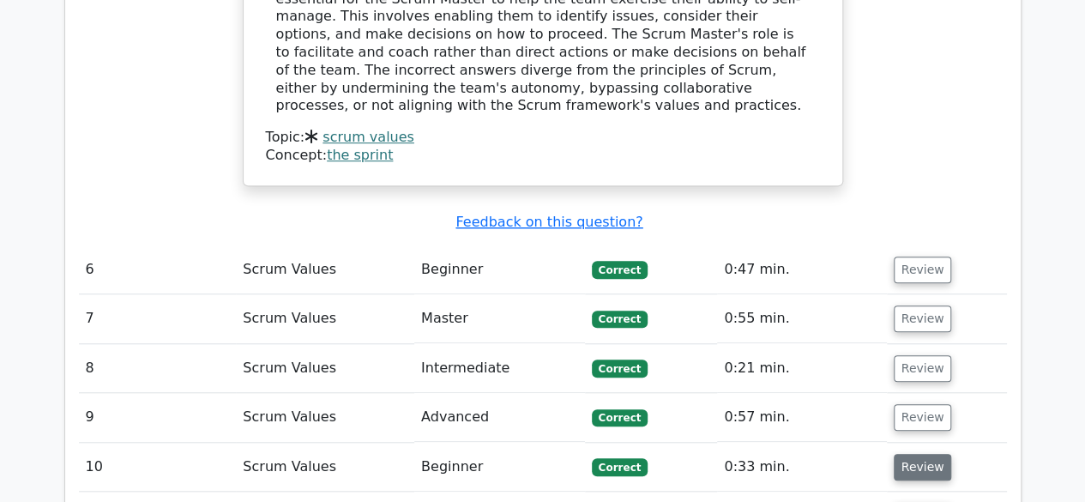
click at [914, 454] on button "Review" at bounding box center [923, 467] width 58 height 27
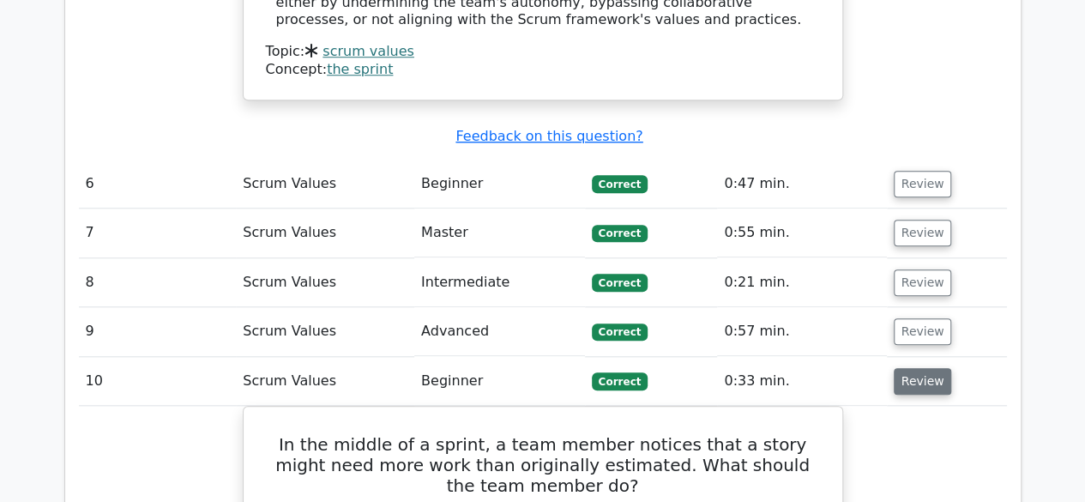
click at [936, 368] on button "Review" at bounding box center [923, 381] width 58 height 27
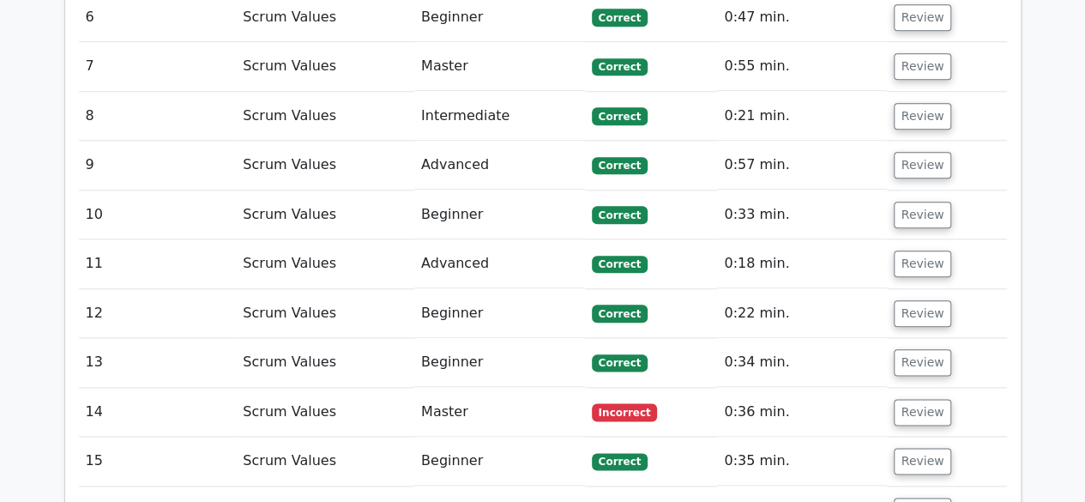
scroll to position [4118, 0]
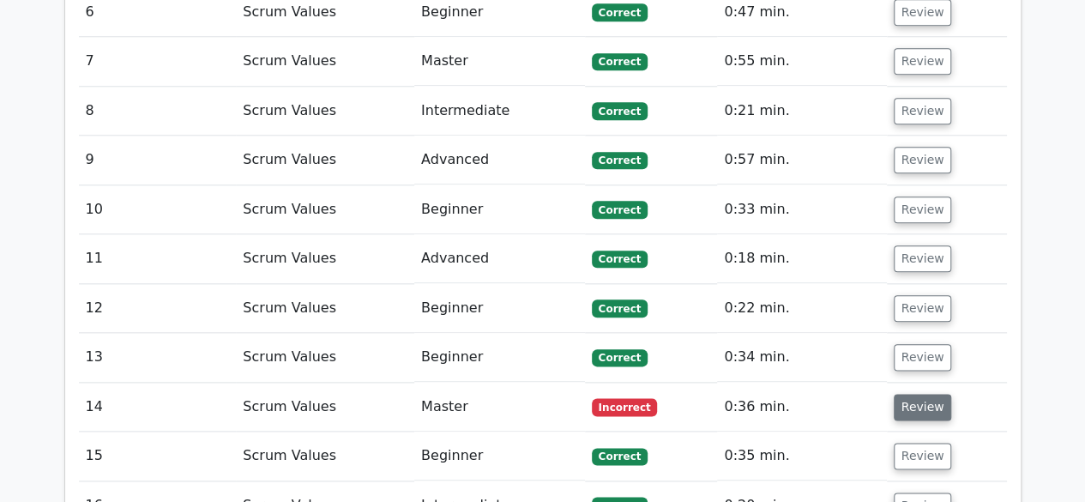
click at [925, 394] on button "Review" at bounding box center [923, 407] width 58 height 27
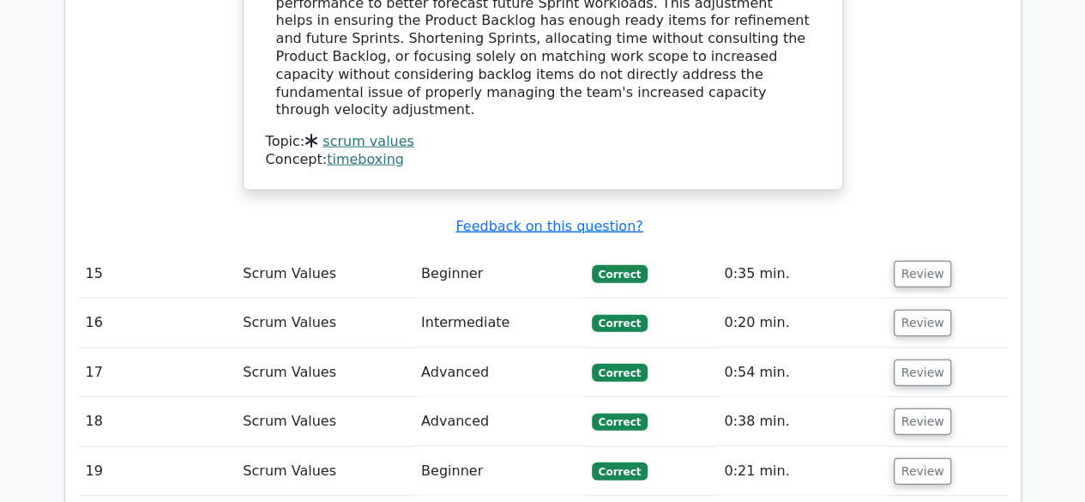
scroll to position [5109, 0]
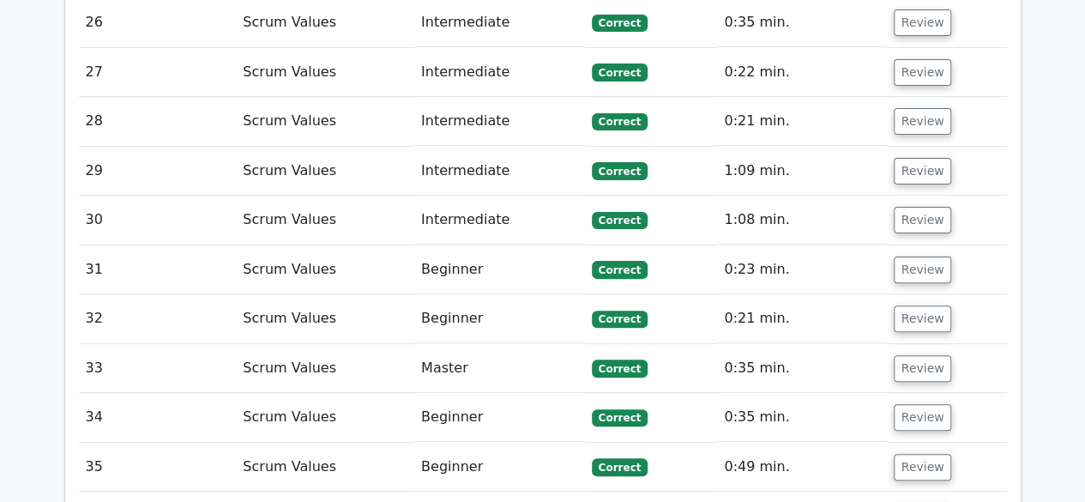
scroll to position [6653, 0]
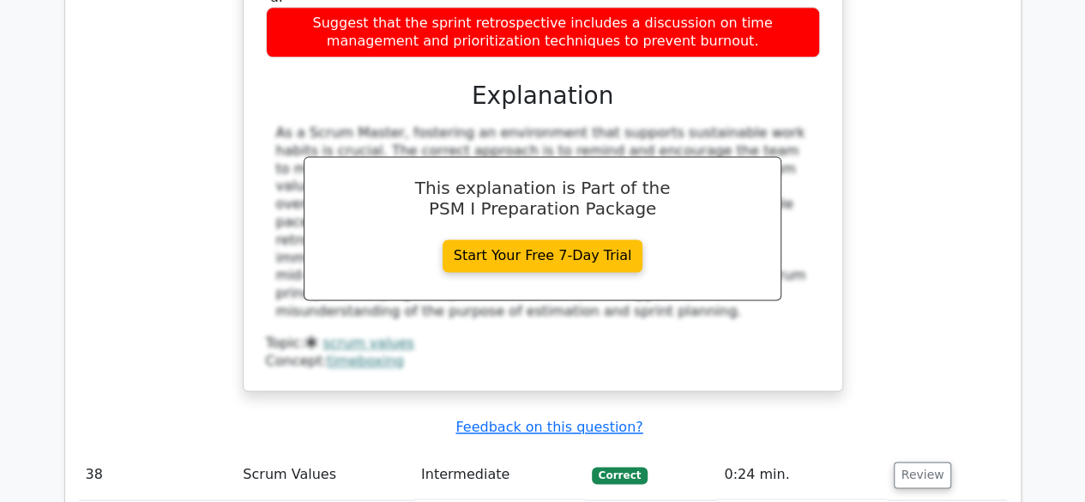
scroll to position [7682, 0]
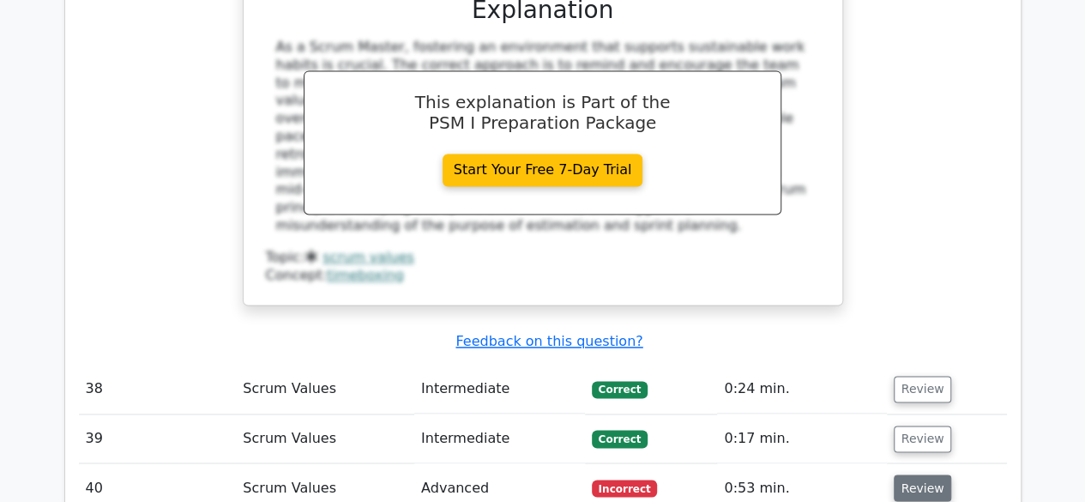
click at [932, 474] on button "Review" at bounding box center [923, 487] width 58 height 27
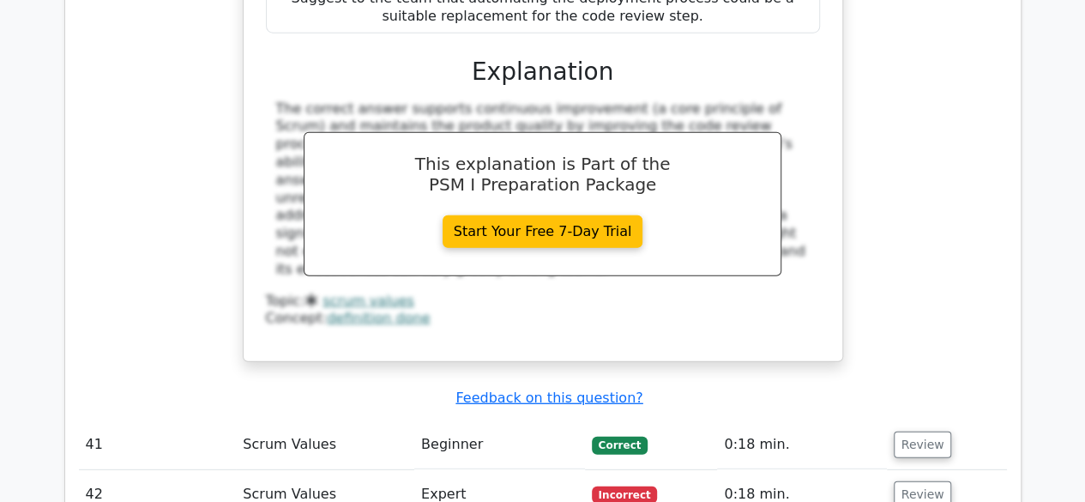
scroll to position [8797, 0]
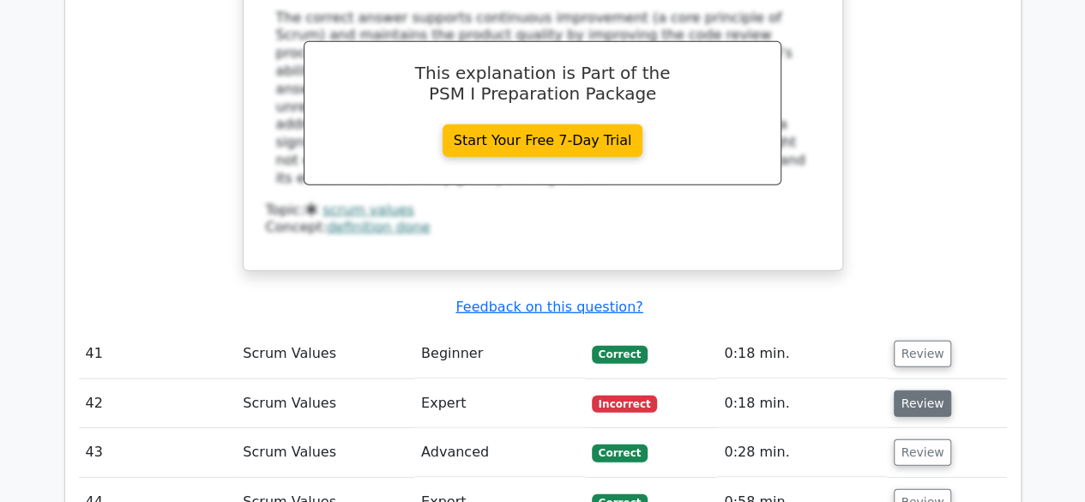
click at [928, 390] on button "Review" at bounding box center [923, 403] width 58 height 27
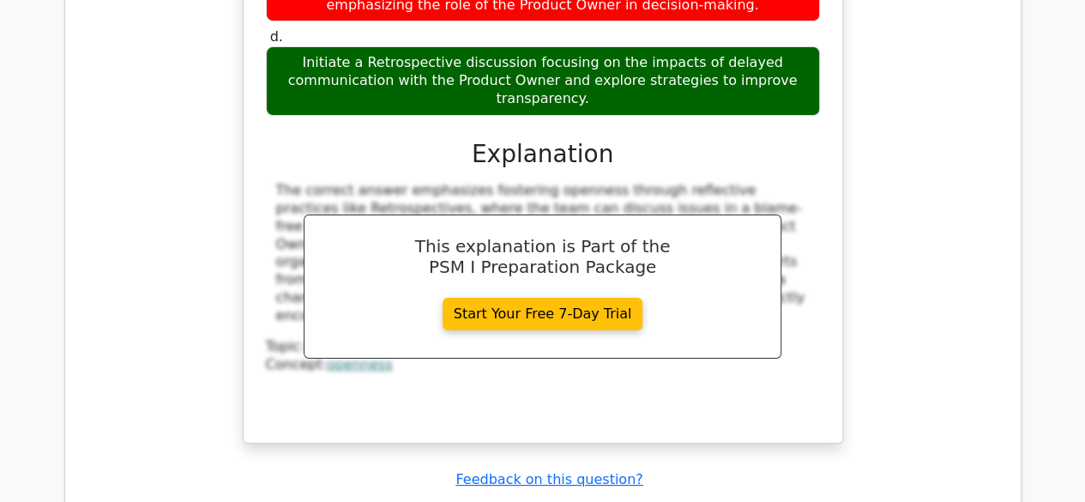
scroll to position [9570, 0]
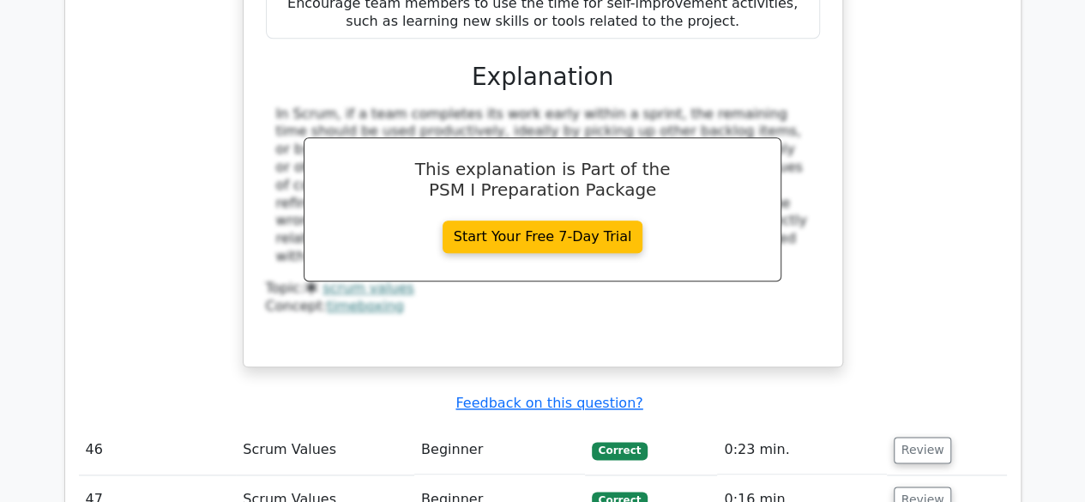
scroll to position [10599, 0]
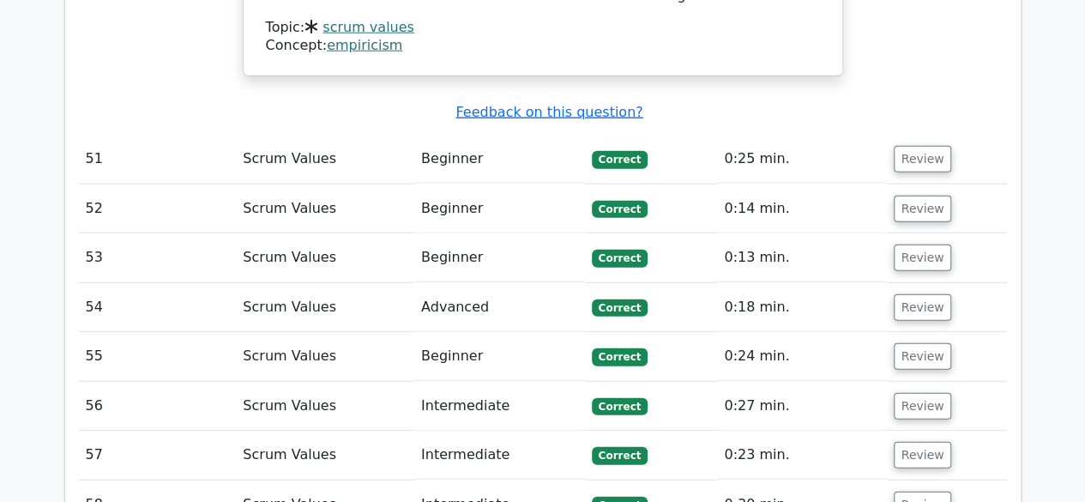
scroll to position [11972, 0]
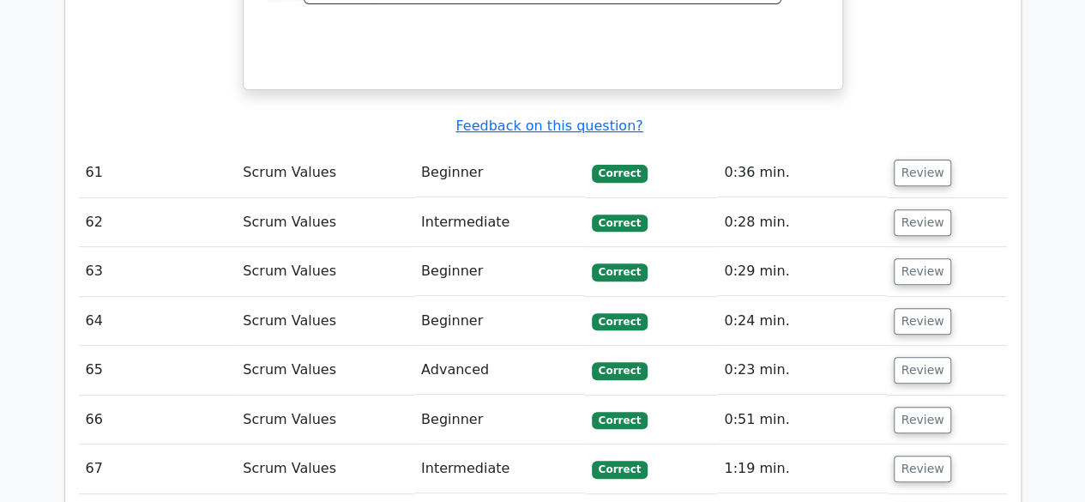
scroll to position [13258, 0]
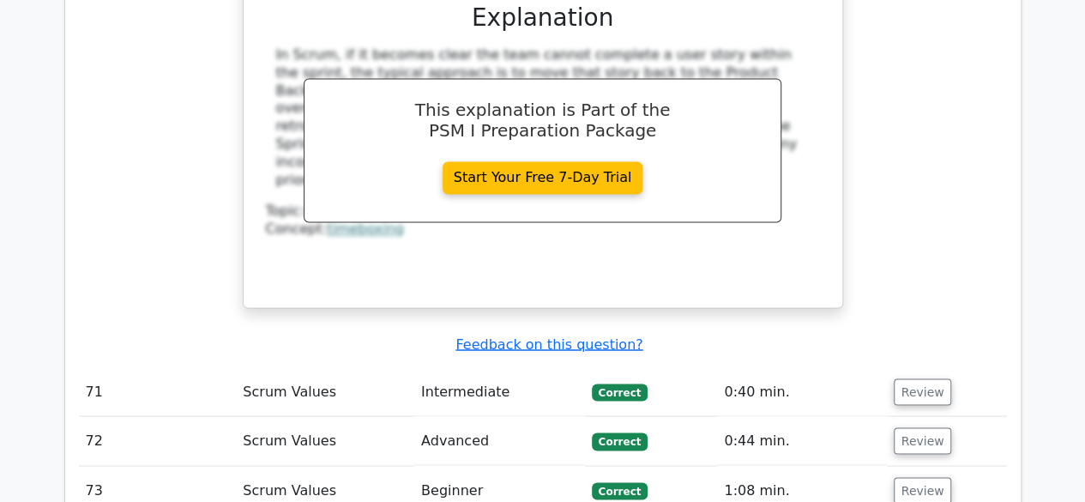
scroll to position [14374, 0]
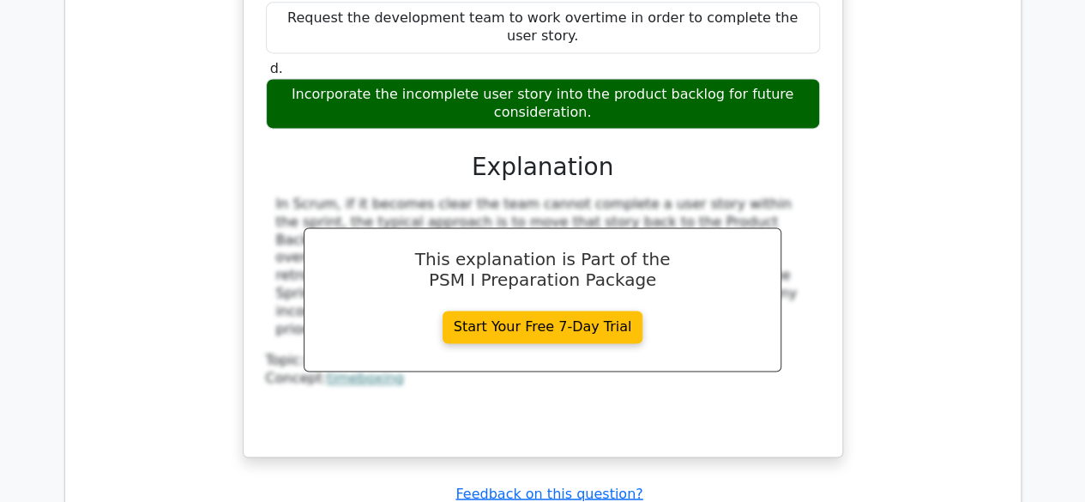
scroll to position [14202, 0]
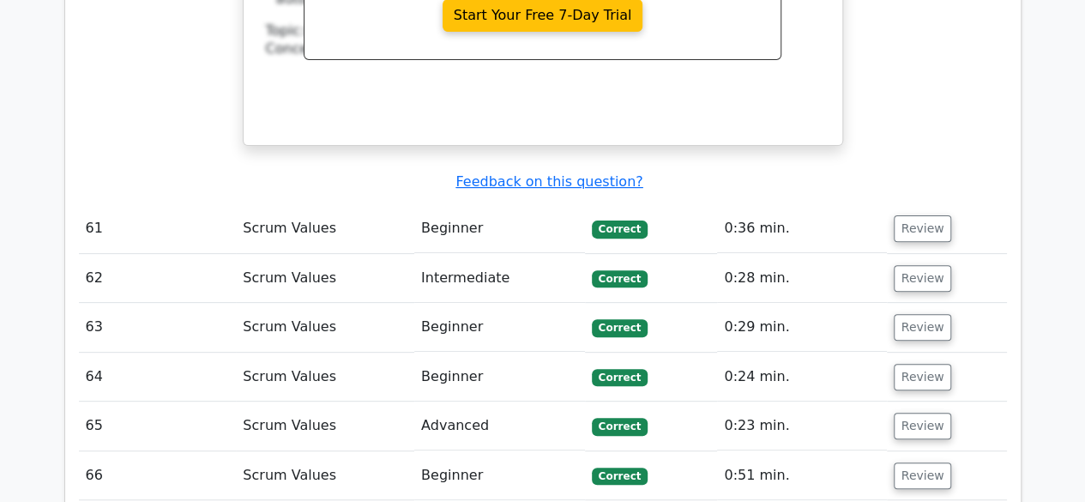
scroll to position [13173, 0]
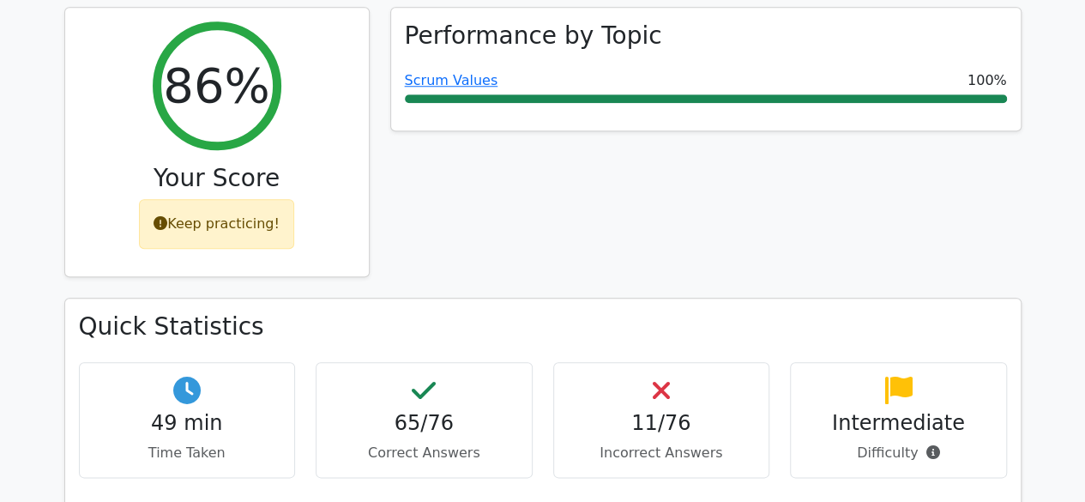
scroll to position [491, 0]
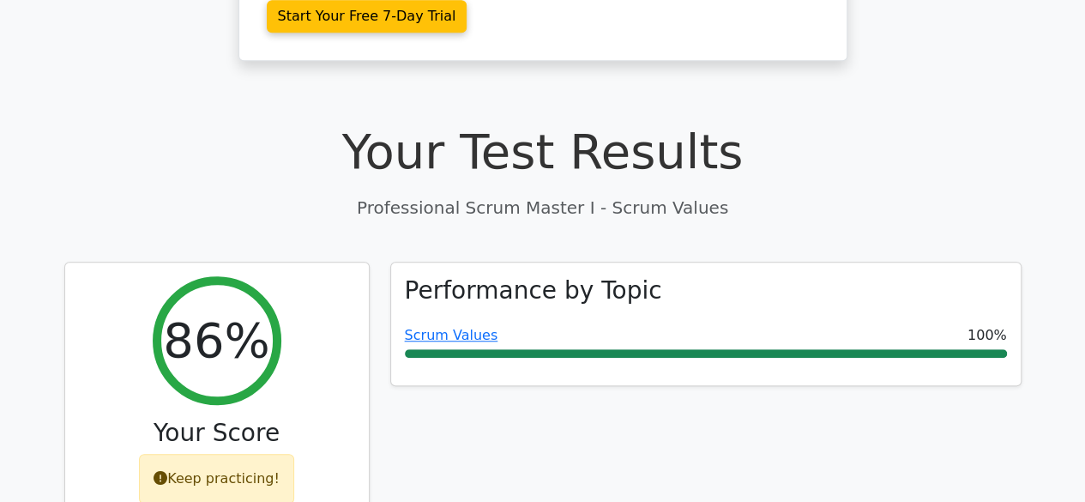
drag, startPoint x: 88, startPoint y: 66, endPoint x: 138, endPoint y: 83, distance: 53.4
click at [88, 123] on h1 "Your Test Results" at bounding box center [542, 151] width 957 height 57
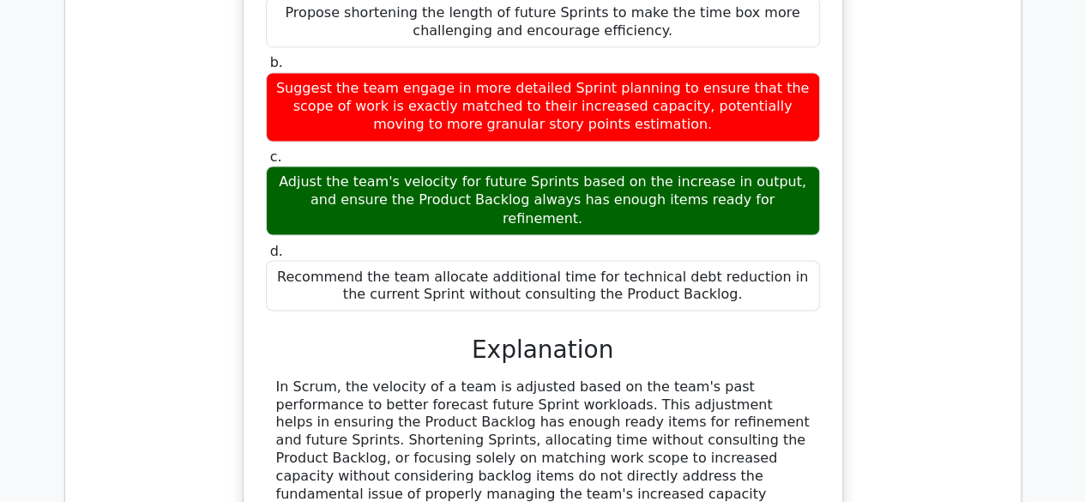
scroll to position [15654, 0]
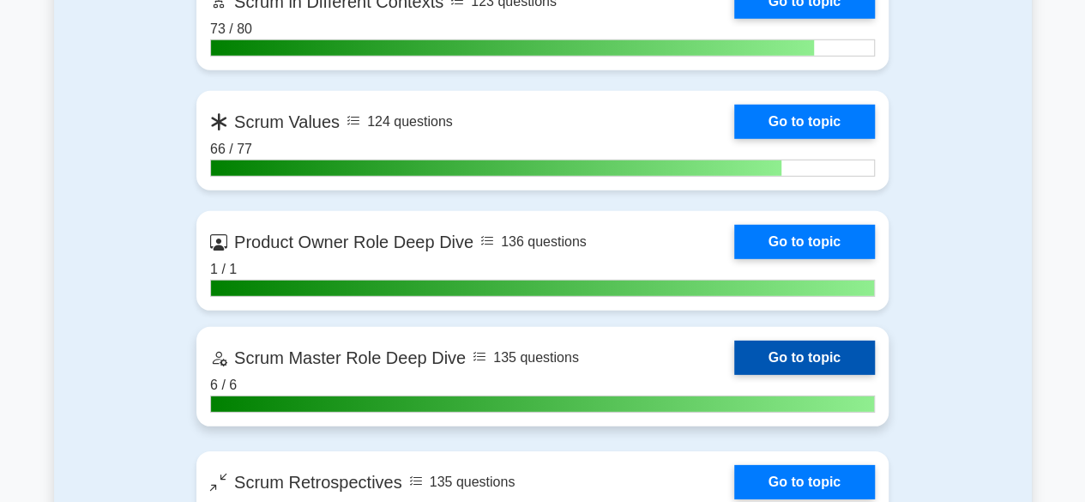
scroll to position [2488, 0]
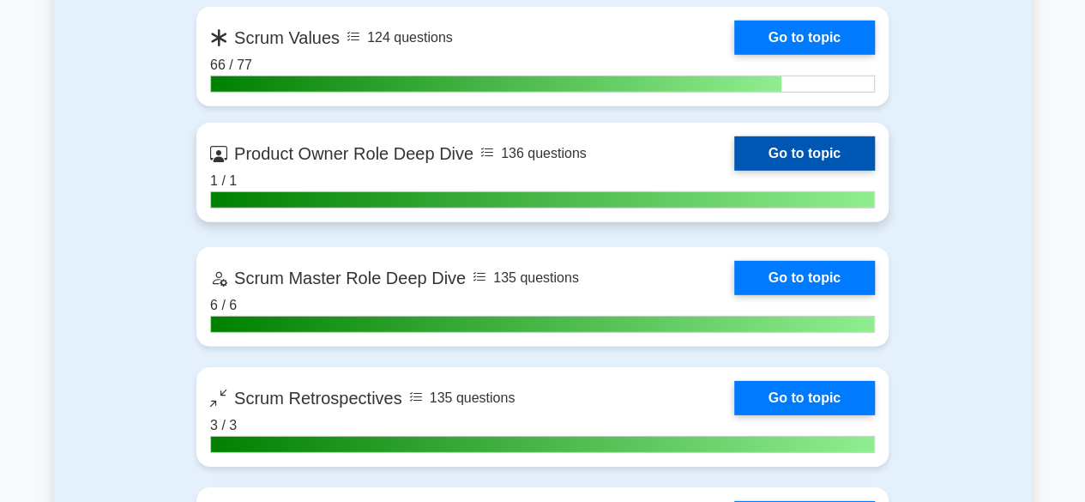
click at [770, 148] on link "Go to topic" at bounding box center [804, 153] width 141 height 34
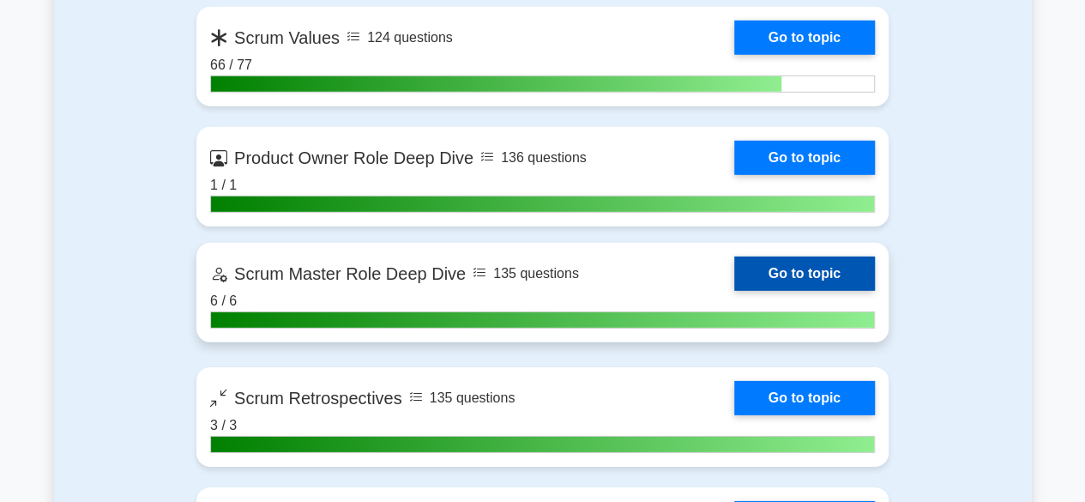
click at [777, 266] on link "Go to topic" at bounding box center [804, 274] width 141 height 34
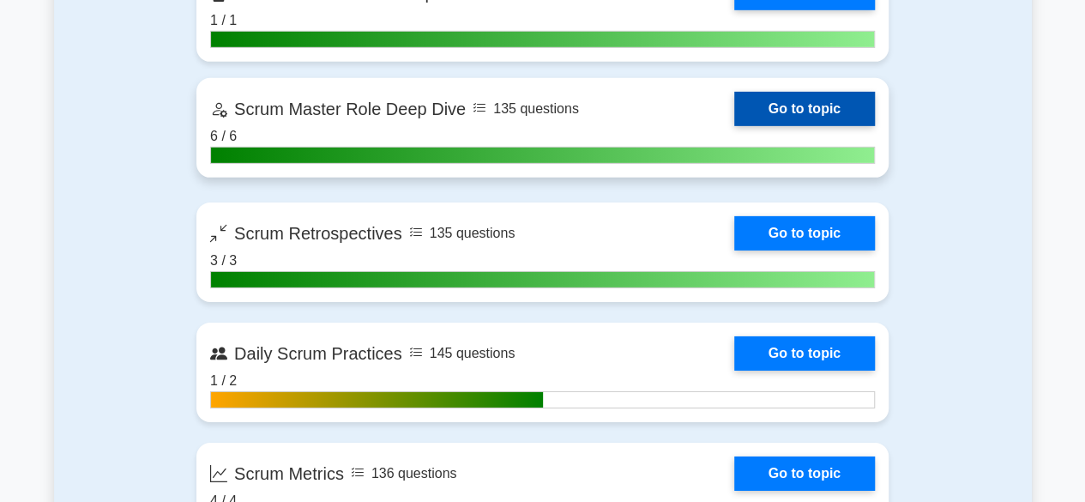
scroll to position [2659, 0]
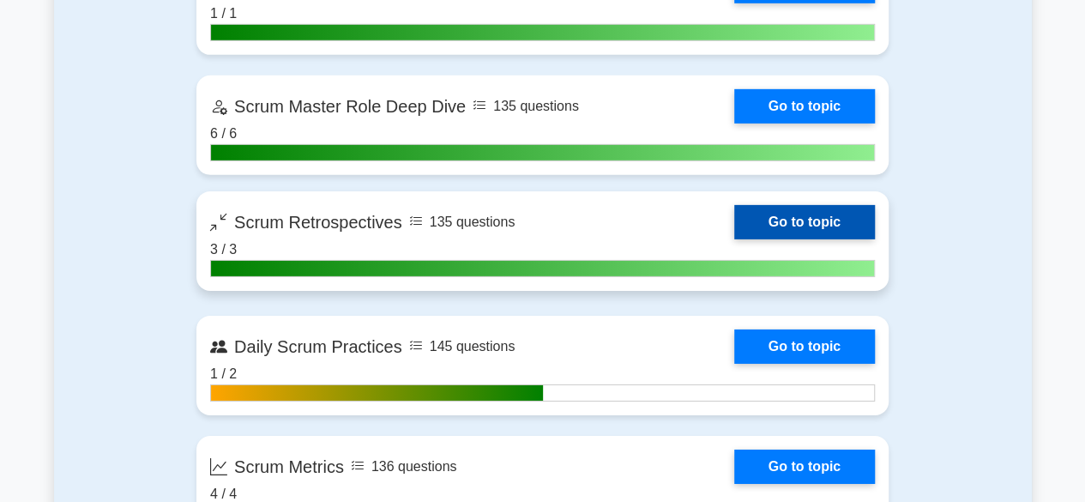
click at [794, 219] on link "Go to topic" at bounding box center [804, 222] width 141 height 34
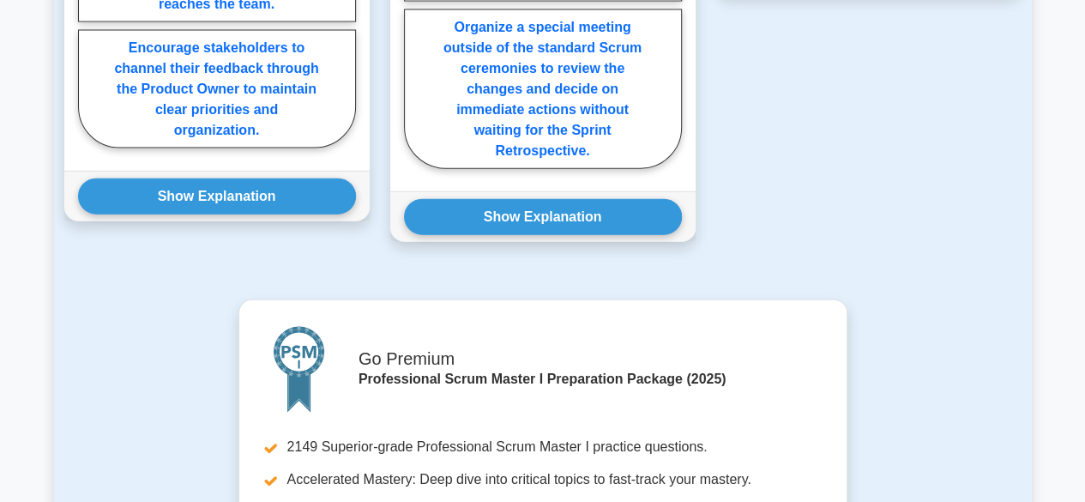
scroll to position [2316, 0]
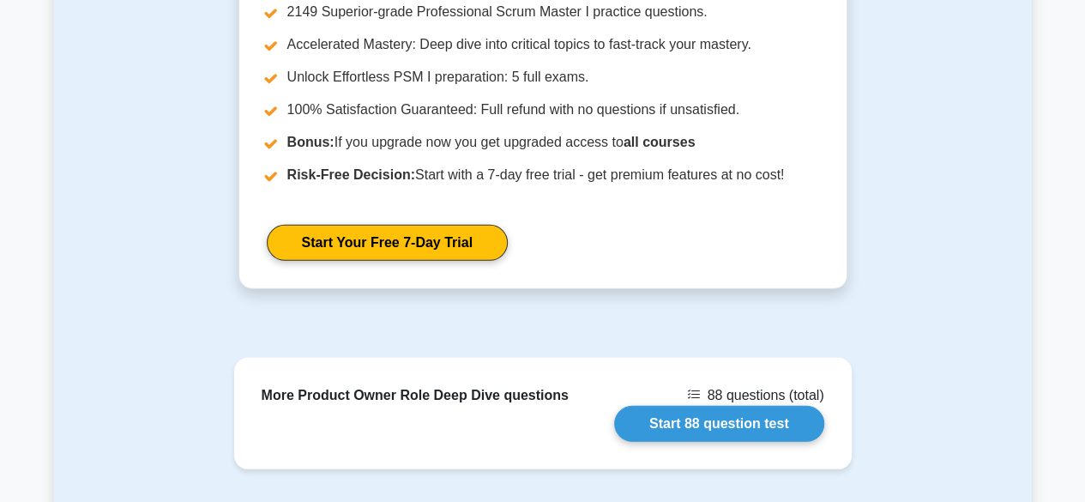
click at [103, 135] on div "Go Premium Professional Scrum Master I Preparation Package (2025) 2149 Superior…" at bounding box center [543, 86] width 978 height 445
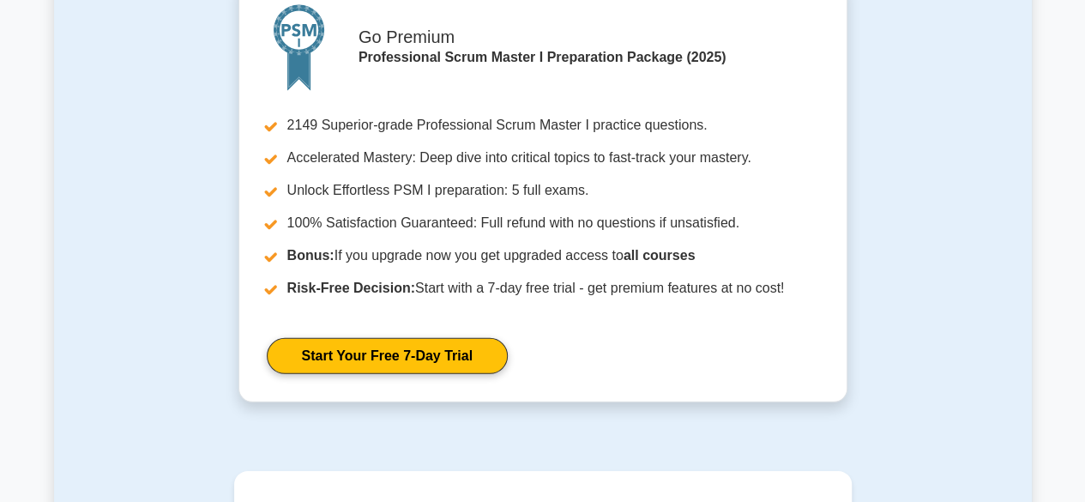
scroll to position [2694, 0]
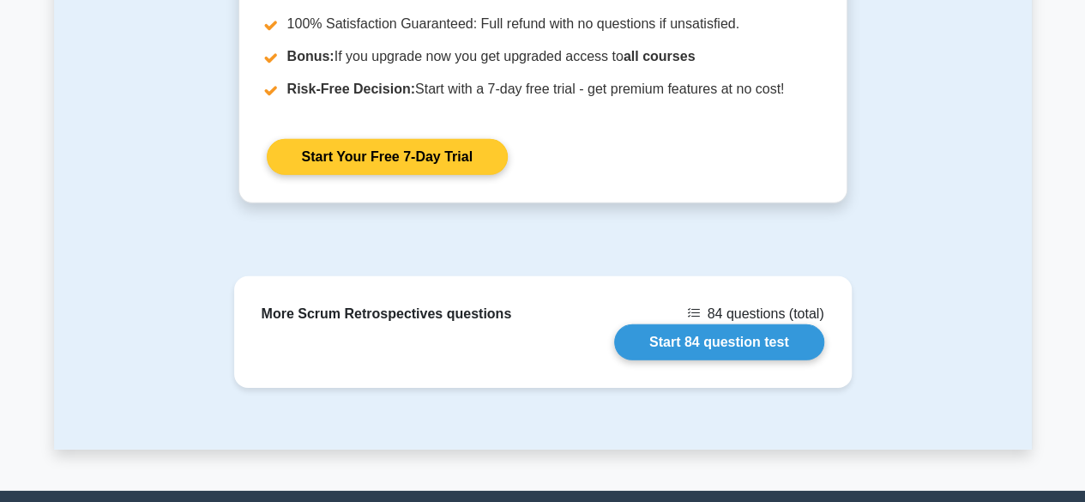
scroll to position [2611, 0]
